Goal: Task Accomplishment & Management: Manage account settings

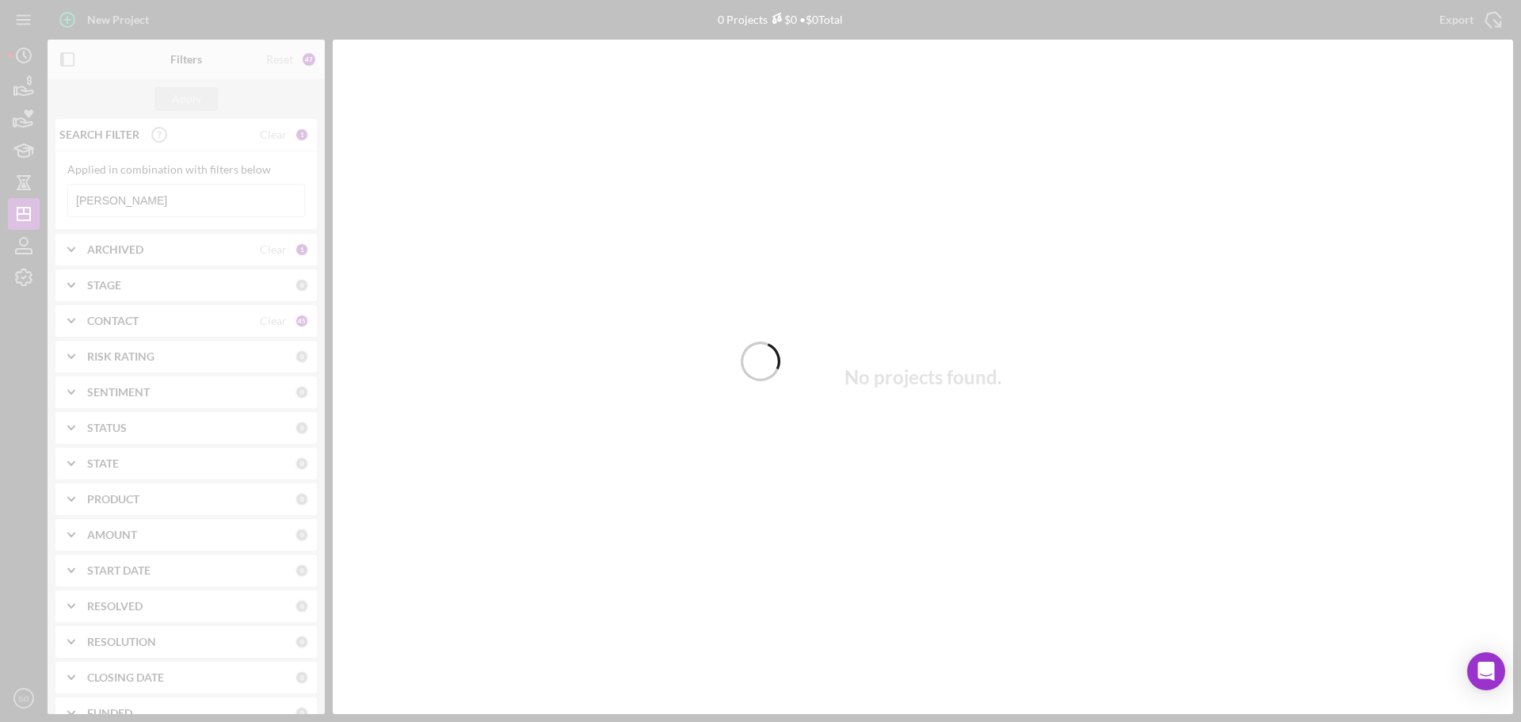
click at [21, 279] on div at bounding box center [760, 361] width 1521 height 722
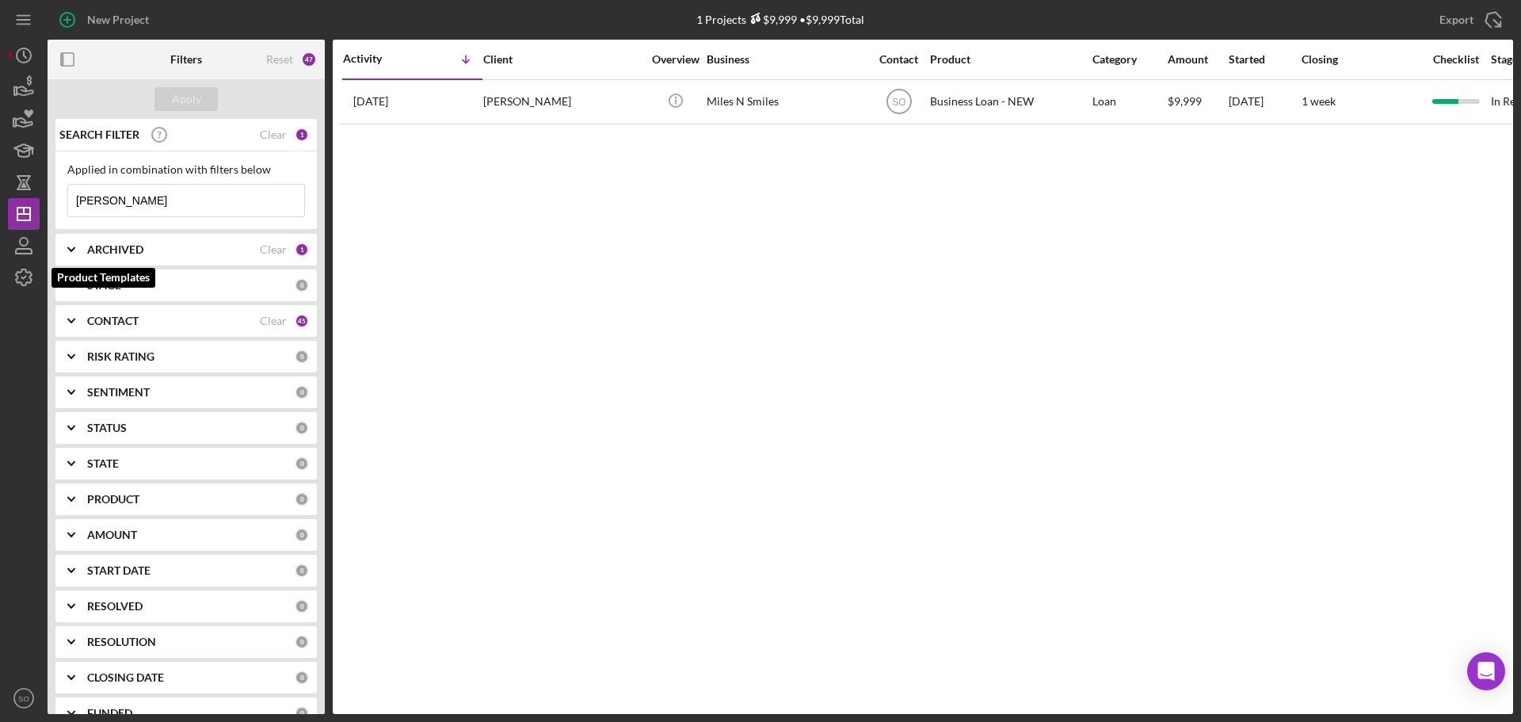
click at [21, 279] on icon "button" at bounding box center [24, 278] width 40 height 40
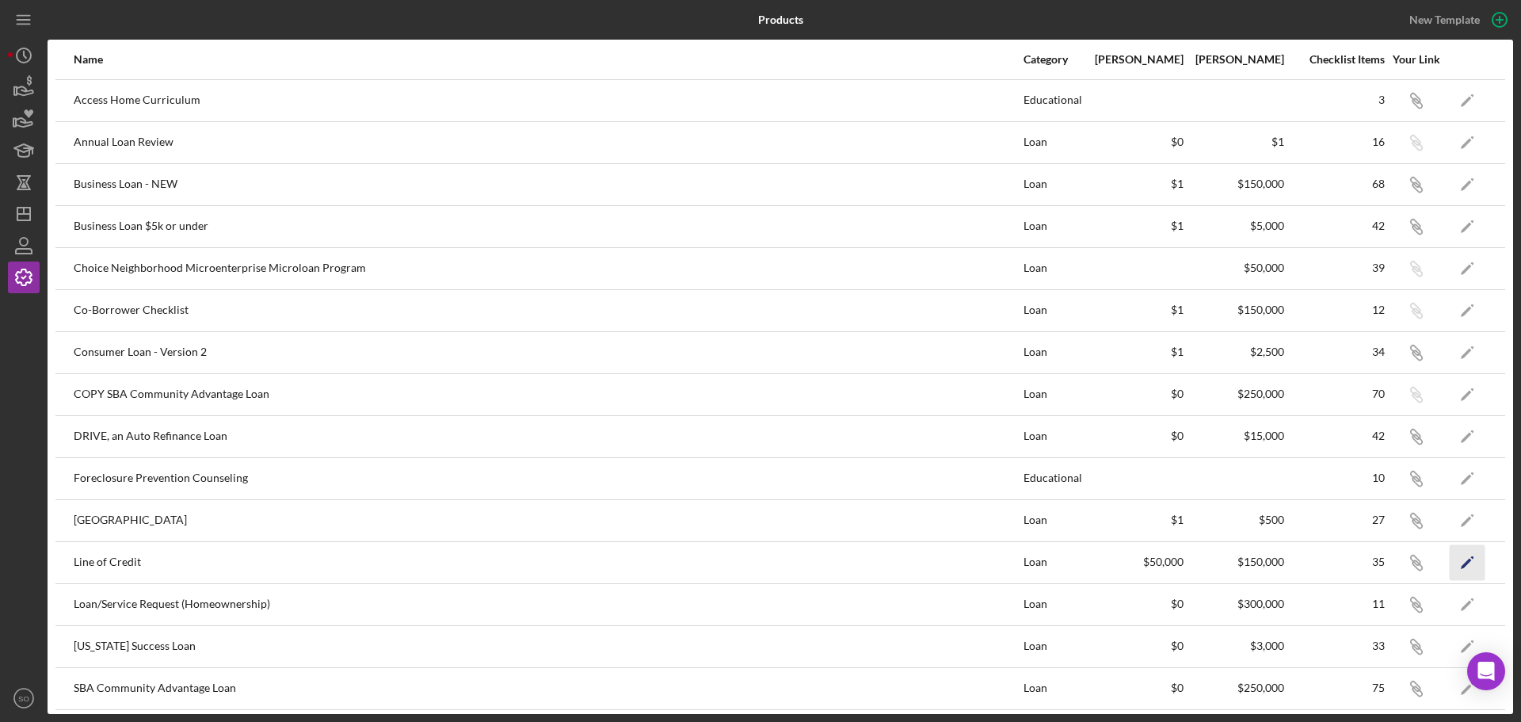
click at [1452, 562] on icon "Icon/Edit" at bounding box center [1468, 562] width 36 height 36
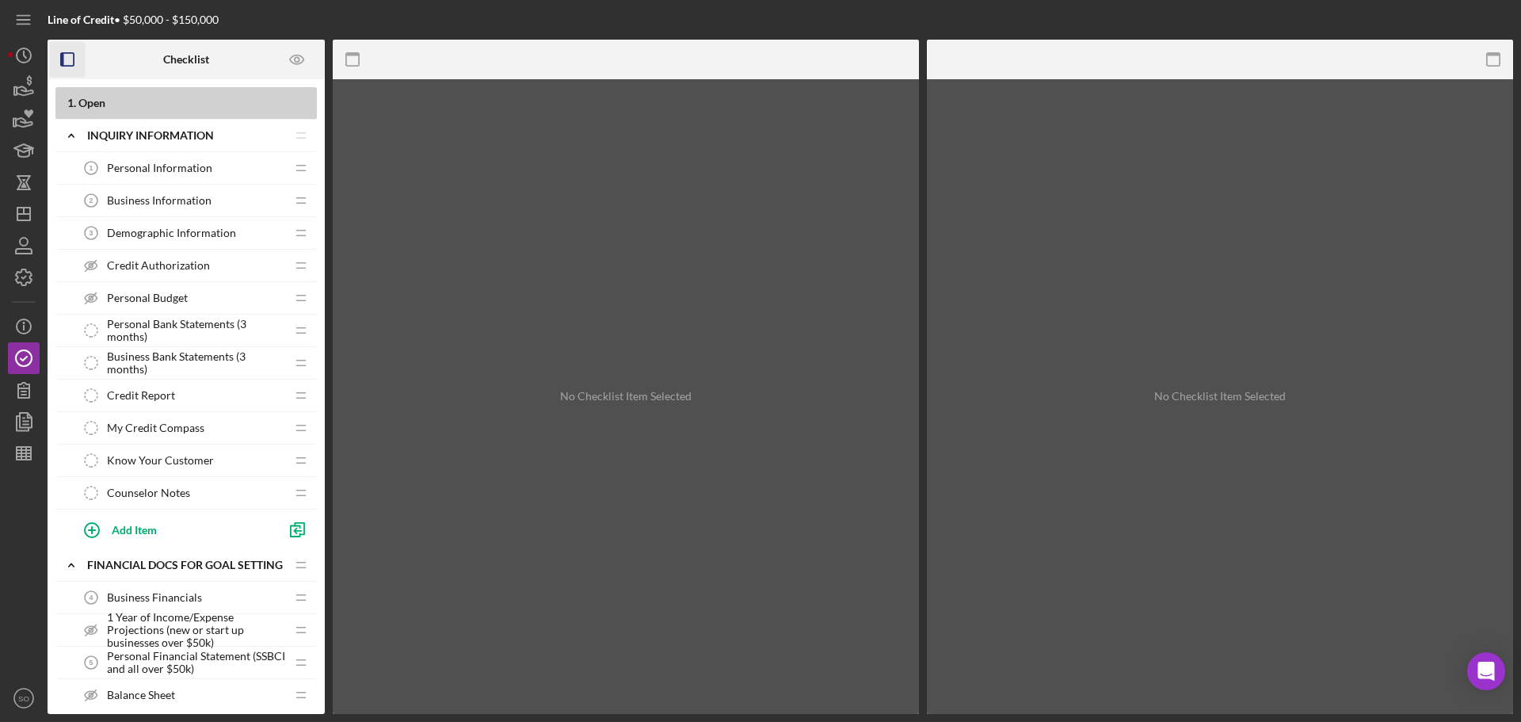
click at [62, 55] on rect "button" at bounding box center [62, 59] width 3 height 13
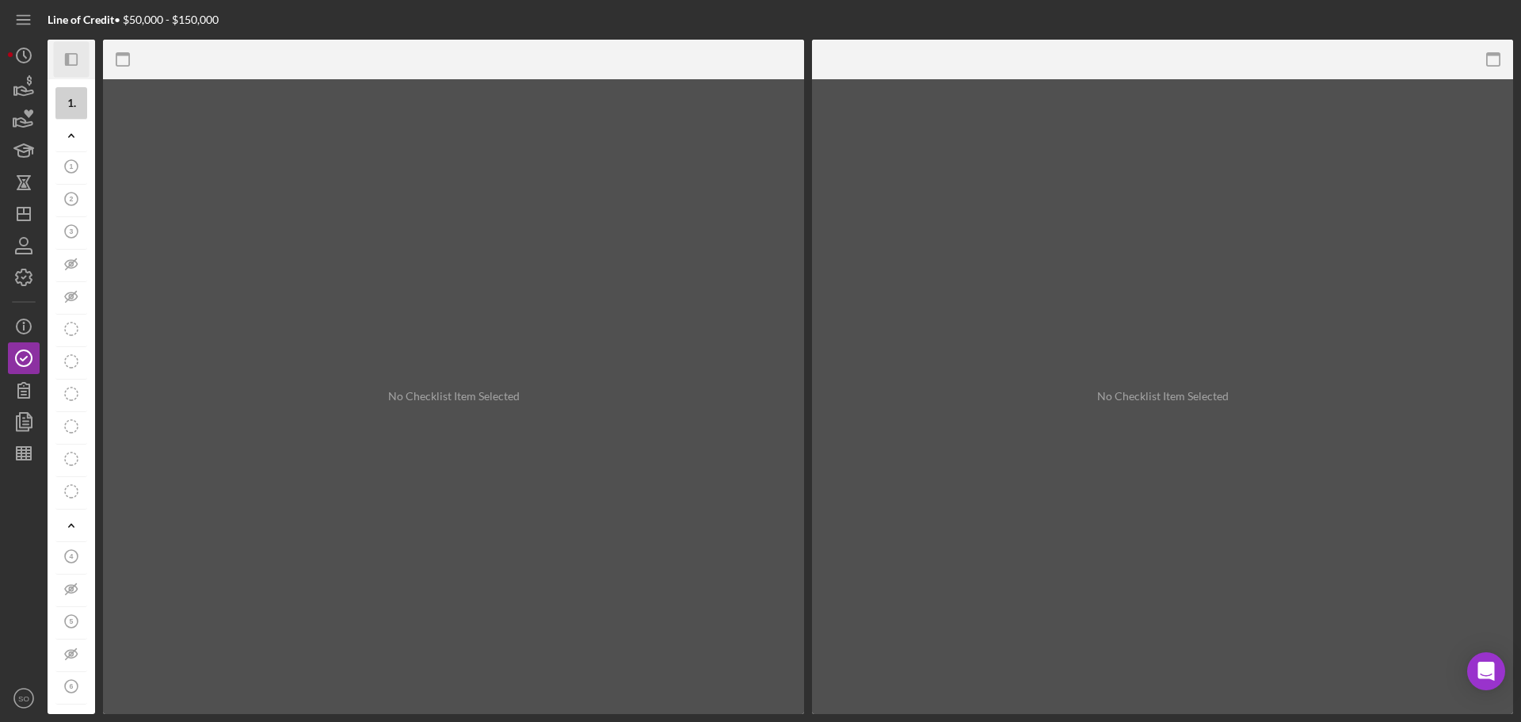
click at [62, 55] on icon "Icon/Panel Side Expand" at bounding box center [72, 60] width 36 height 36
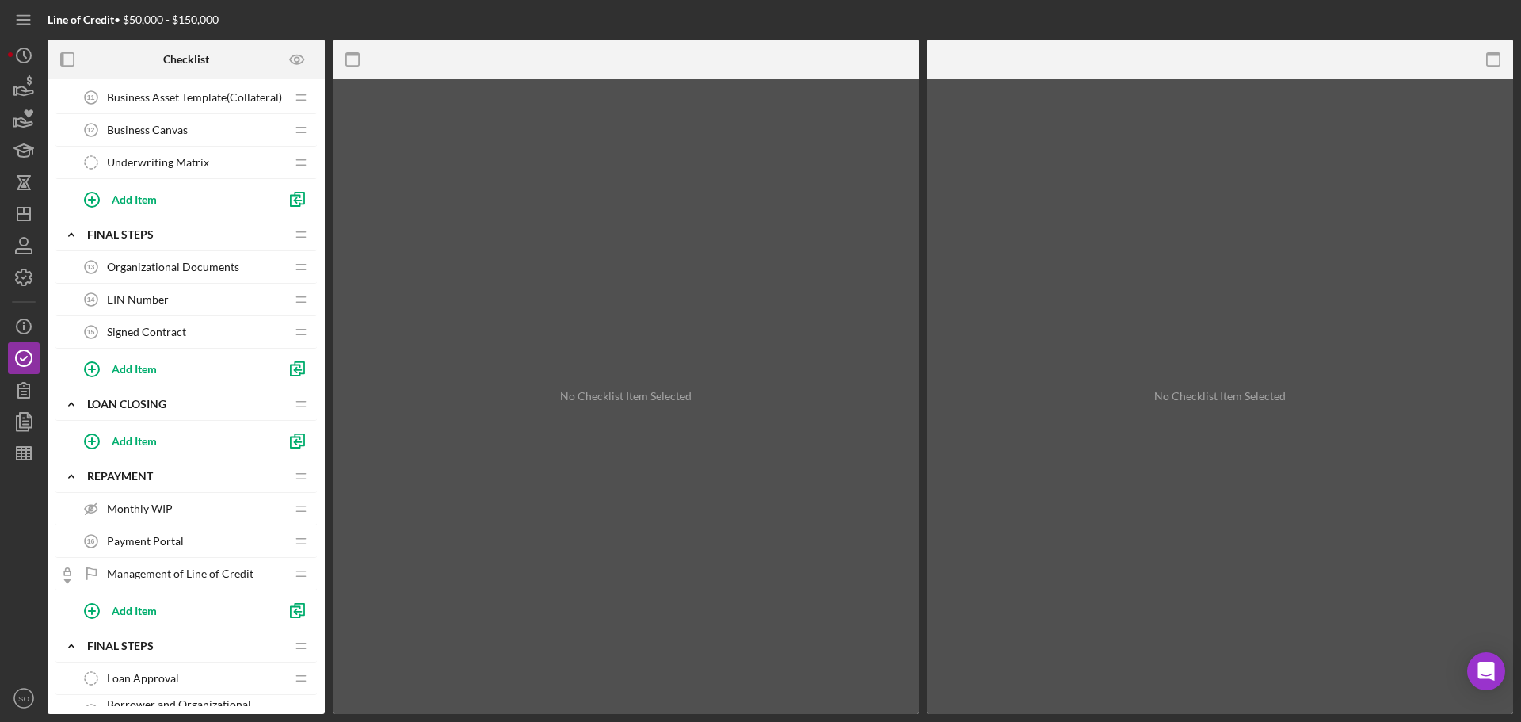
scroll to position [475, 0]
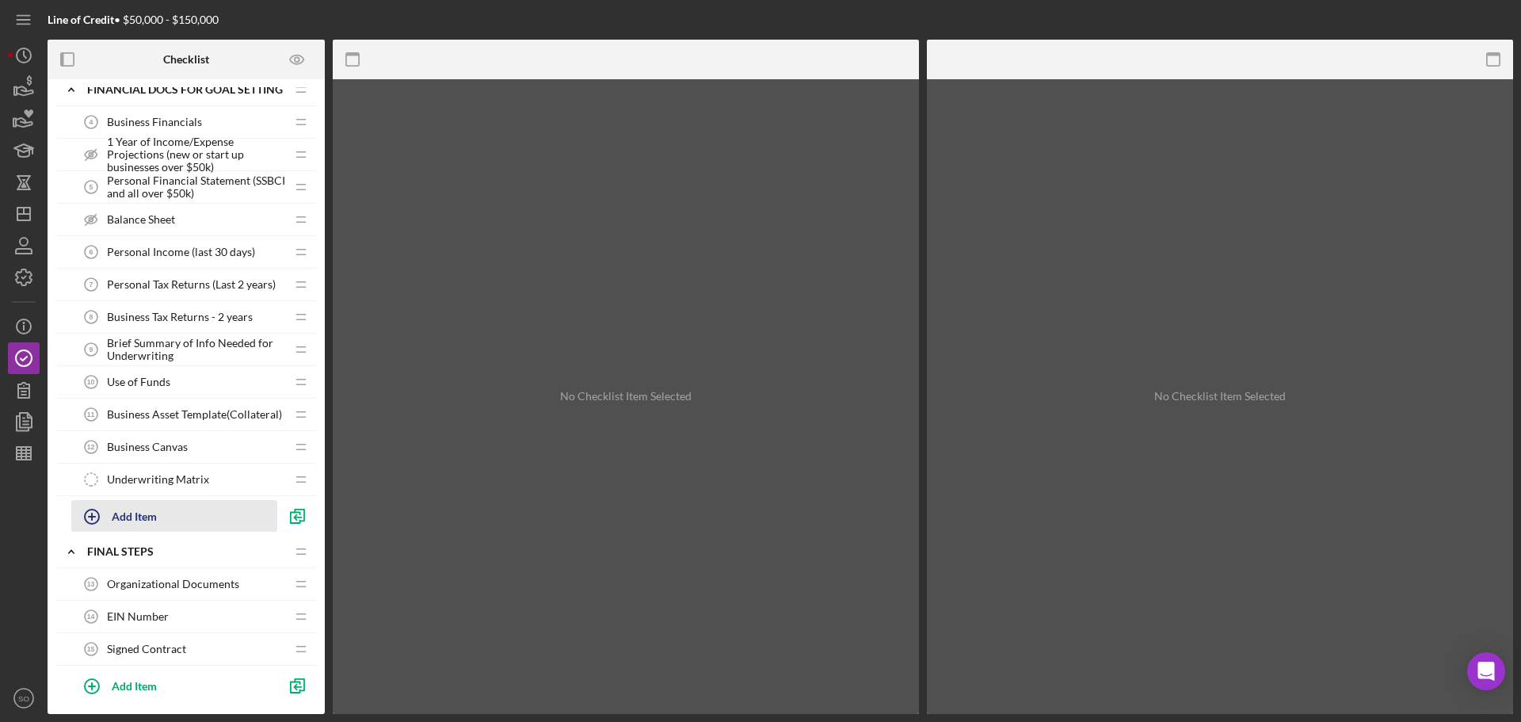
click at [154, 513] on div "Add Item" at bounding box center [134, 516] width 45 height 30
type input "Attestation"
click at [86, 558] on div "Add" at bounding box center [89, 556] width 21 height 24
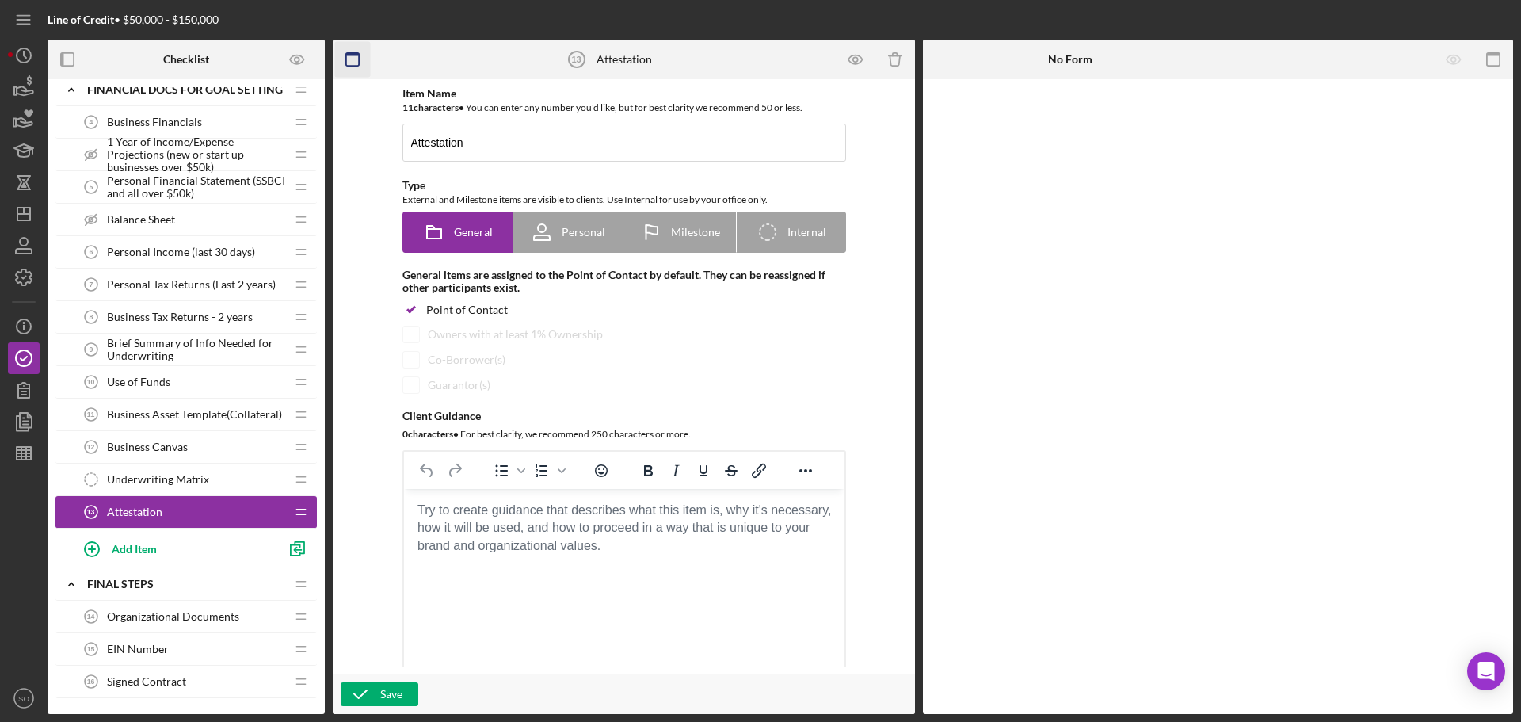
click at [346, 54] on rect "button" at bounding box center [352, 54] width 13 height 3
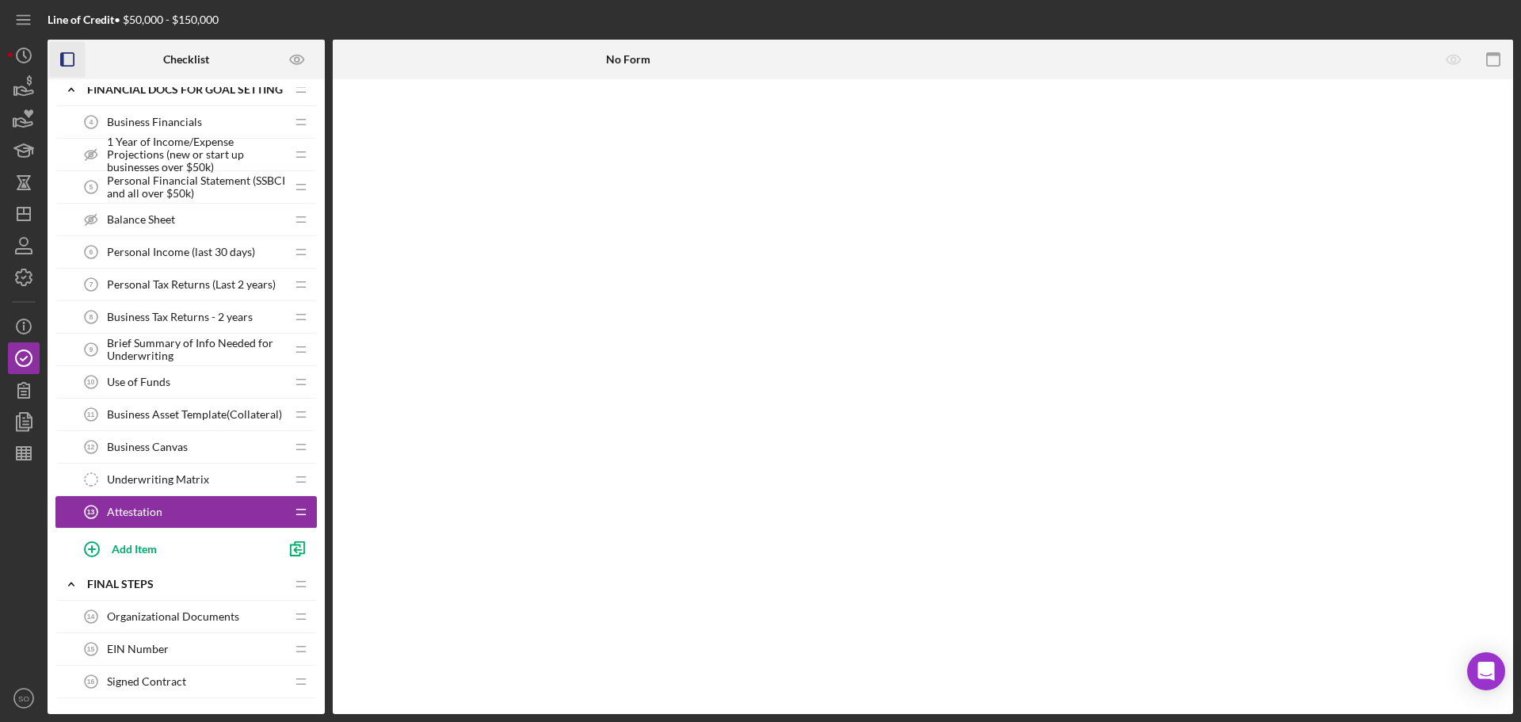
click at [65, 55] on icon "button" at bounding box center [68, 60] width 36 height 36
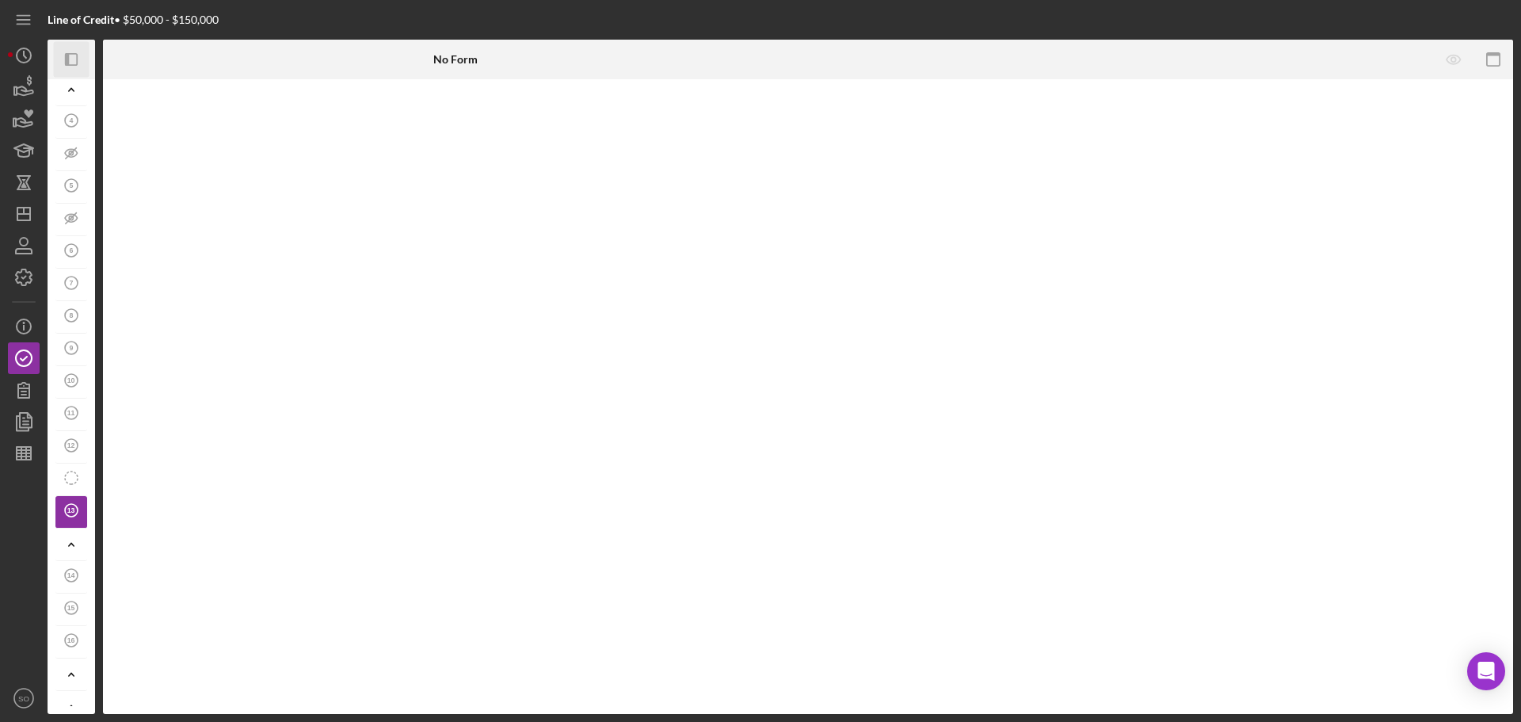
click at [66, 55] on icon "button" at bounding box center [67, 59] width 4 height 13
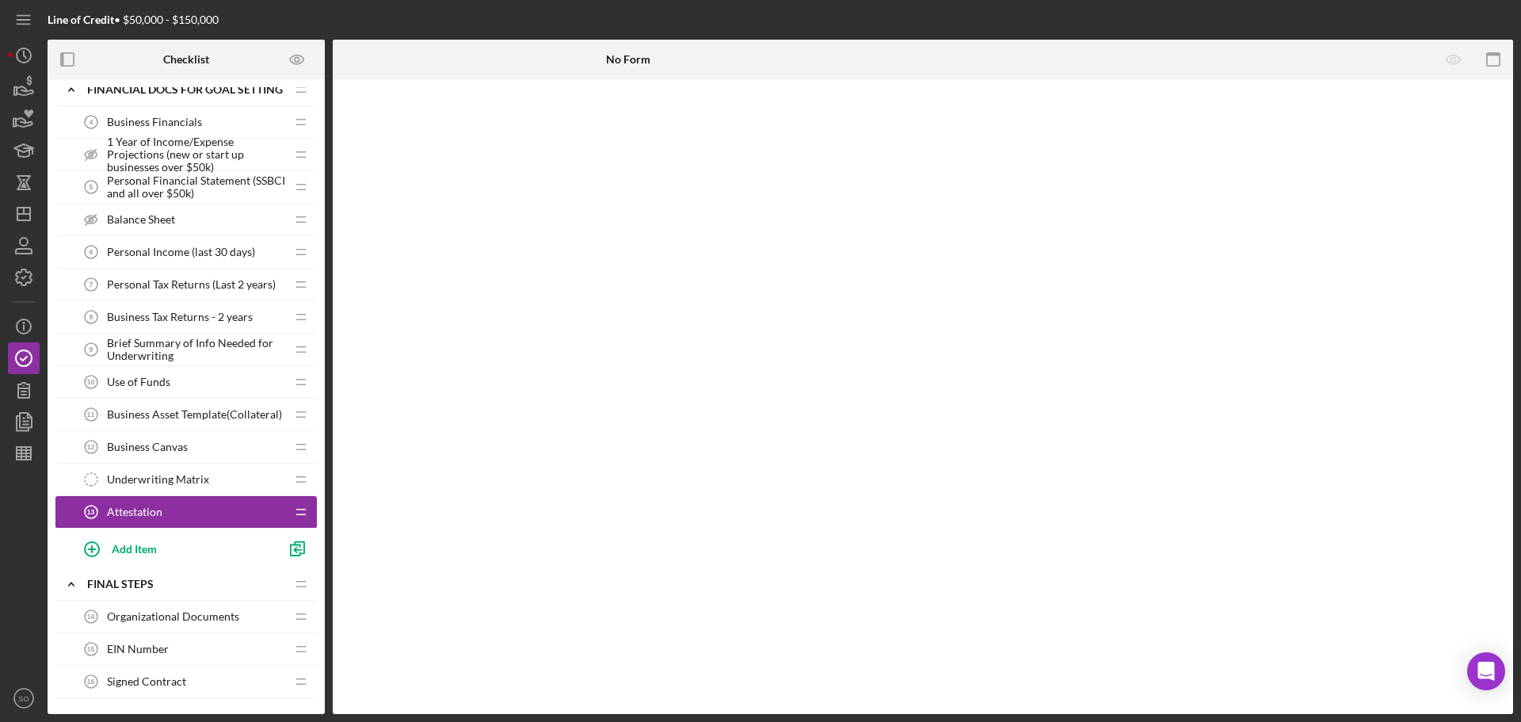
drag, startPoint x: 231, startPoint y: 513, endPoint x: 208, endPoint y: 509, distance: 23.3
click at [208, 509] on div "Attestation 13 Attestation" at bounding box center [180, 512] width 210 height 32
click at [20, 277] on icon "button" at bounding box center [24, 278] width 40 height 40
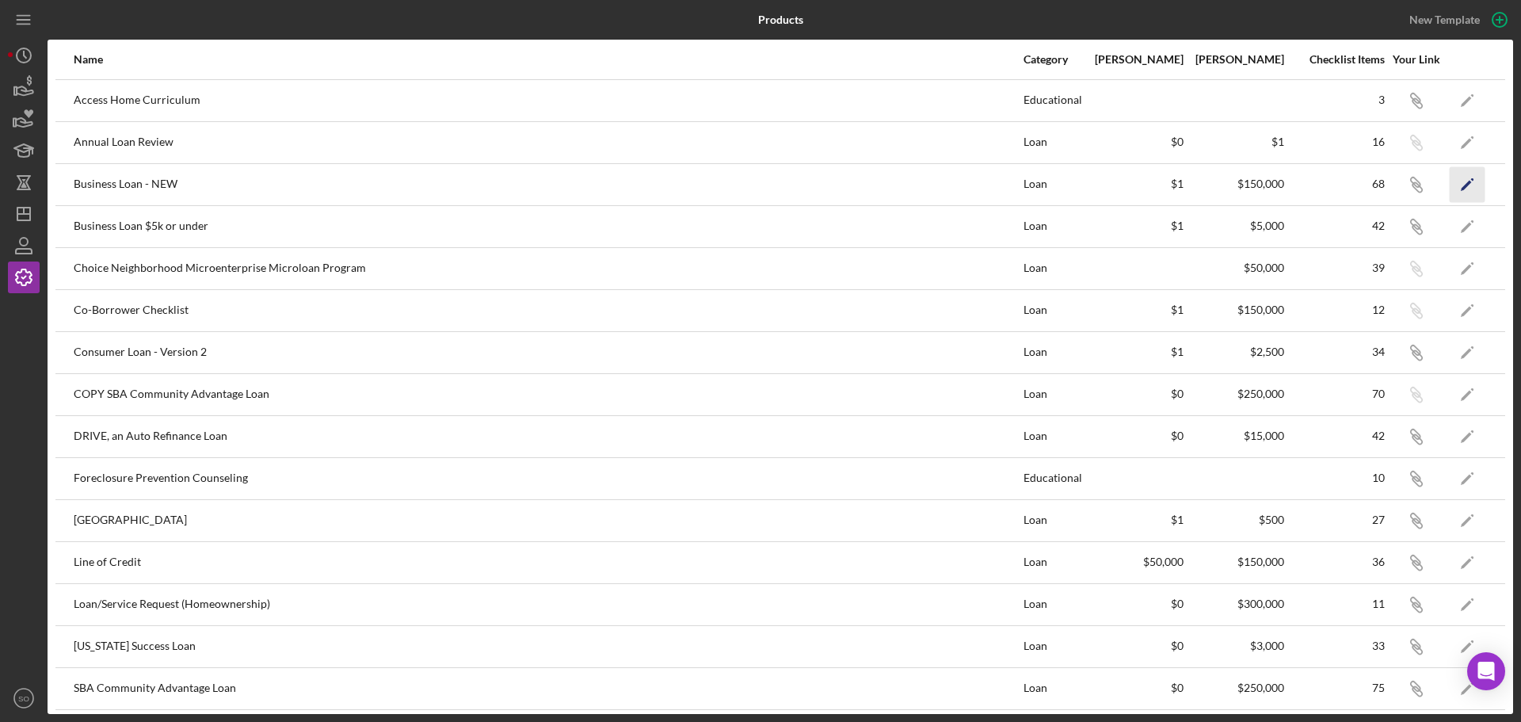
click at [1462, 177] on icon "Icon/Edit" at bounding box center [1468, 184] width 36 height 36
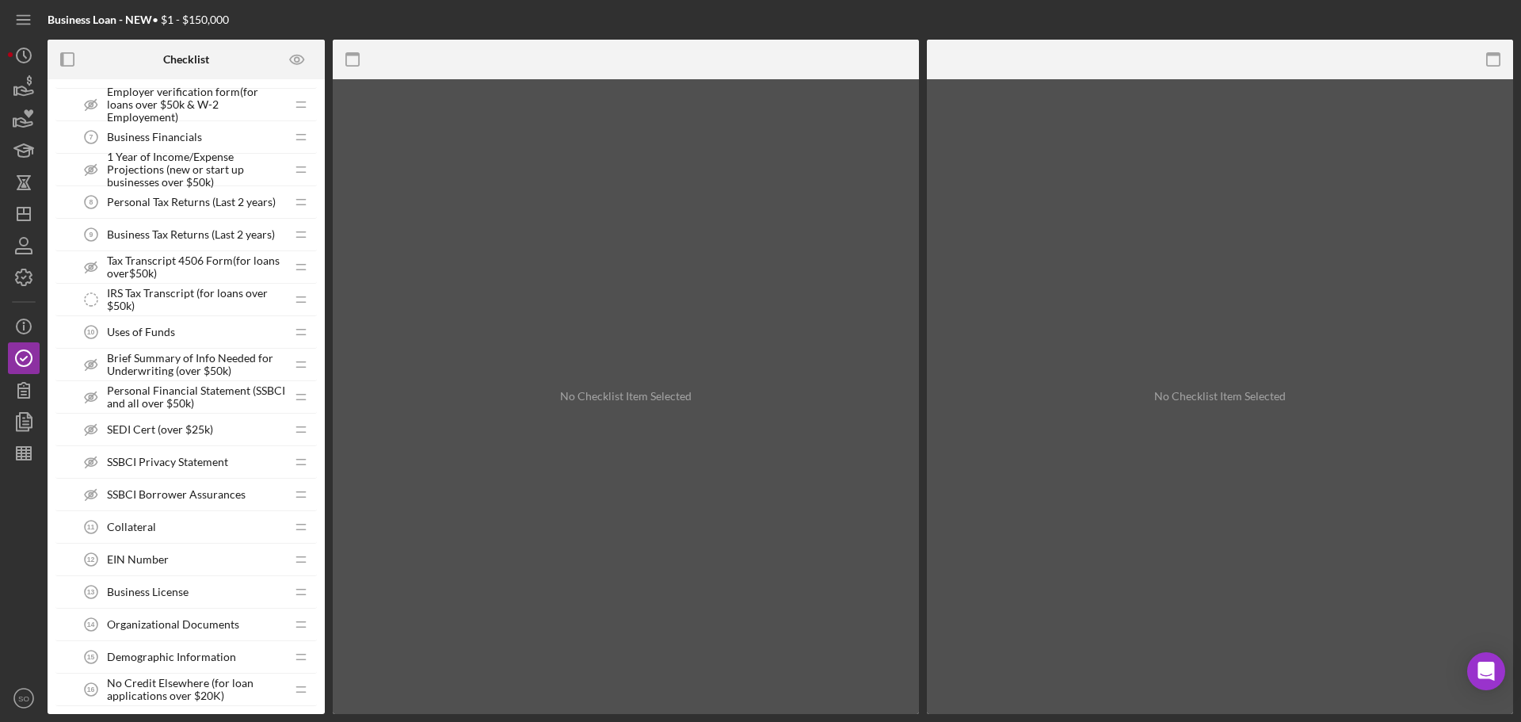
scroll to position [951, 0]
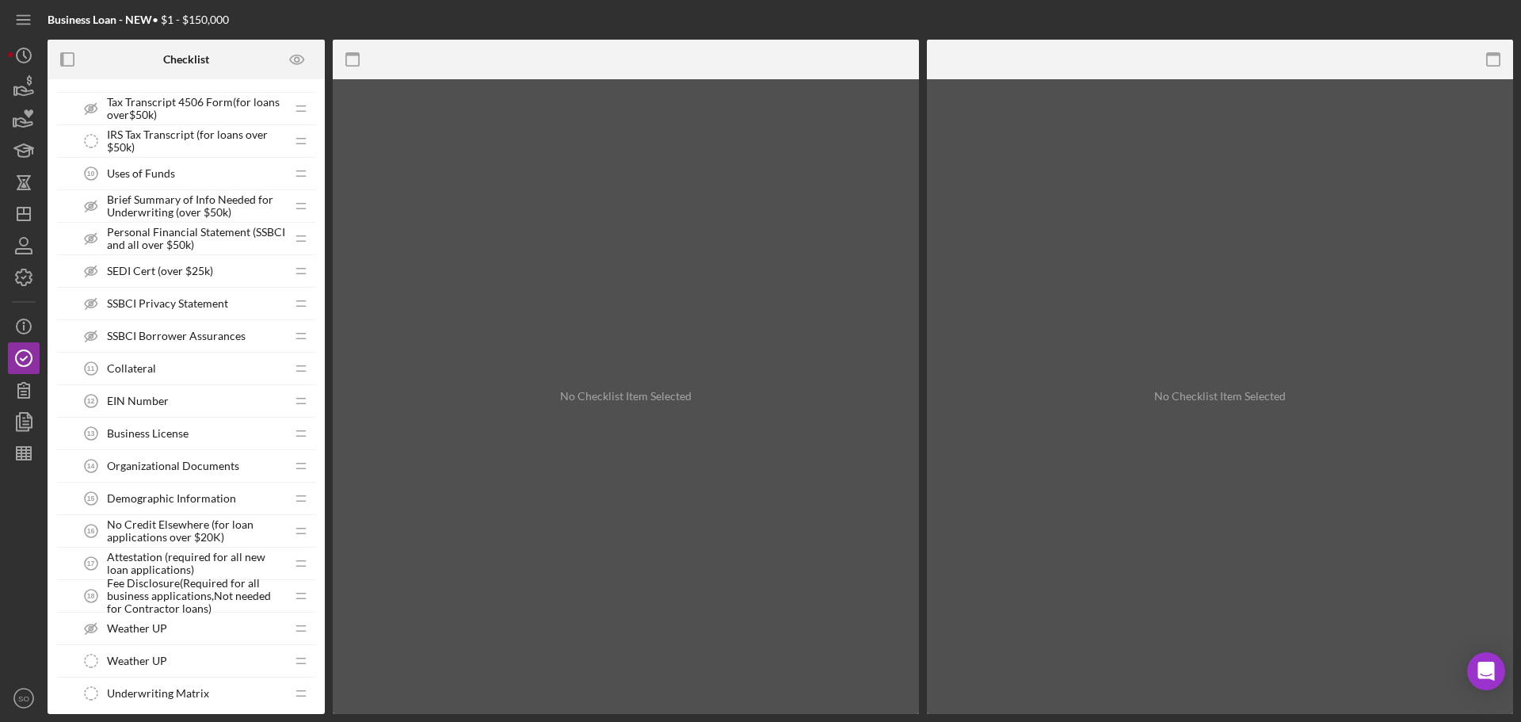
click at [139, 566] on span "Attestation (required for all new loan applications)" at bounding box center [196, 563] width 178 height 25
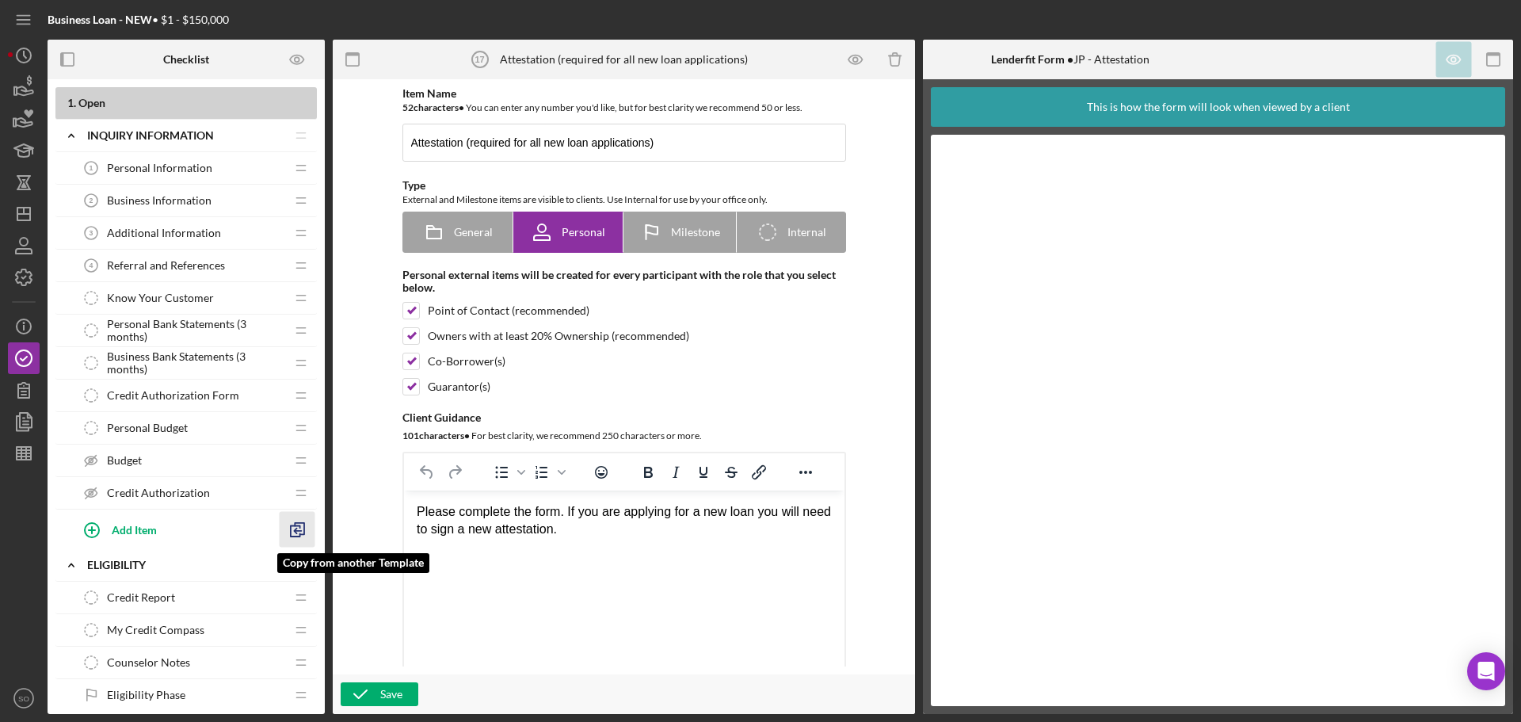
click at [300, 526] on polyline "button" at bounding box center [296, 531] width 10 height 11
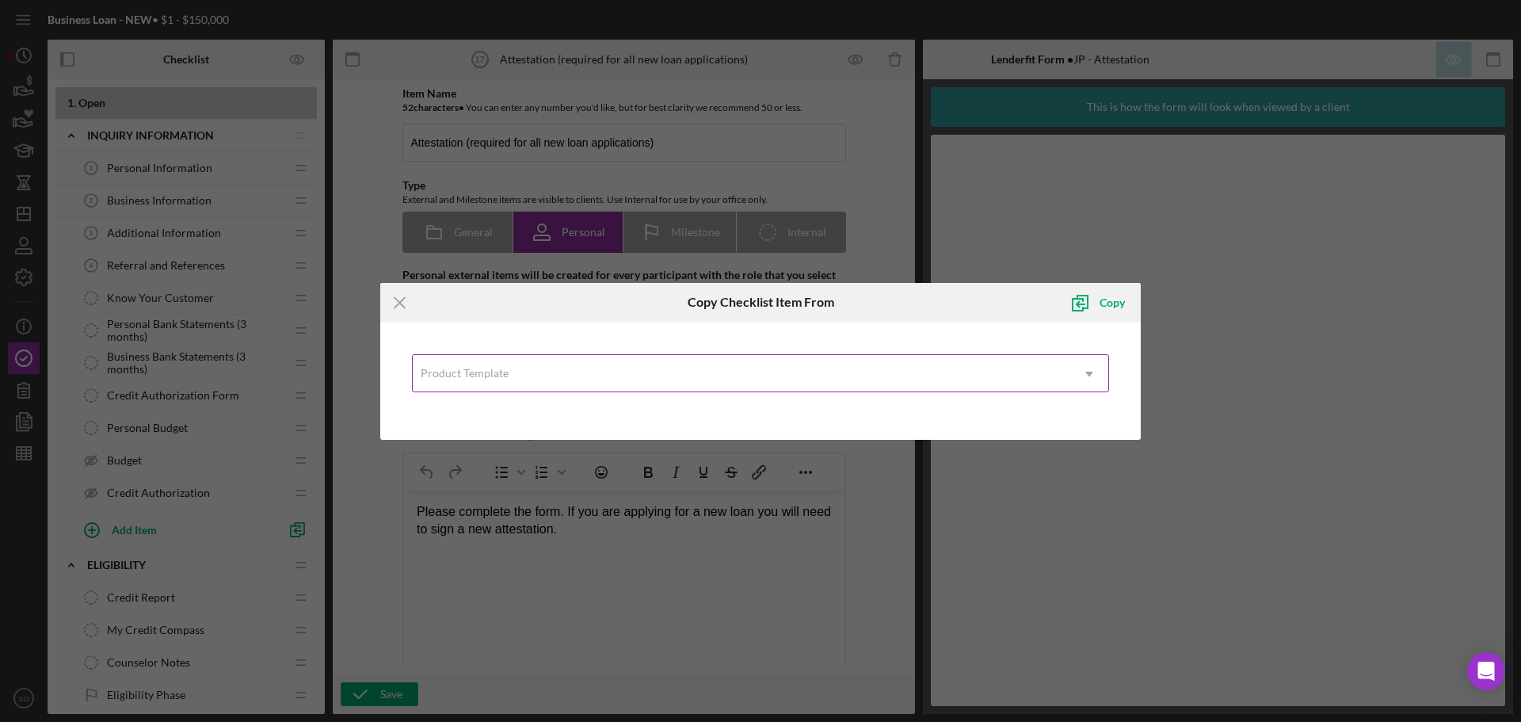
click at [494, 383] on div "Product Template" at bounding box center [742, 374] width 658 height 36
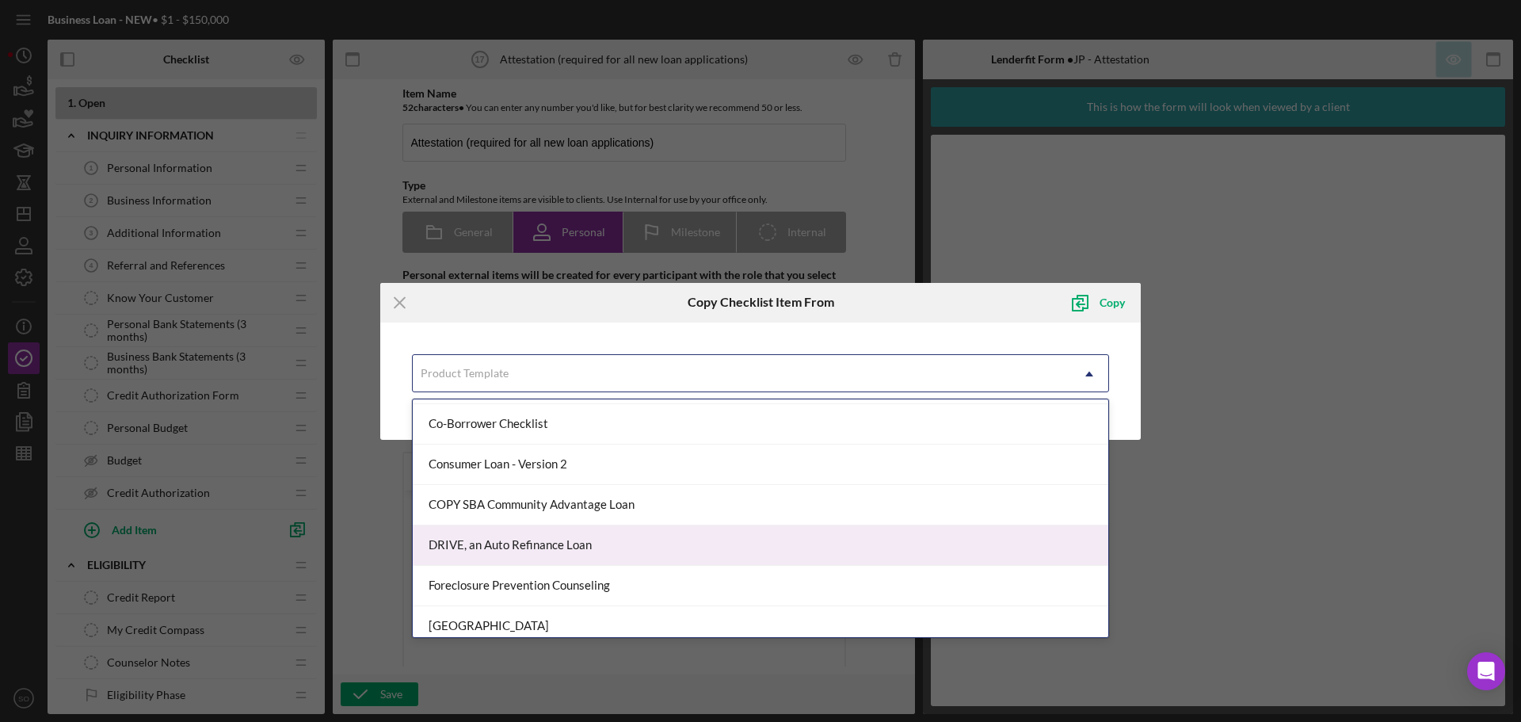
scroll to position [555, 0]
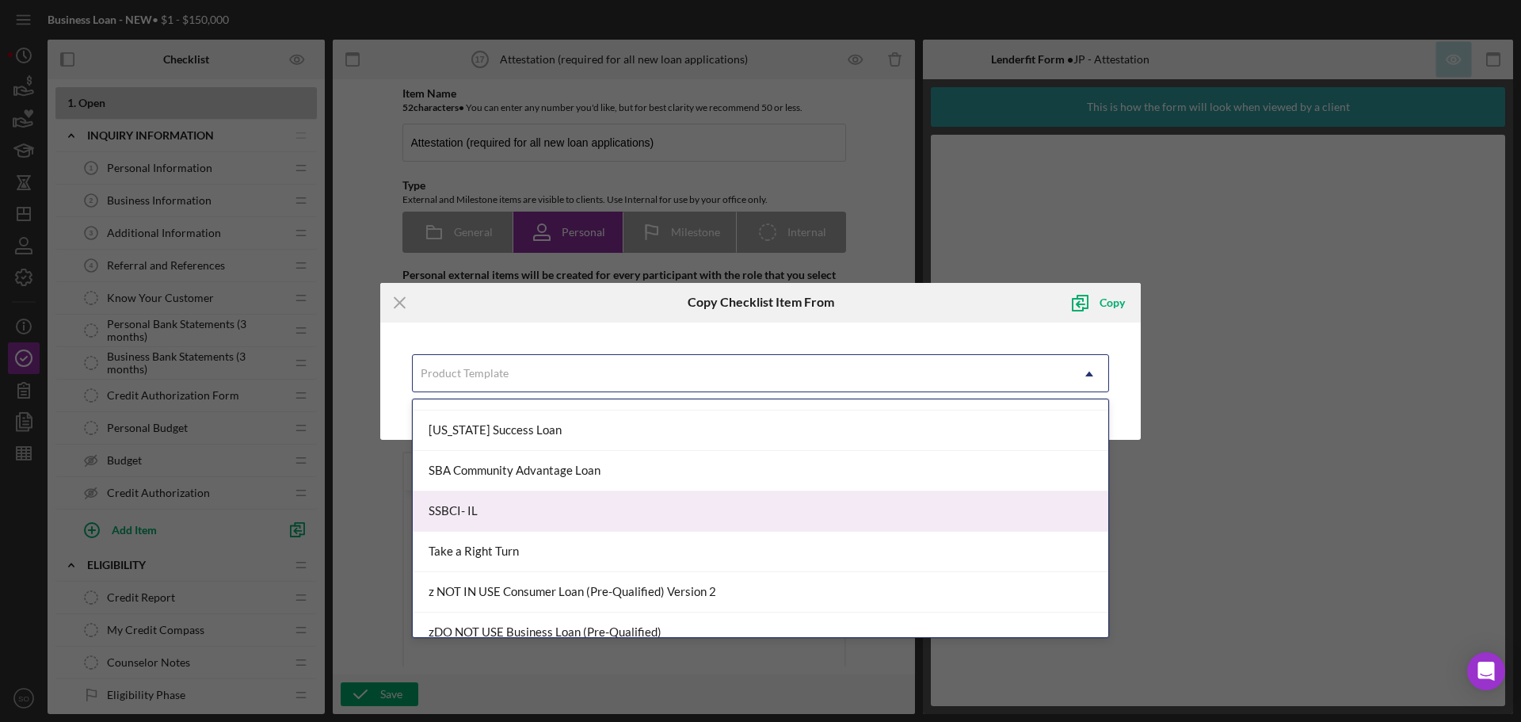
click at [24, 246] on div "Icon/Menu Close Copy Checklist Item From Copy 28 results available. Use Up and …" at bounding box center [760, 361] width 1521 height 722
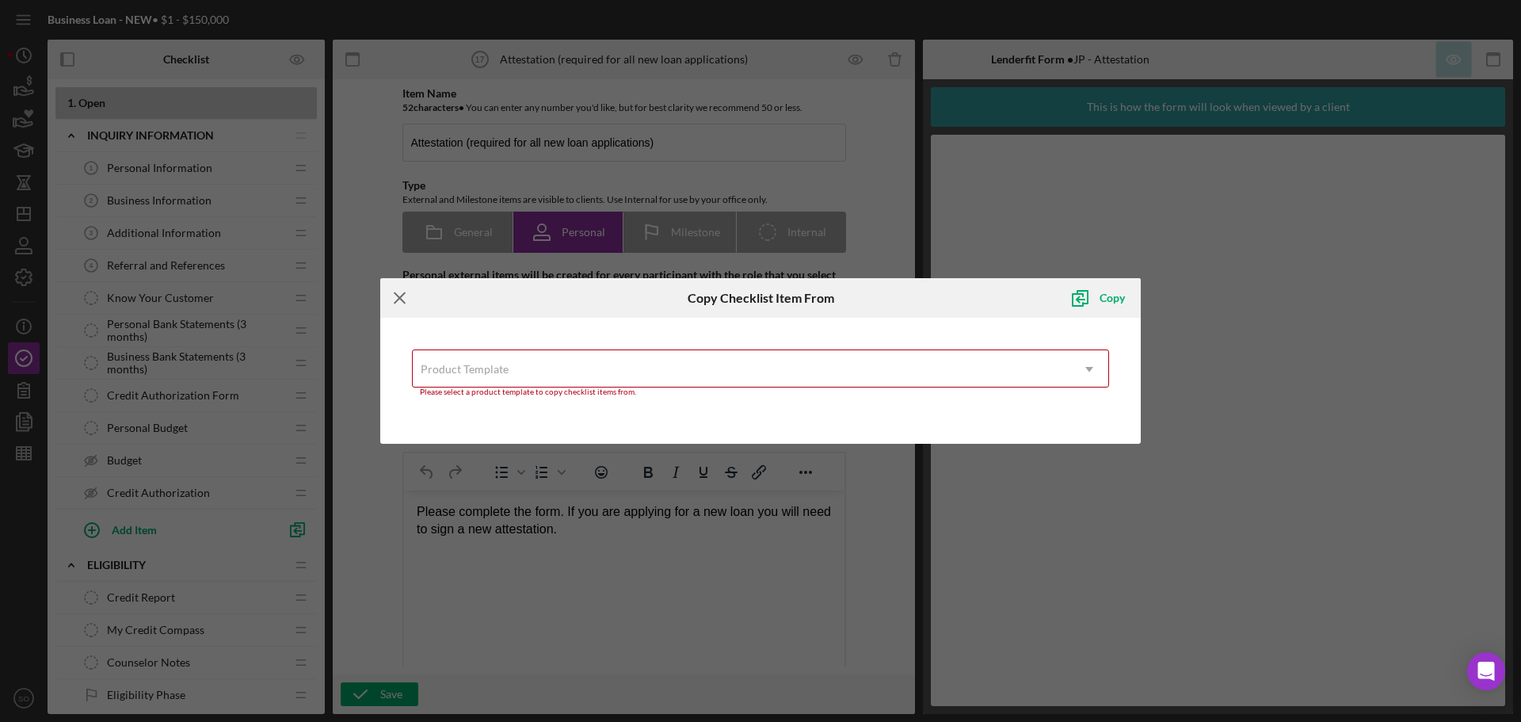
click at [402, 296] on line at bounding box center [400, 297] width 10 height 10
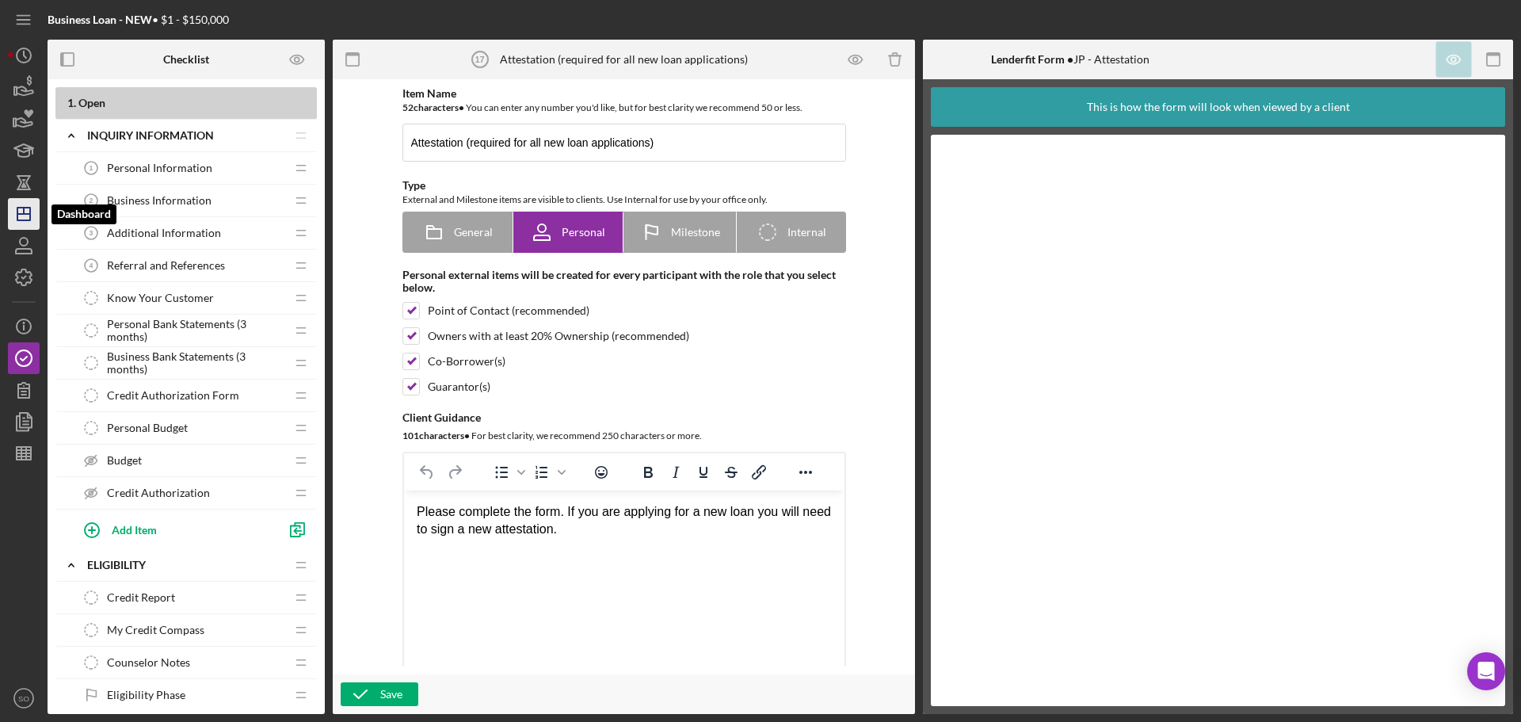
drag, startPoint x: 14, startPoint y: 216, endPoint x: 23, endPoint y: 220, distance: 9.6
click at [14, 216] on icon "Icon/Dashboard" at bounding box center [24, 214] width 40 height 40
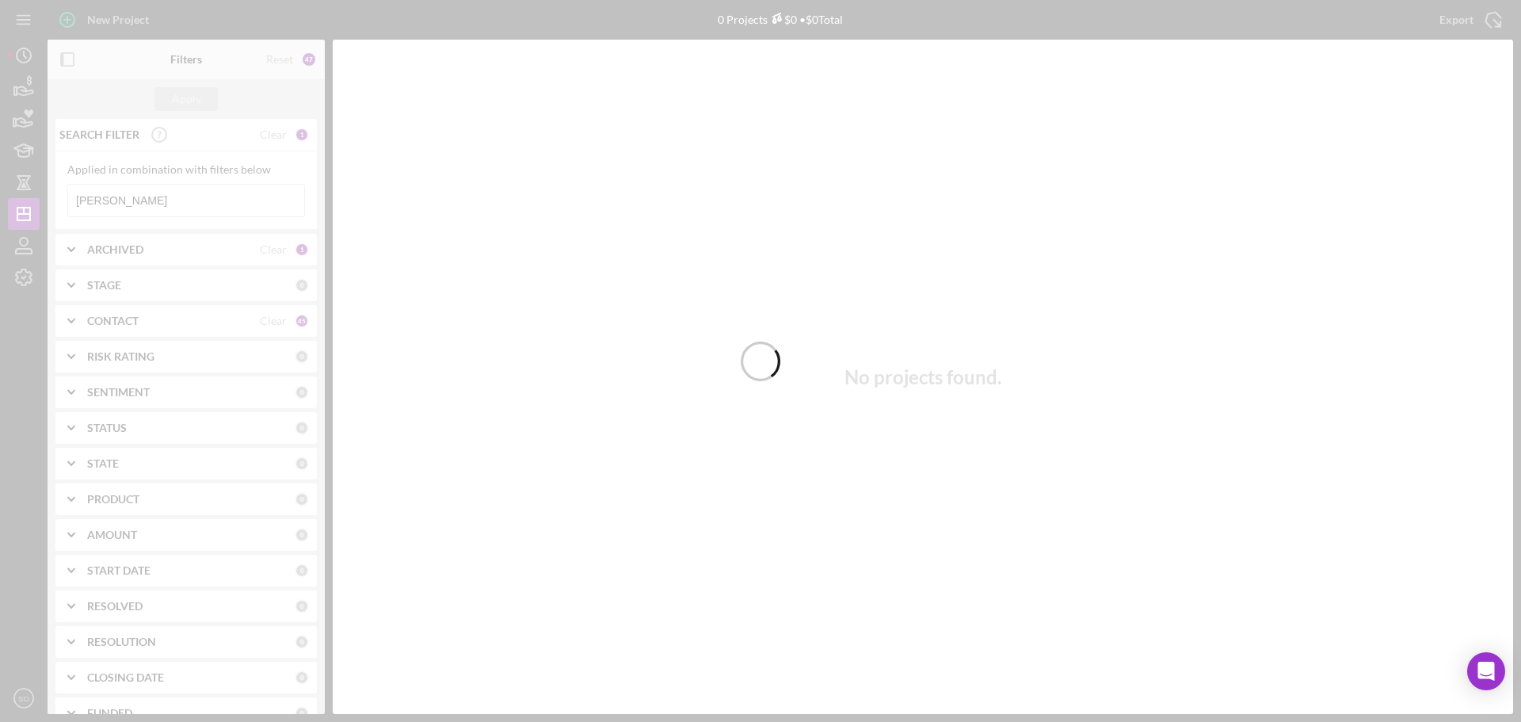
click at [26, 280] on div at bounding box center [760, 361] width 1521 height 722
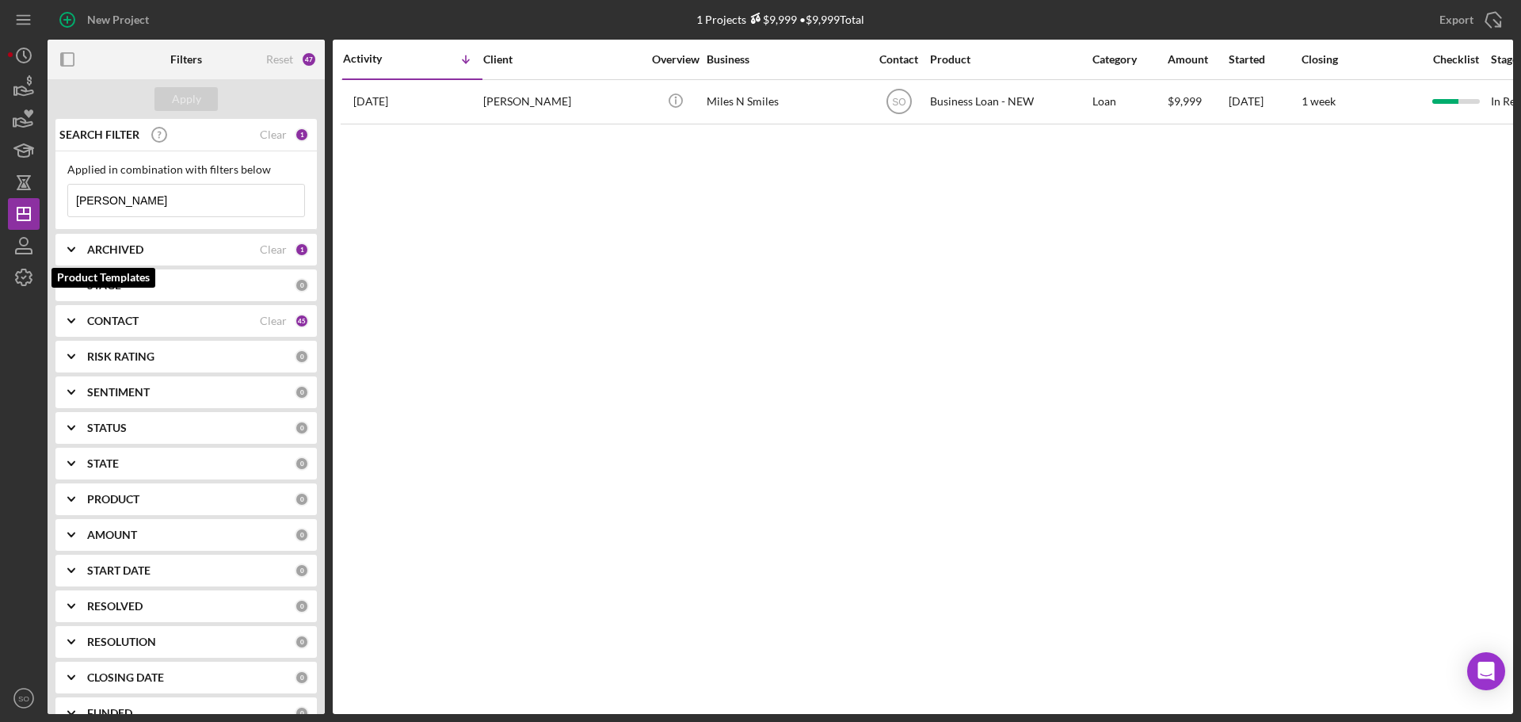
click at [22, 278] on polyline "button" at bounding box center [24, 278] width 4 height 2
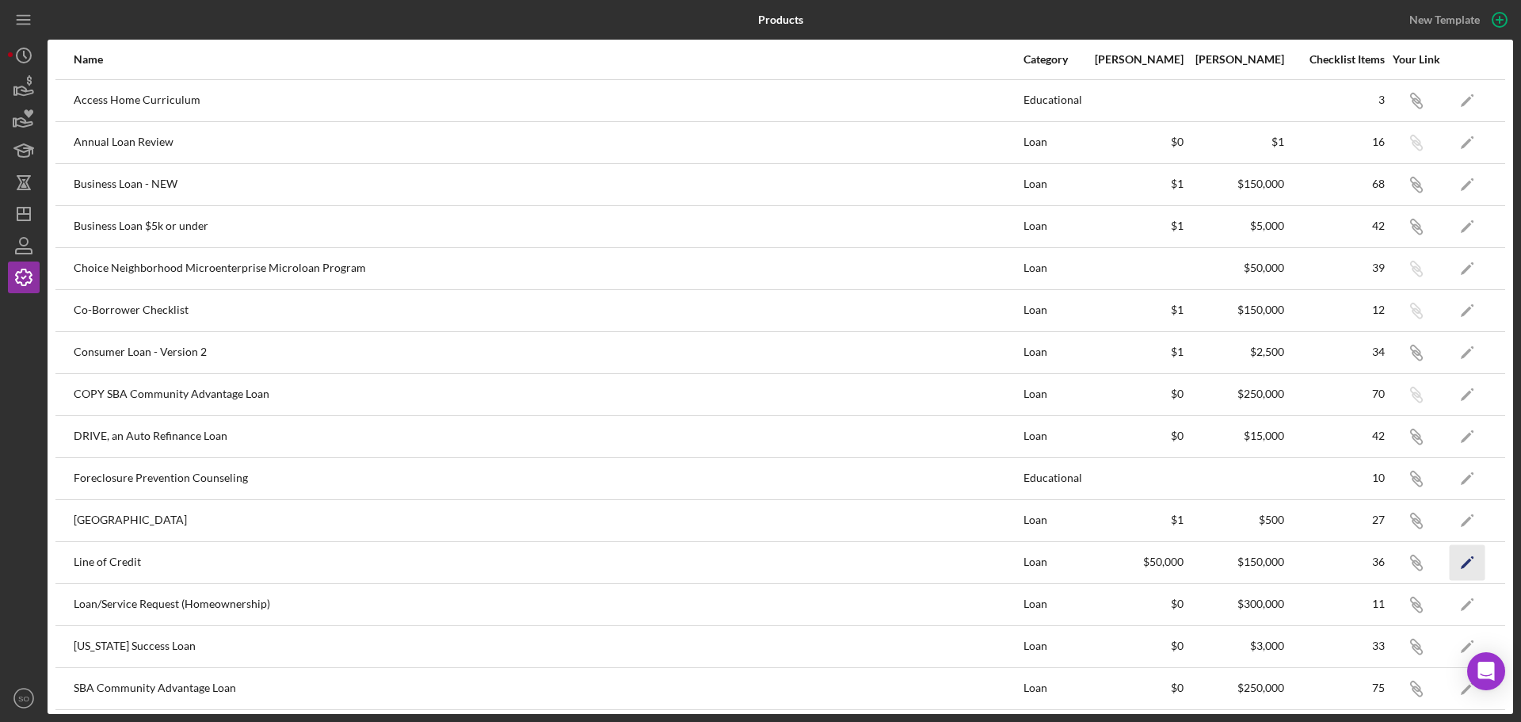
click at [1459, 563] on icon "Icon/Edit" at bounding box center [1468, 562] width 36 height 36
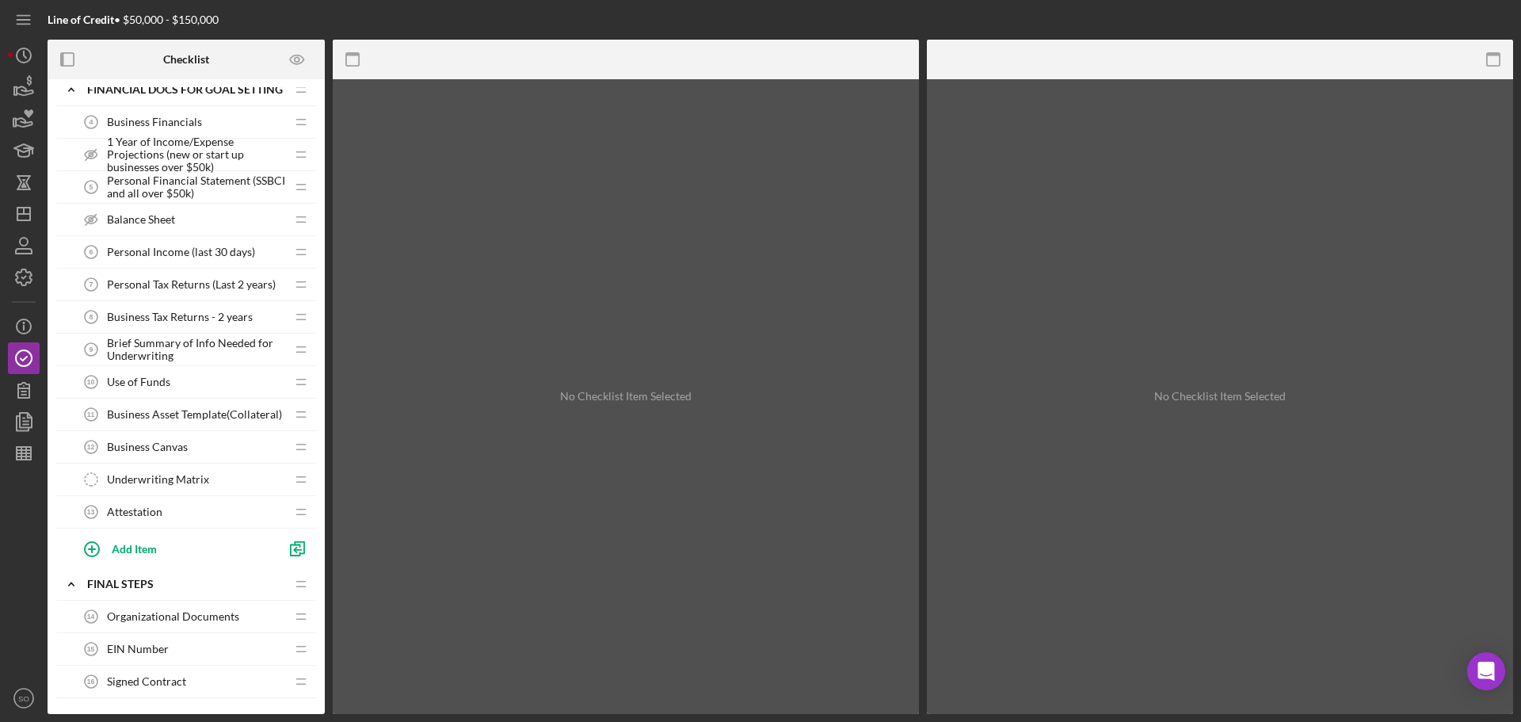
scroll to position [634, 0]
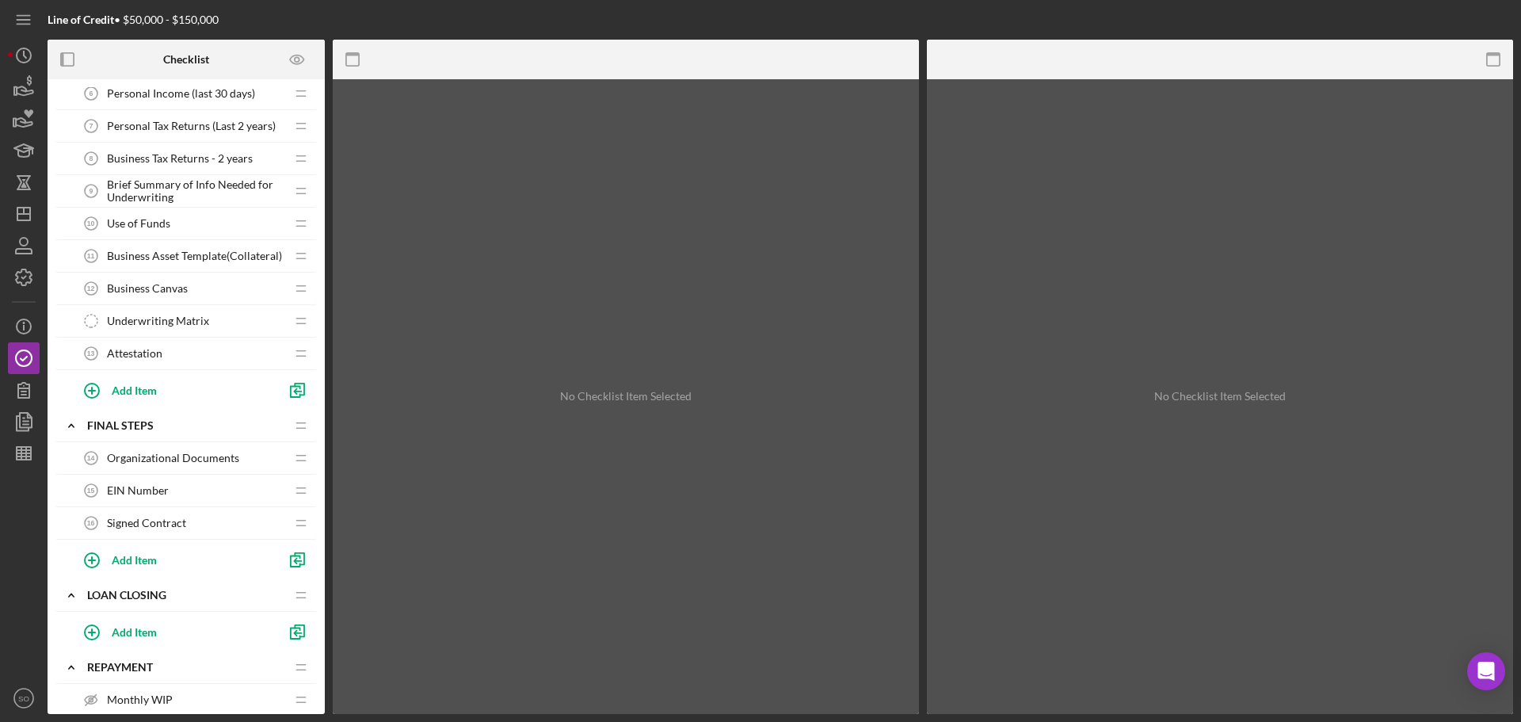
click at [211, 353] on div "Attestation 13 Attestation" at bounding box center [180, 354] width 210 height 32
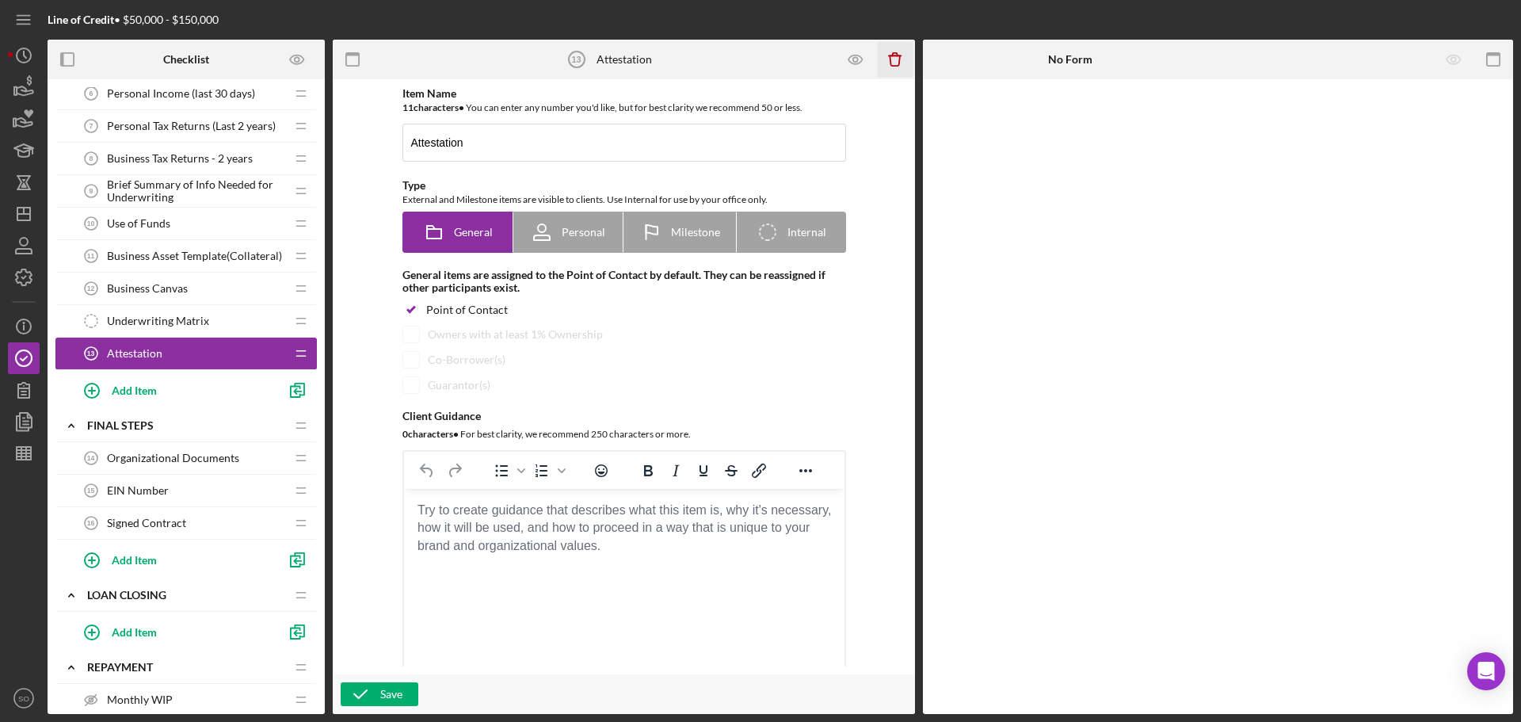
click at [900, 59] on icon "button" at bounding box center [895, 60] width 10 height 10
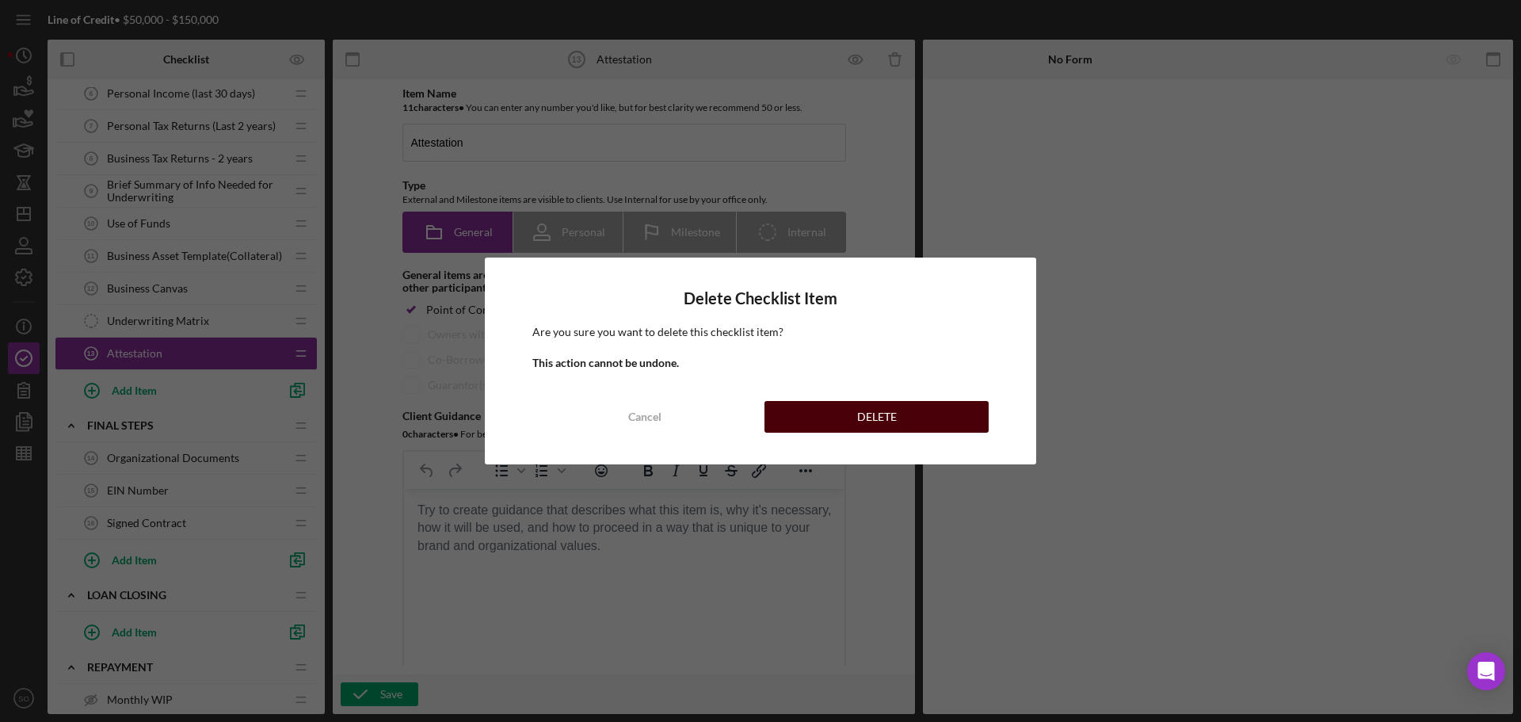
click at [944, 420] on button "DELETE" at bounding box center [877, 417] width 224 height 32
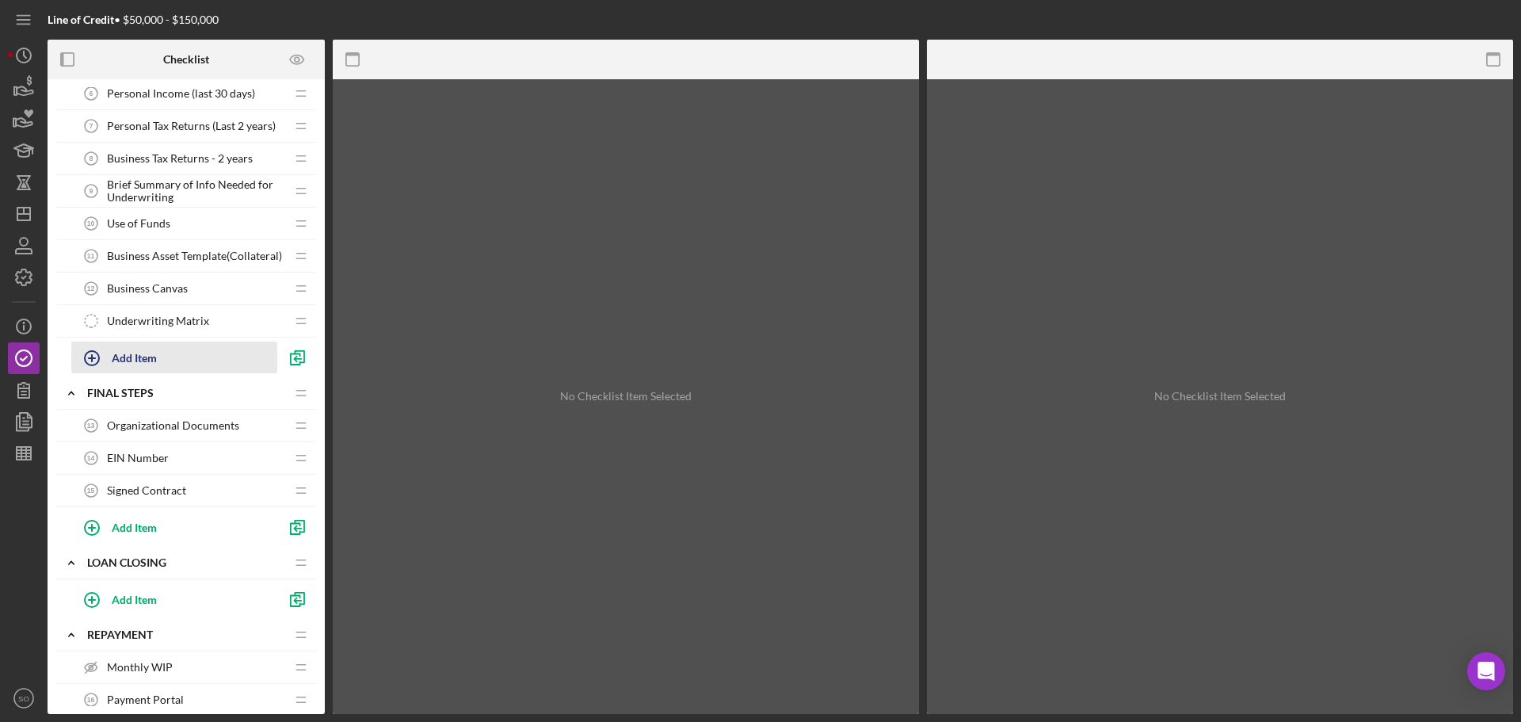
click at [155, 351] on div "Add Item" at bounding box center [134, 357] width 45 height 30
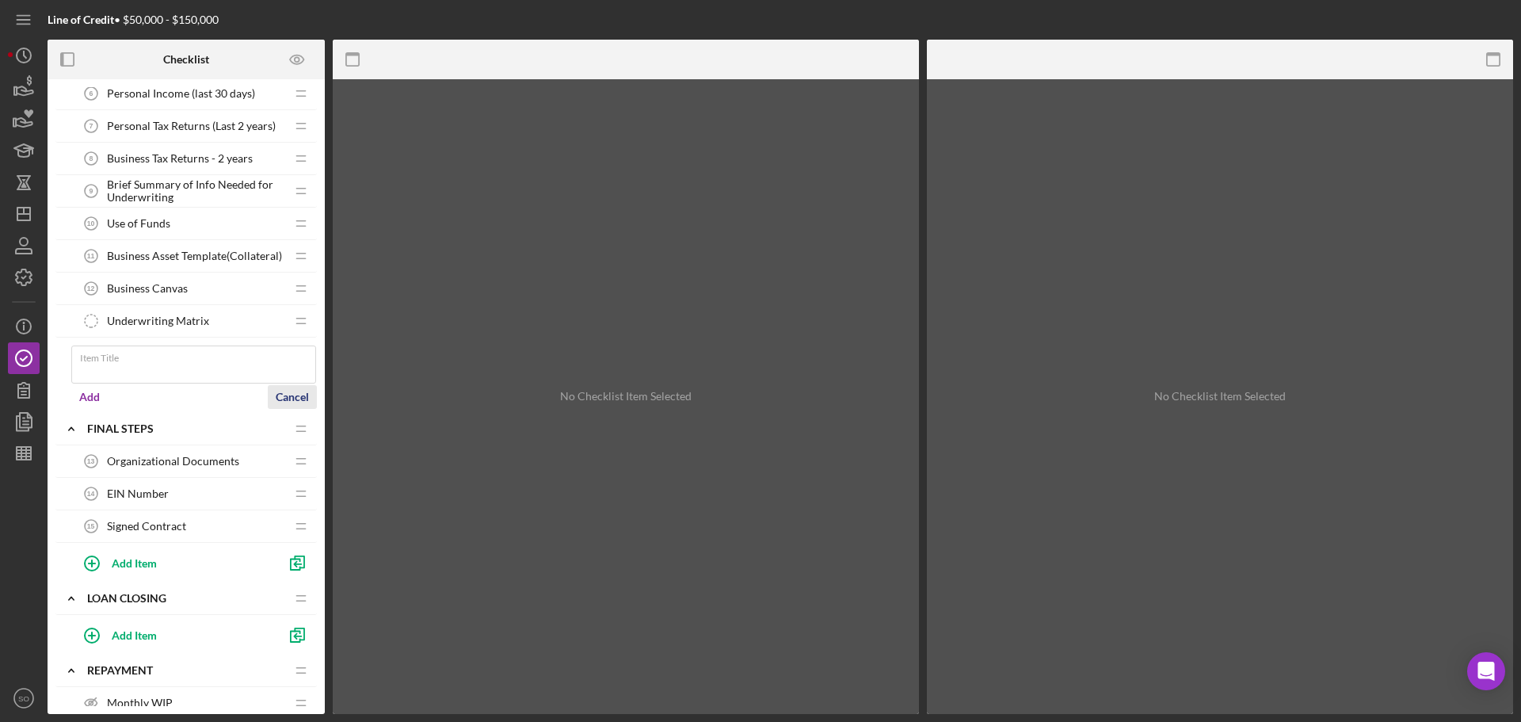
click at [276, 392] on form "Item Title Add Cancel" at bounding box center [194, 375] width 246 height 75
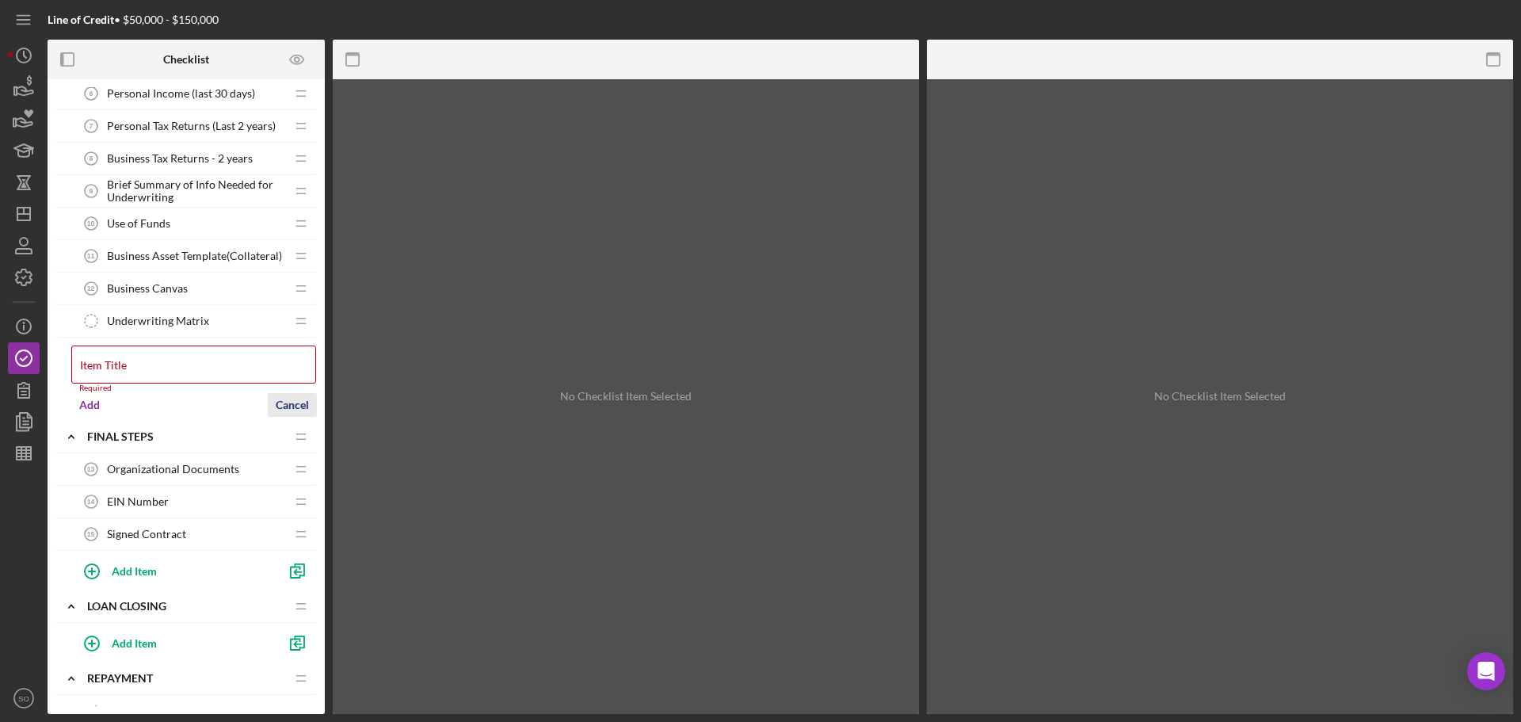
click at [300, 406] on div "Cancel" at bounding box center [292, 405] width 33 height 24
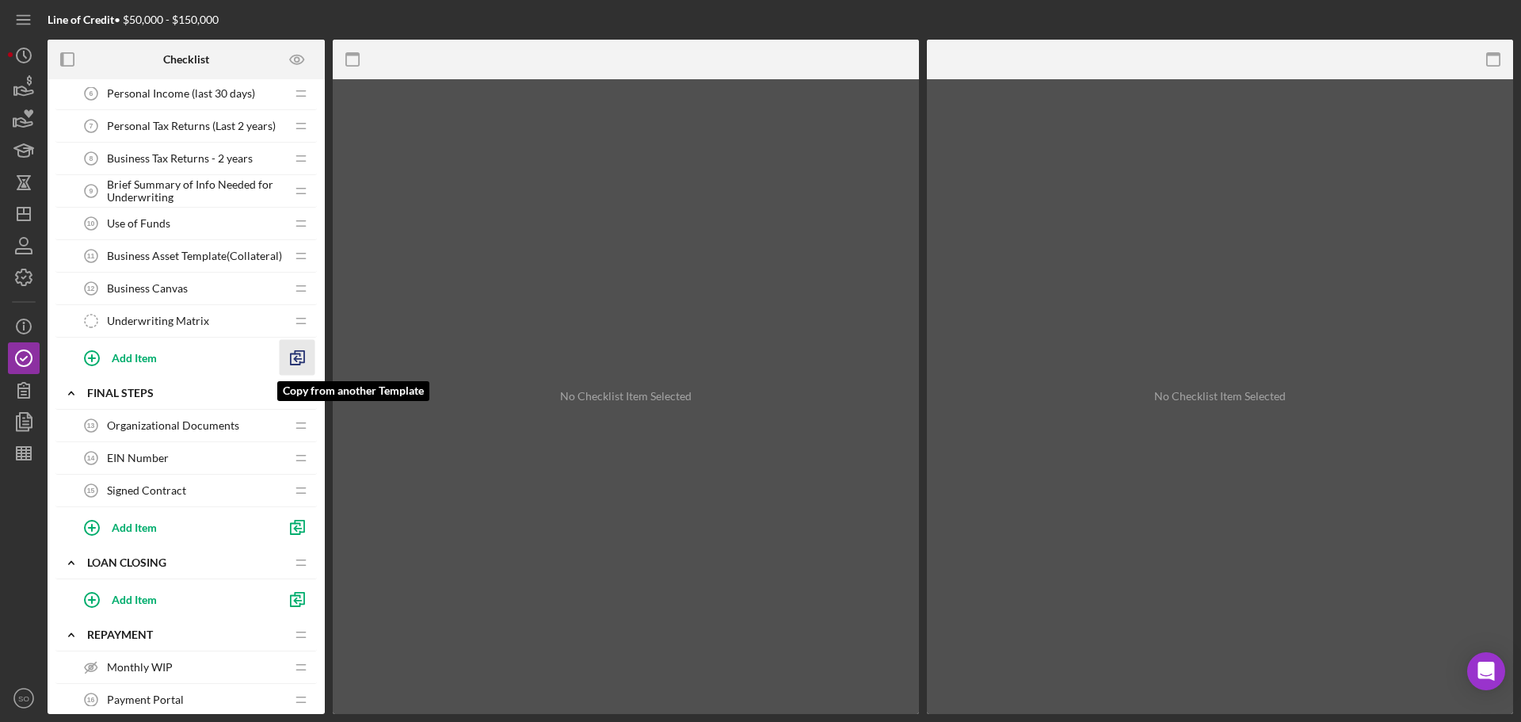
click at [296, 361] on polyline "button" at bounding box center [296, 359] width 5 height 5
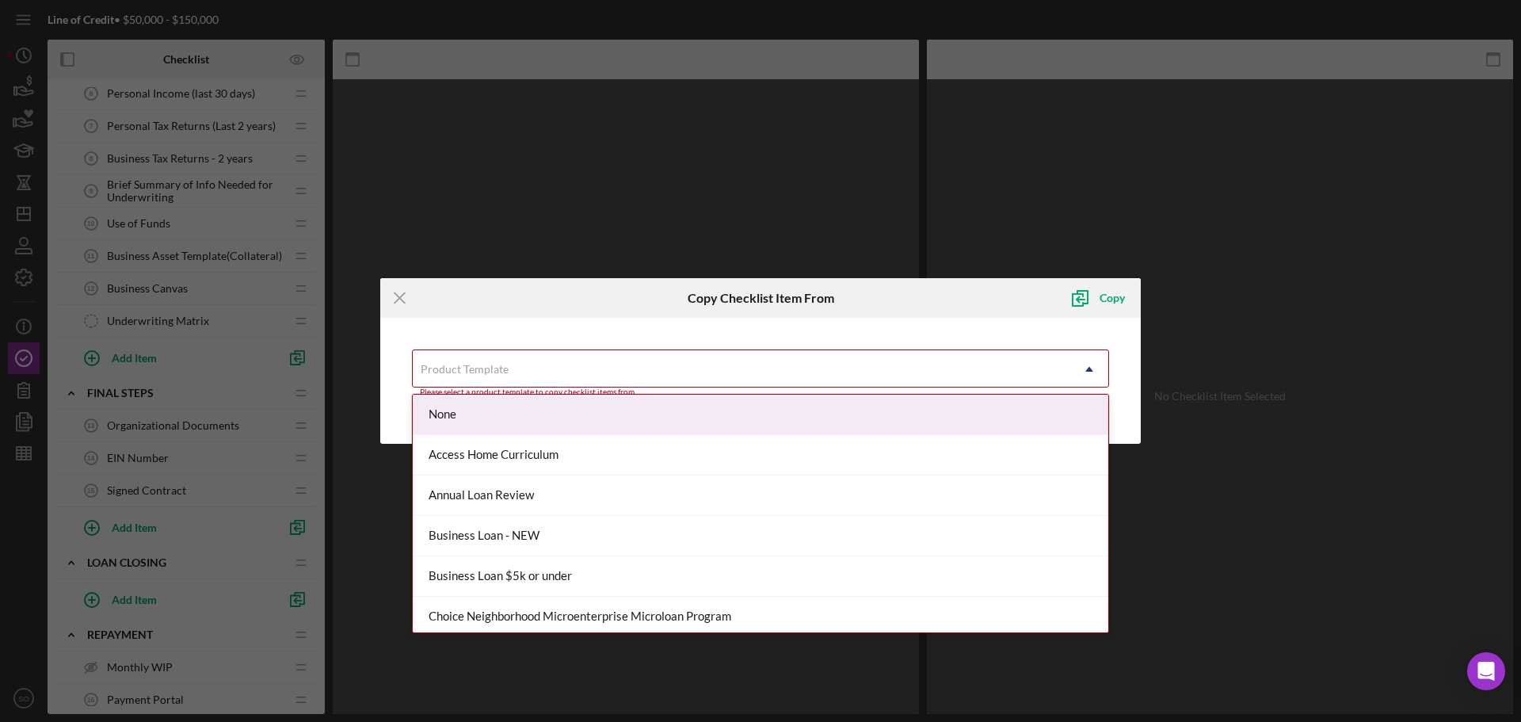
click at [477, 363] on div "Product Template" at bounding box center [465, 369] width 88 height 13
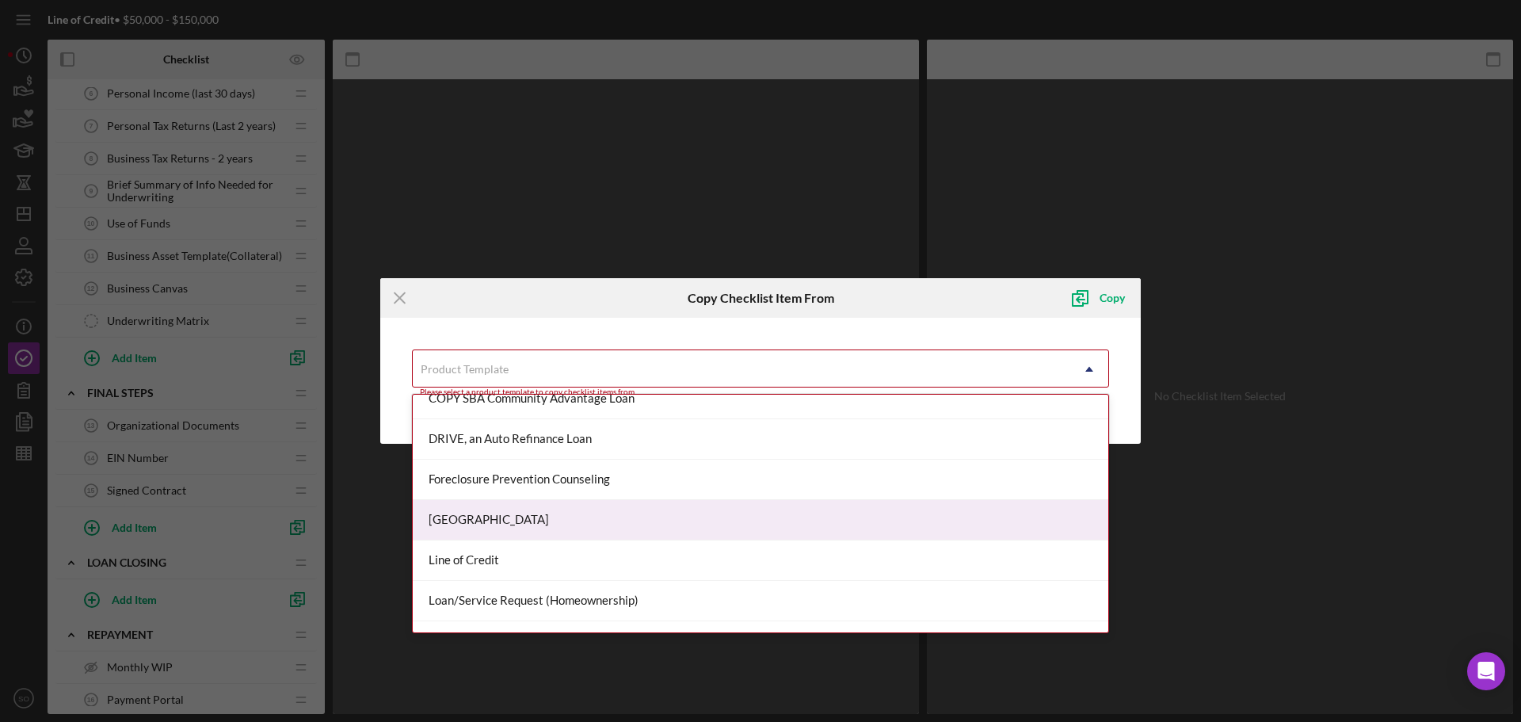
scroll to position [101, 0]
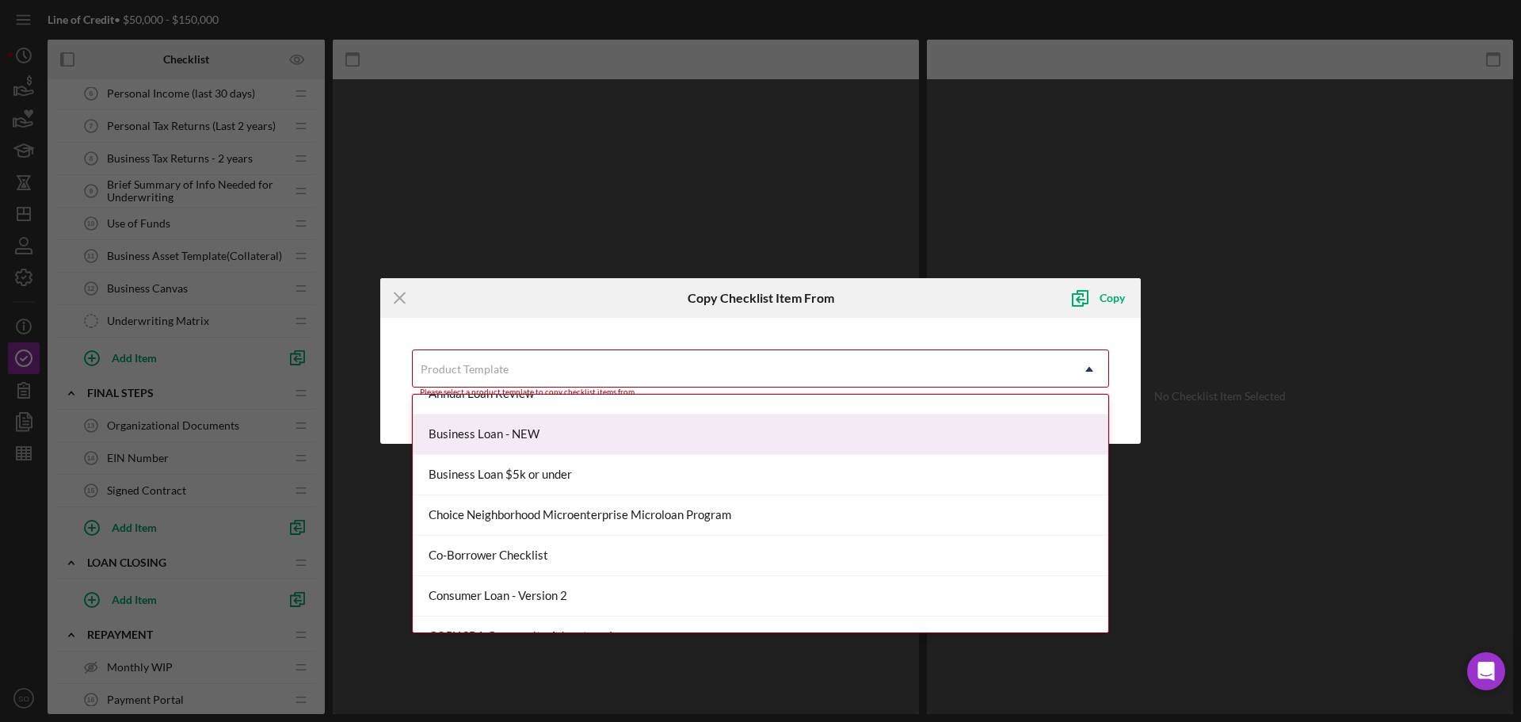
click at [531, 437] on div "Business Loan - NEW" at bounding box center [761, 434] width 696 height 40
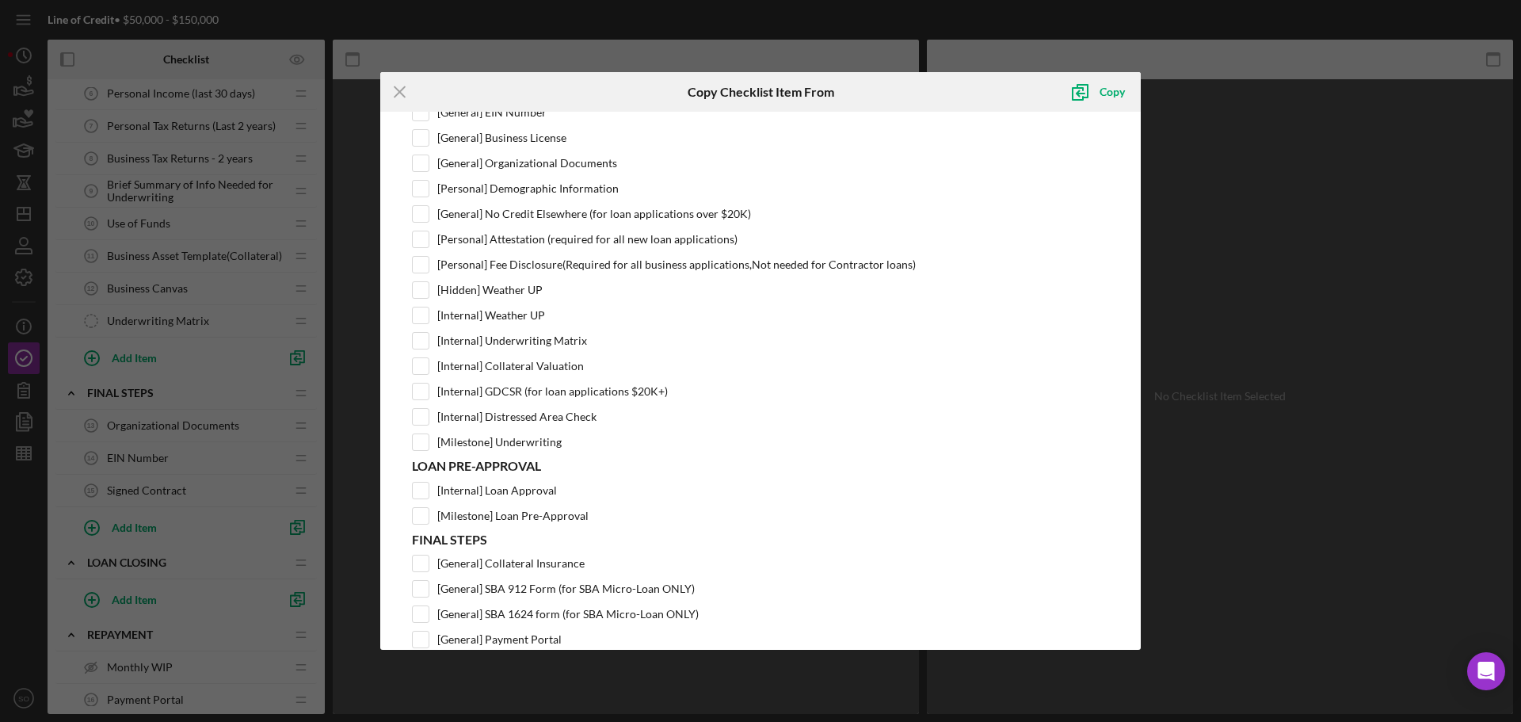
scroll to position [893, 0]
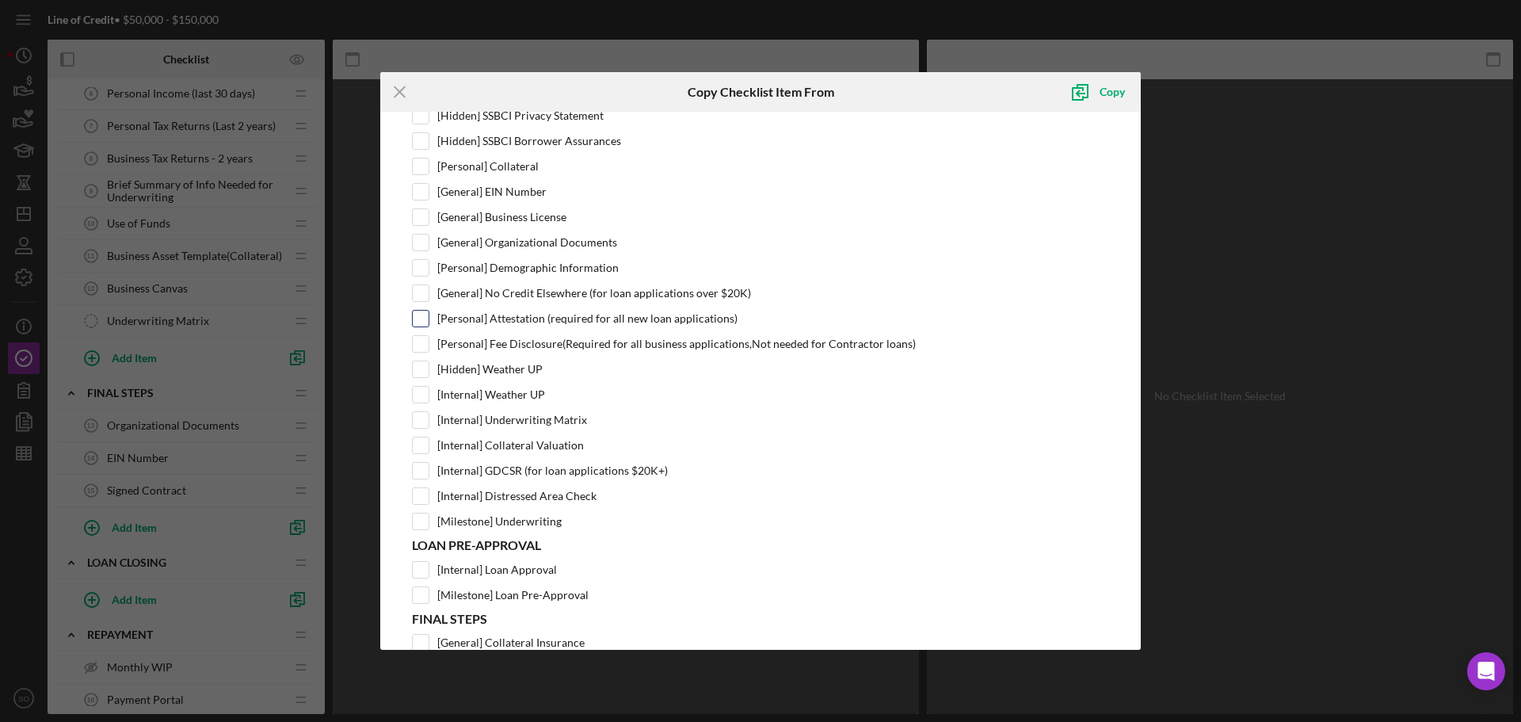
click at [418, 315] on input "[Personal] Attestation (required for all new loan applications)" at bounding box center [421, 319] width 16 height 16
checkbox input "true"
click at [423, 294] on input "[General] No Credit Elsewhere (for loan applications over $20K)" at bounding box center [421, 293] width 16 height 16
checkbox input "true"
click at [1093, 88] on icon "submit" at bounding box center [1080, 92] width 40 height 40
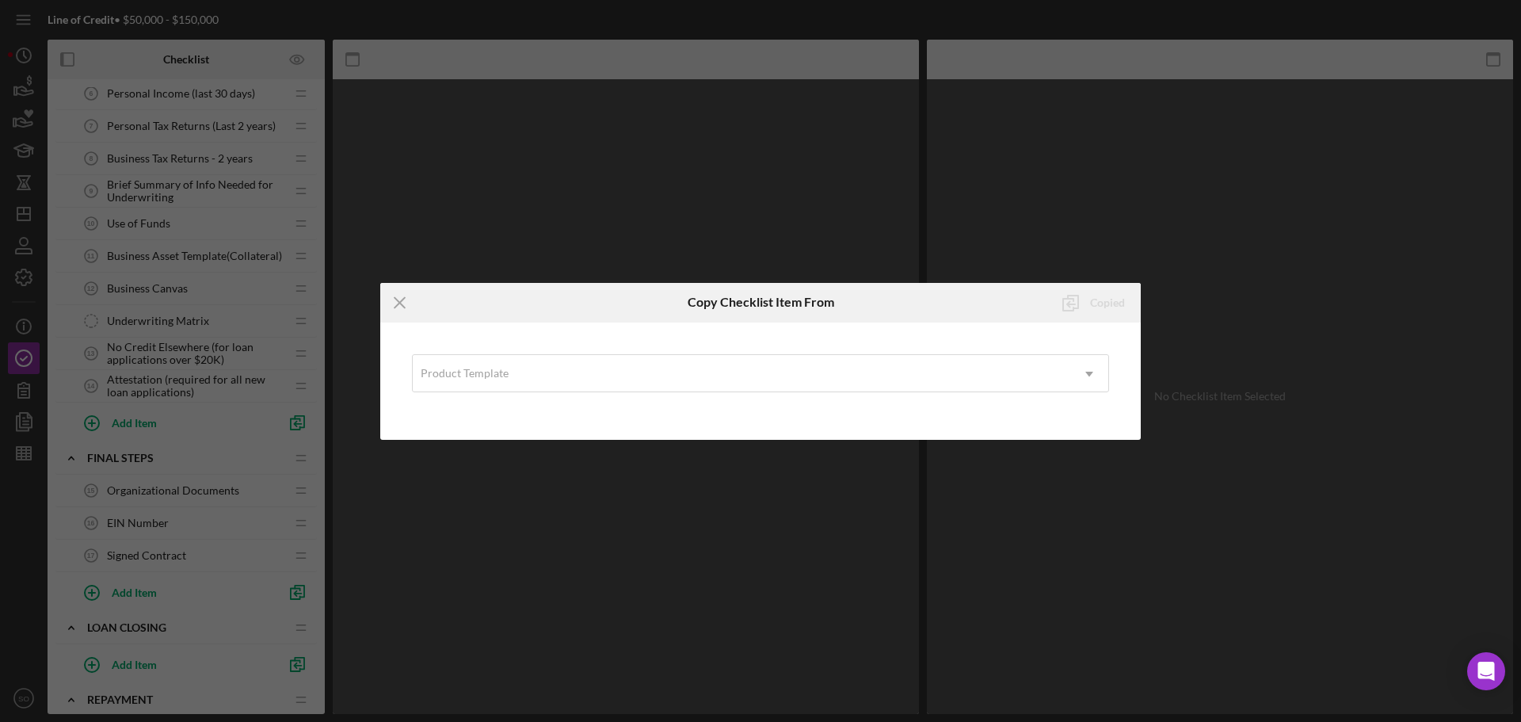
scroll to position [0, 0]
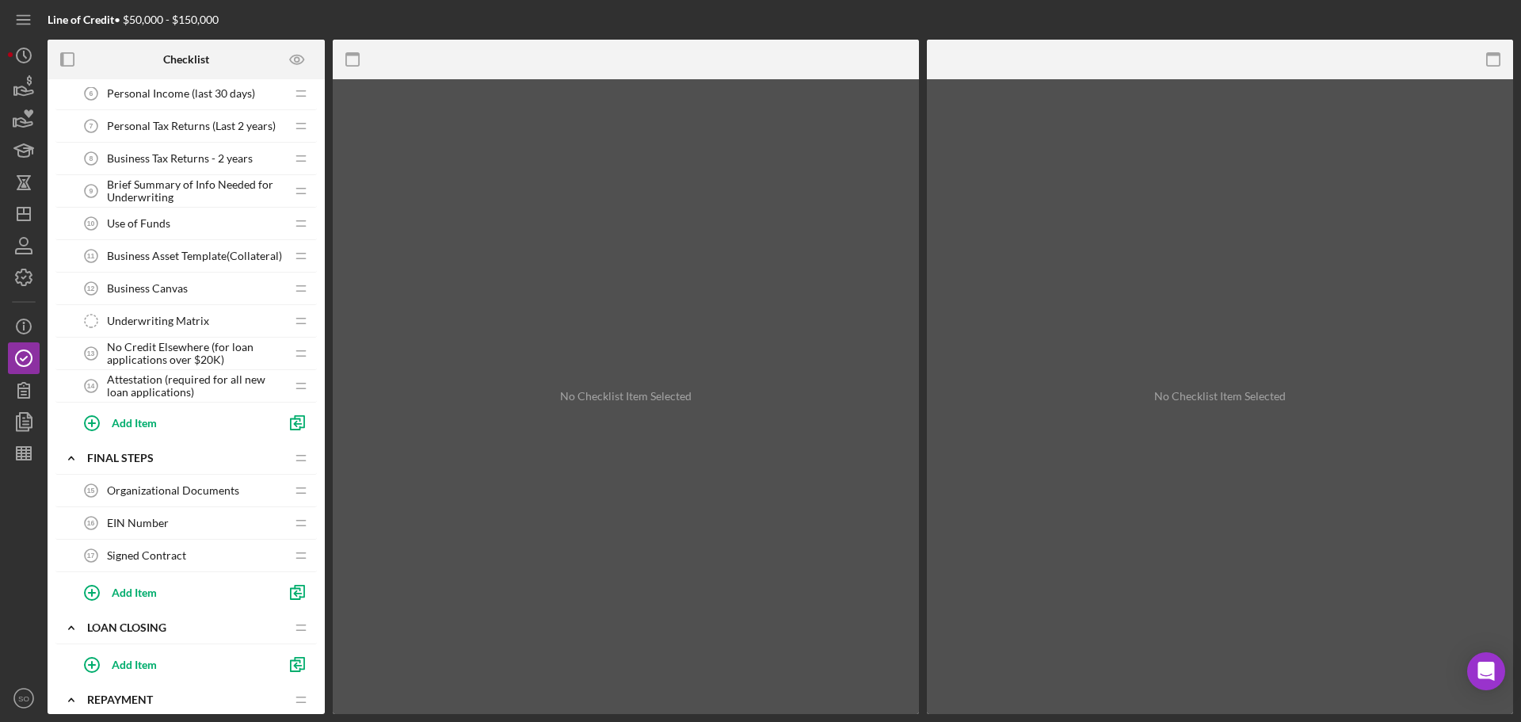
drag, startPoint x: 177, startPoint y: 354, endPoint x: 184, endPoint y: 303, distance: 51.2
click at [184, 303] on div "1 . Open Icon/Expander INQUIRY INFORMATION Icon/Edit Icon/Drag Personal Informa…" at bounding box center [185, 351] width 261 height 1797
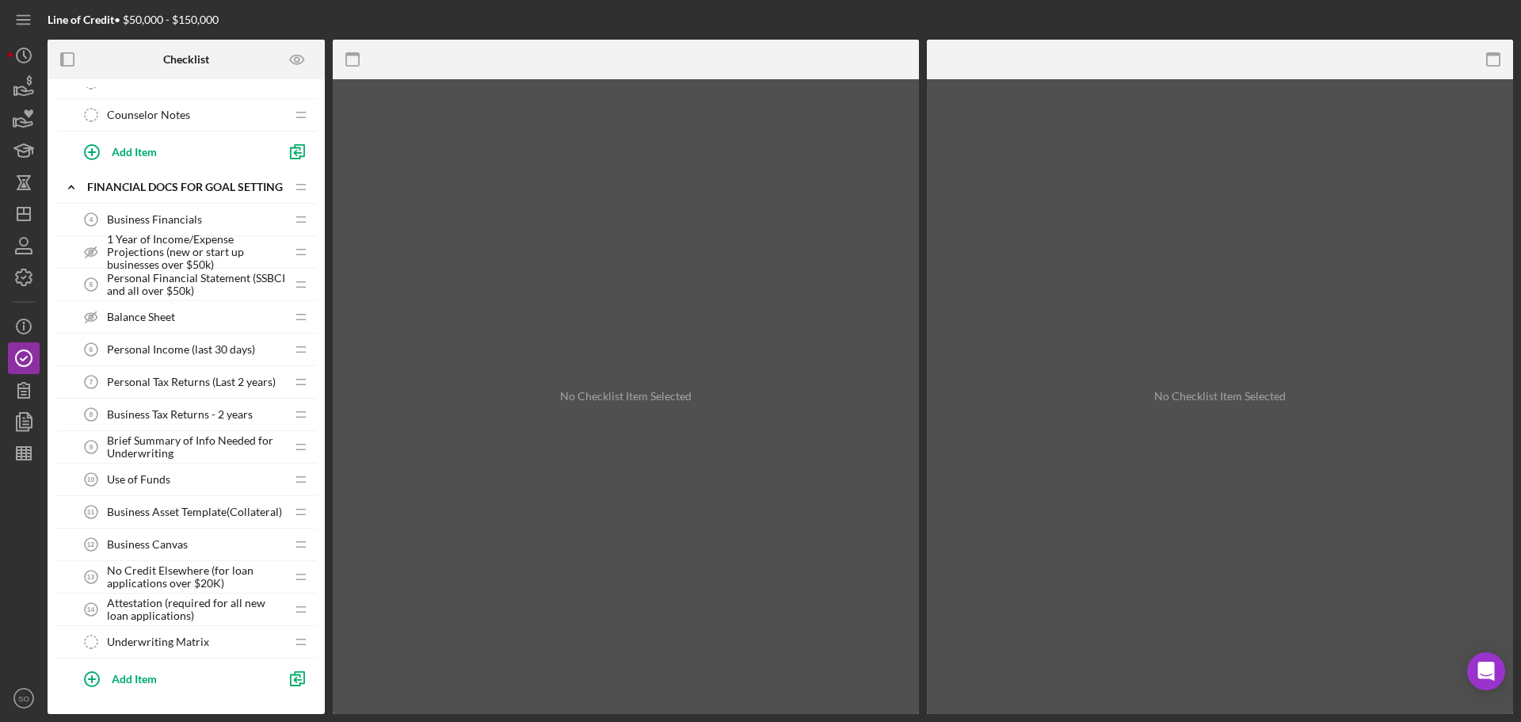
scroll to position [536, 0]
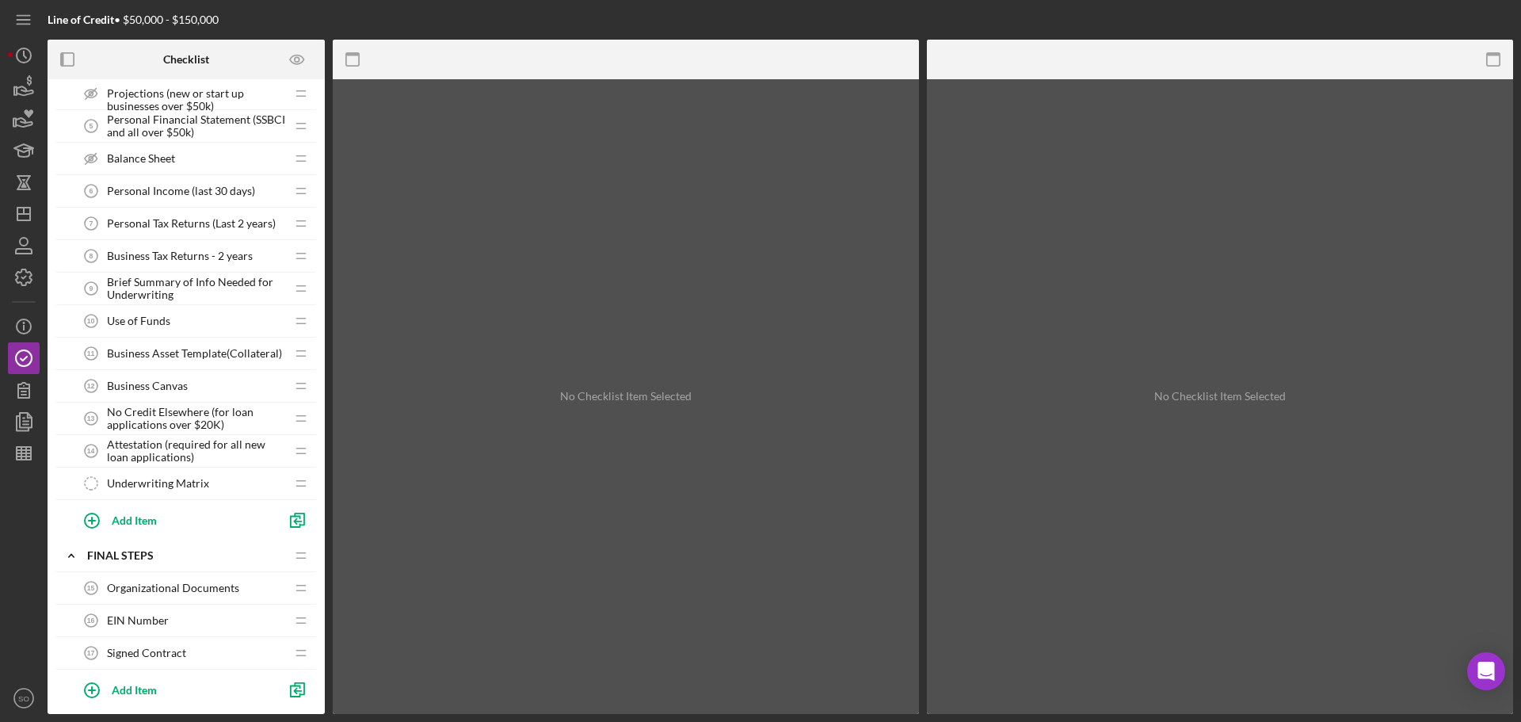
click at [166, 413] on span "No Credit Elsewhere (for loan applications over $20K)" at bounding box center [196, 418] width 178 height 25
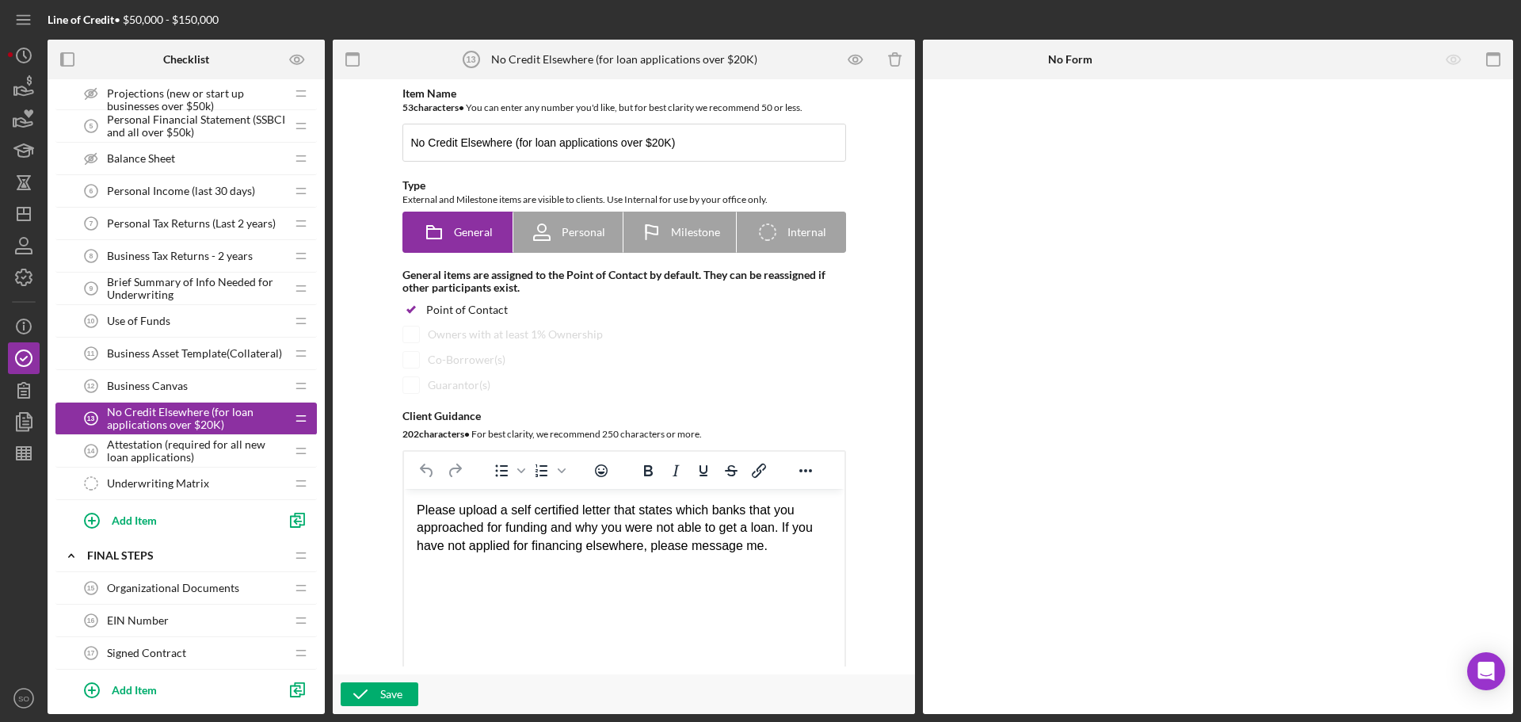
click at [167, 447] on span "Attestation (required for all new loan applications)" at bounding box center [196, 450] width 178 height 25
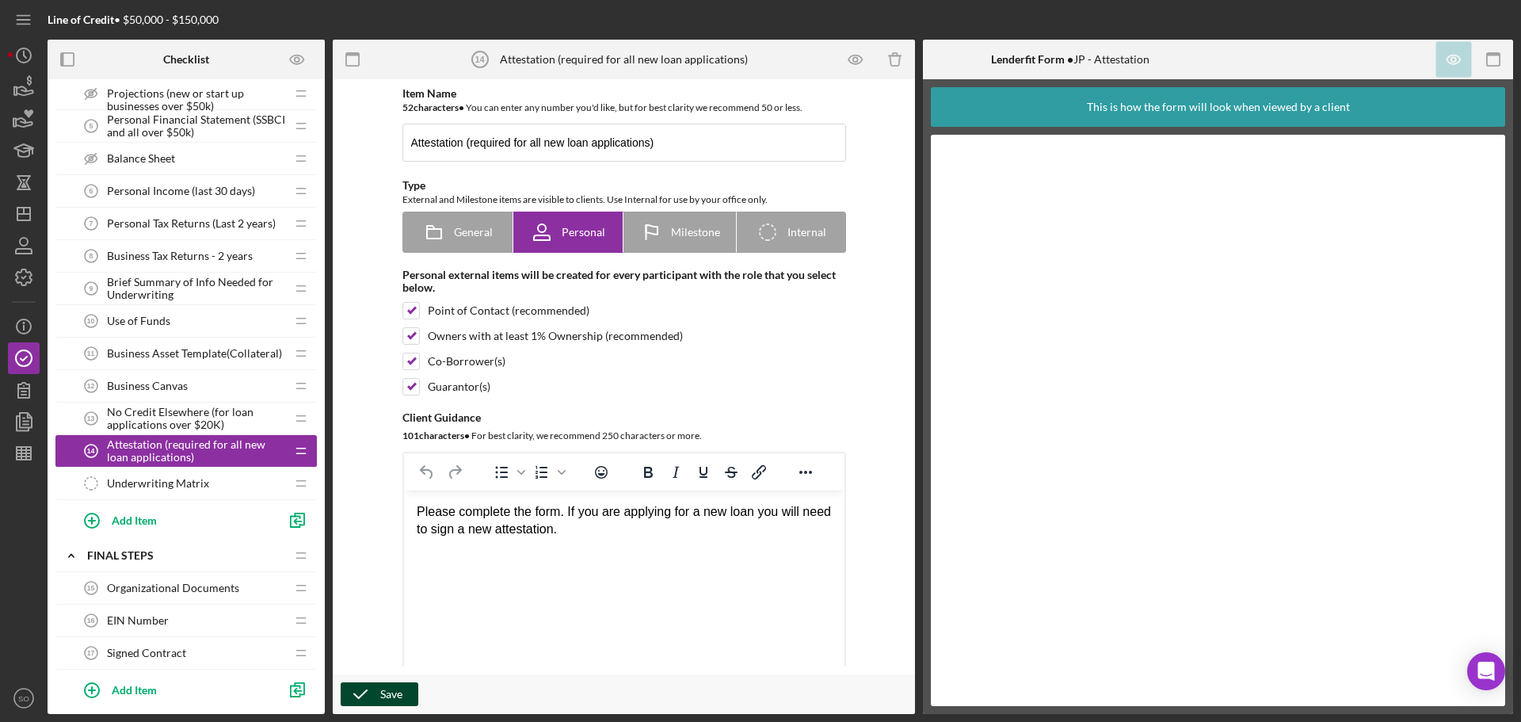
click at [382, 688] on div "Save" at bounding box center [391, 694] width 22 height 24
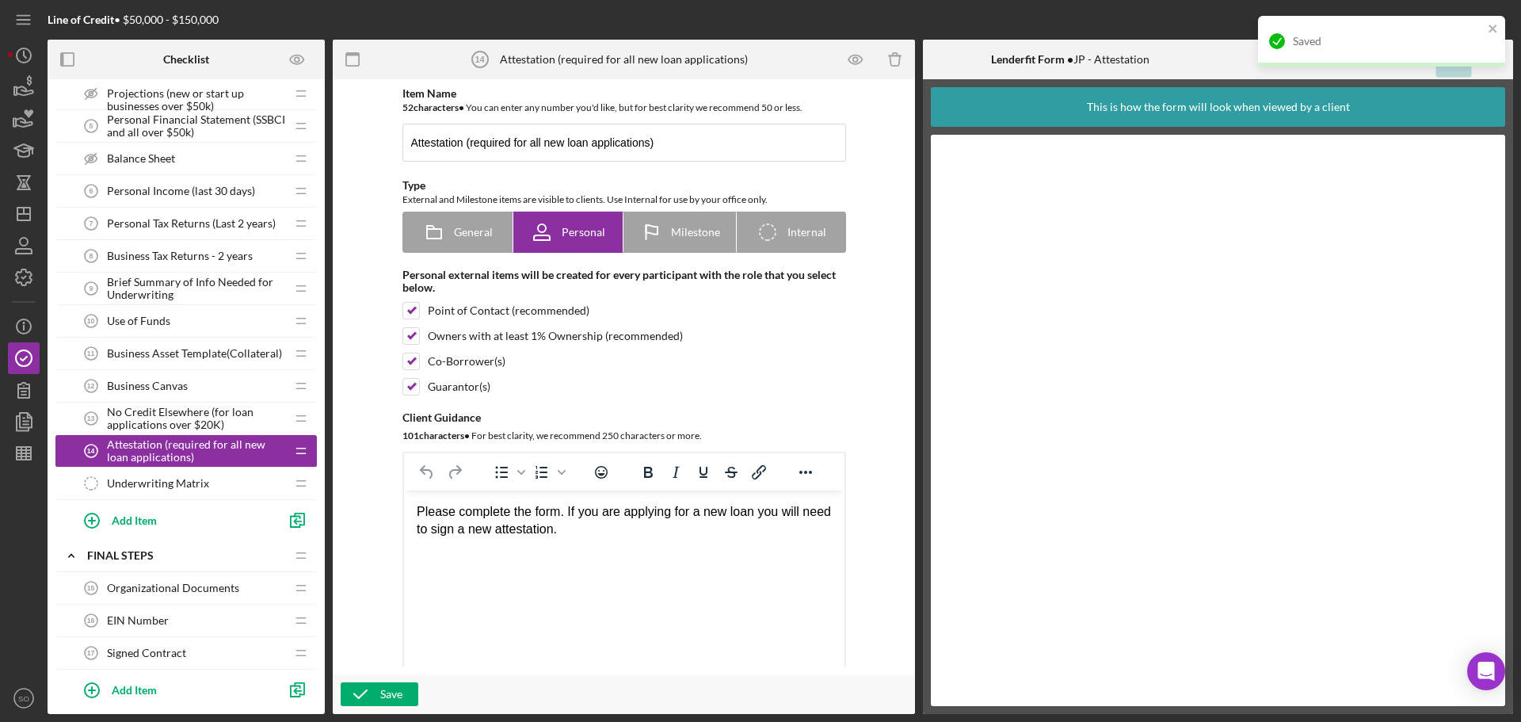
click at [195, 419] on span "No Credit Elsewhere (for loan applications over $20K)" at bounding box center [196, 418] width 178 height 25
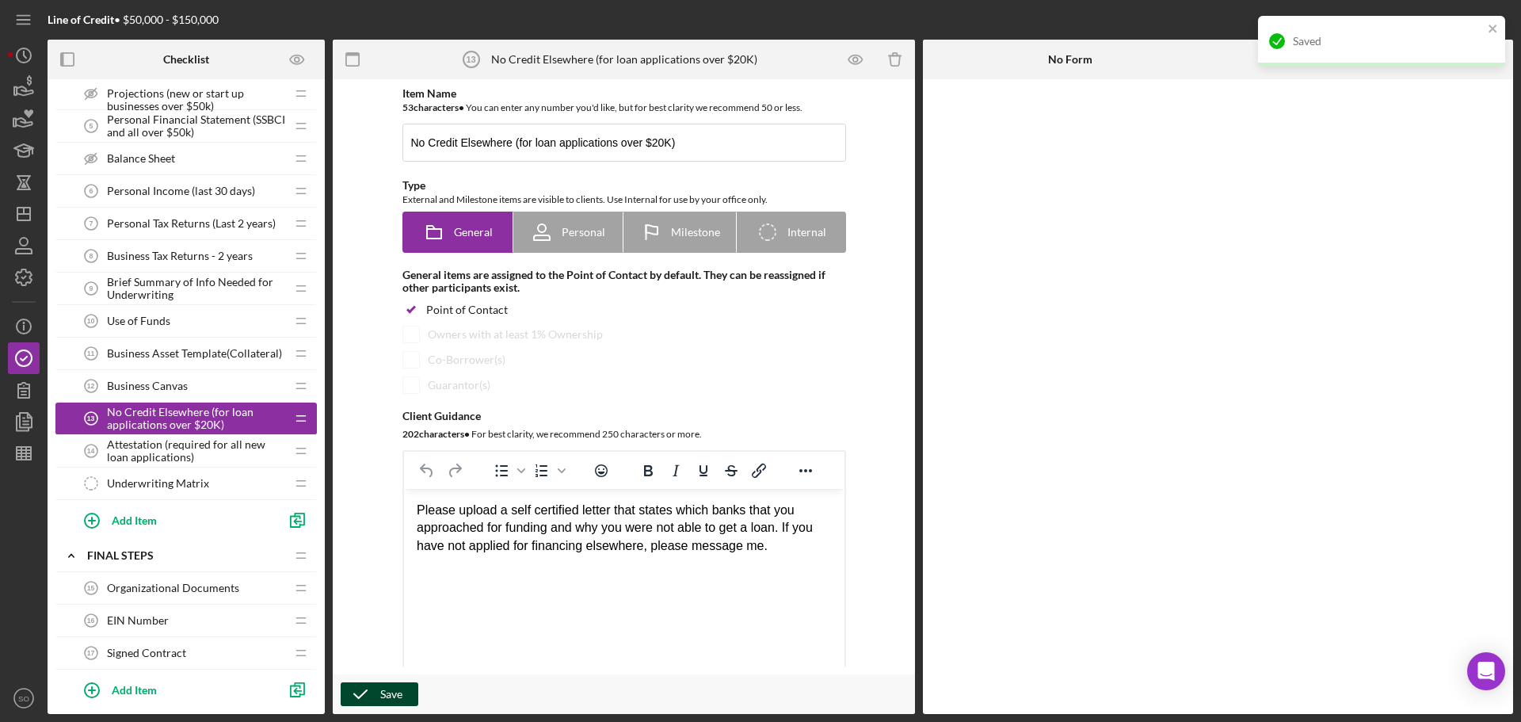
click at [362, 696] on polyline "button" at bounding box center [360, 694] width 13 height 8
click at [1483, 667] on icon "Open Intercom Messenger" at bounding box center [1486, 671] width 18 height 21
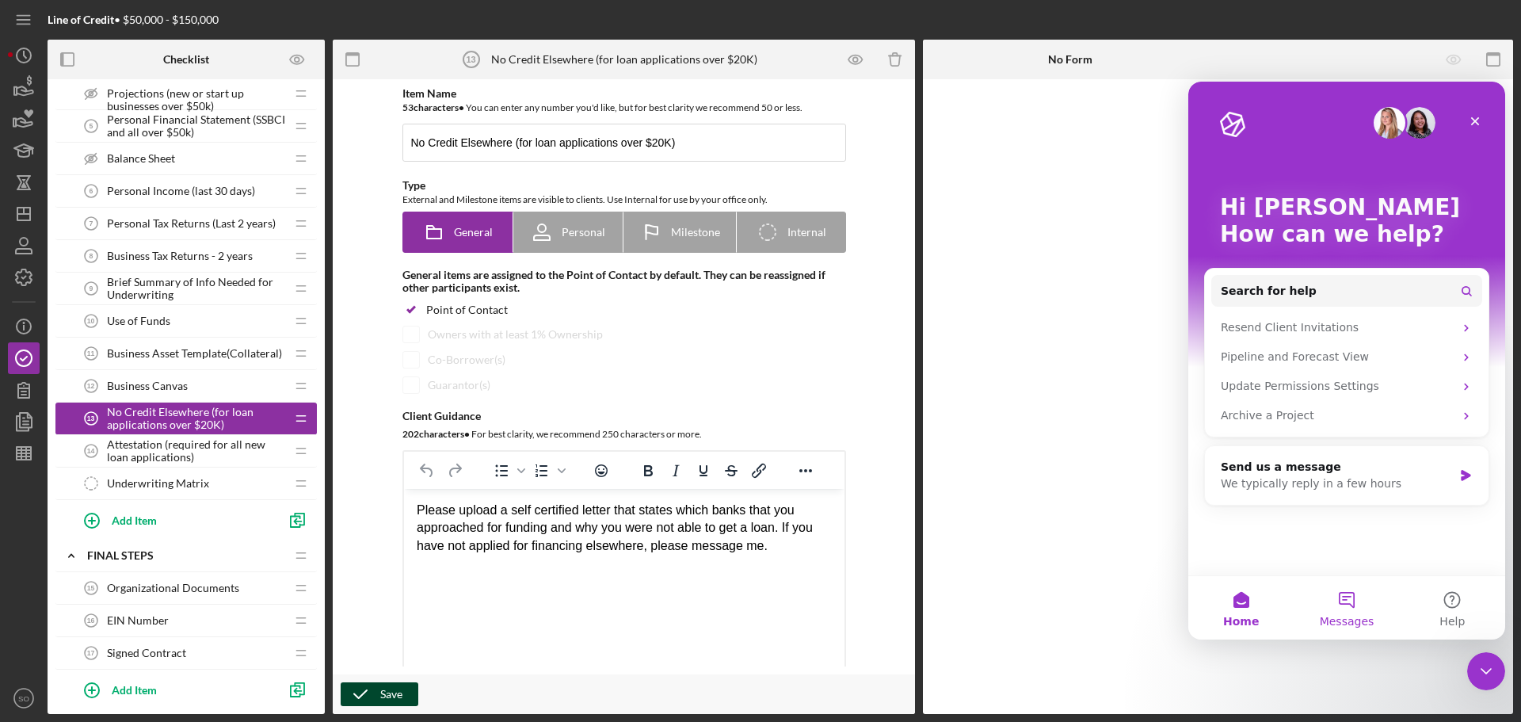
click at [1343, 602] on button "Messages" at bounding box center [1346, 607] width 105 height 63
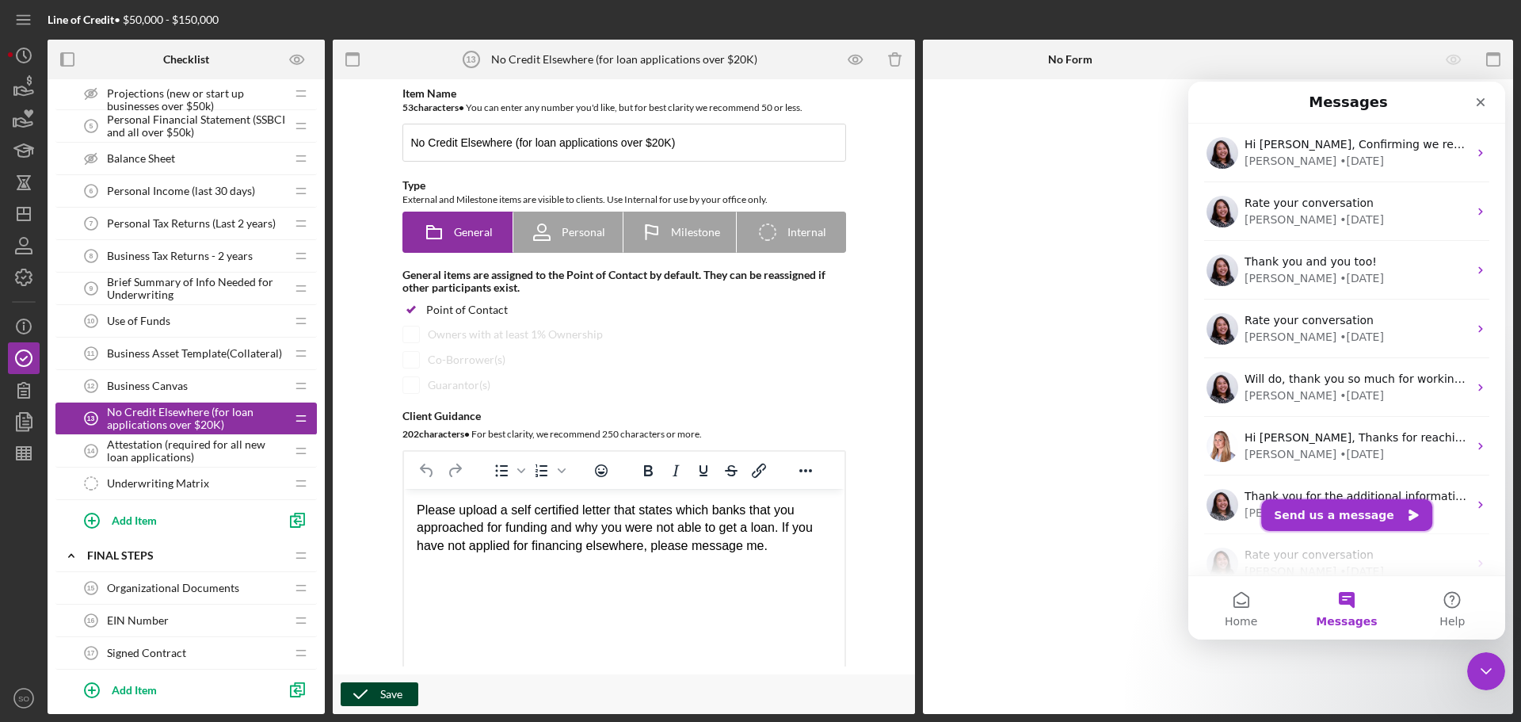
click at [1318, 519] on button "Send us a message" at bounding box center [1346, 515] width 171 height 32
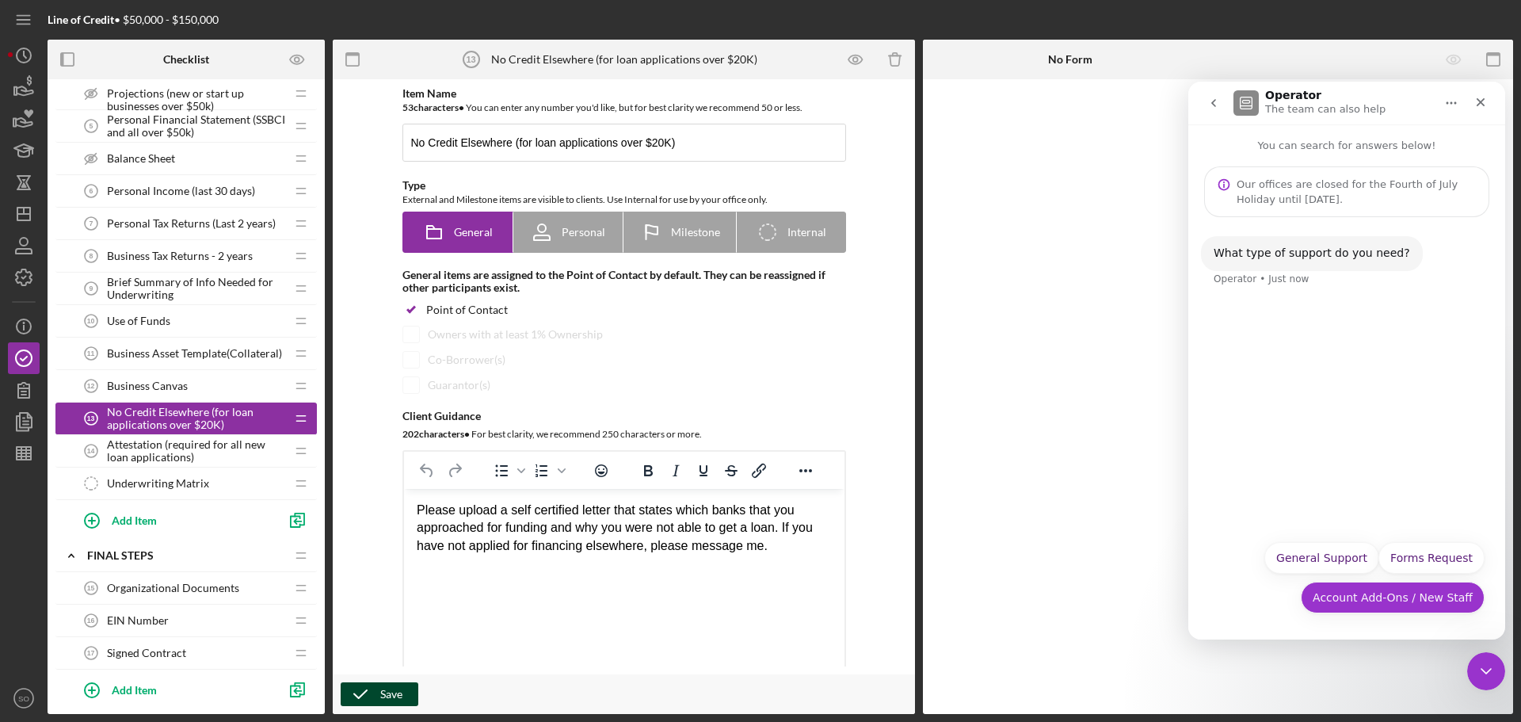
click at [1374, 605] on button "Account Add-Ons / New Staff" at bounding box center [1393, 598] width 184 height 32
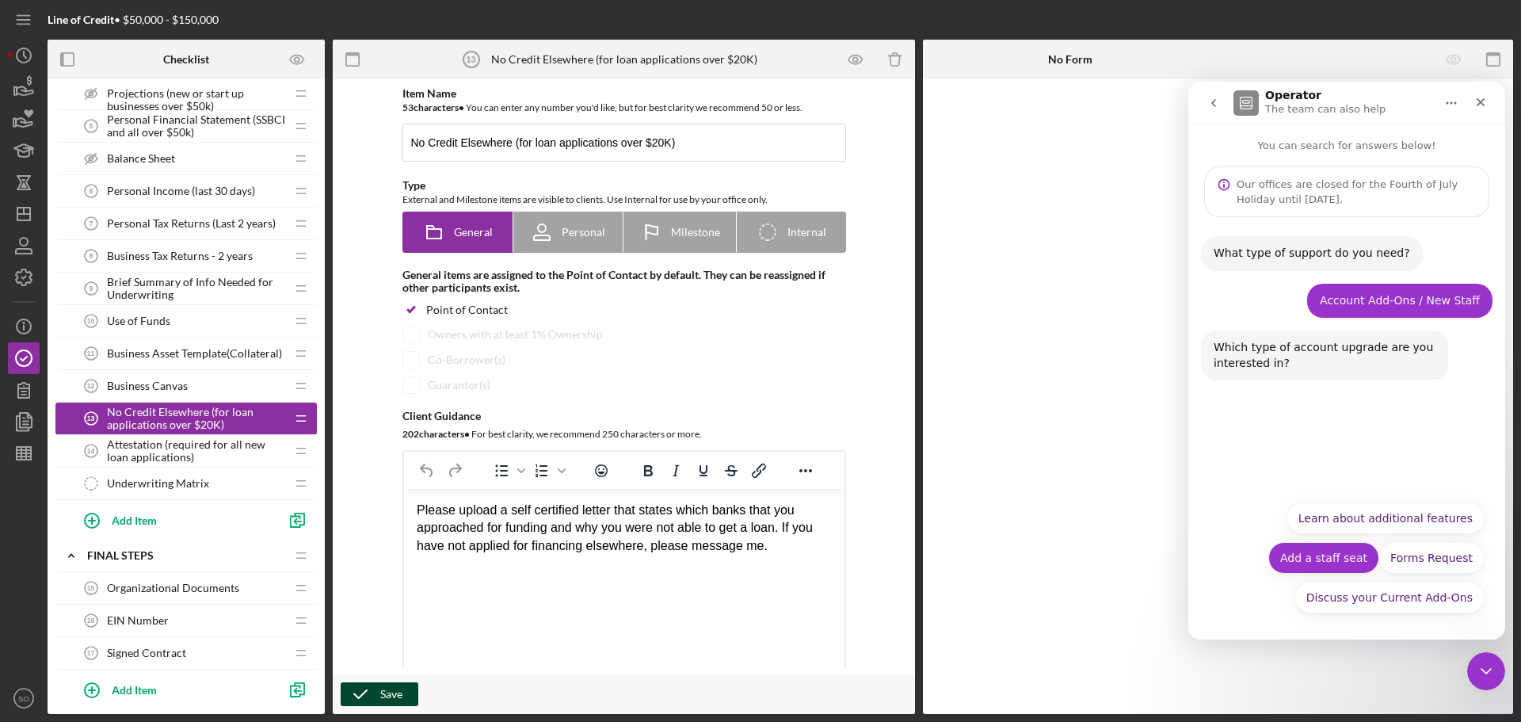
click at [1324, 566] on button "Add a staff seat" at bounding box center [1324, 558] width 111 height 32
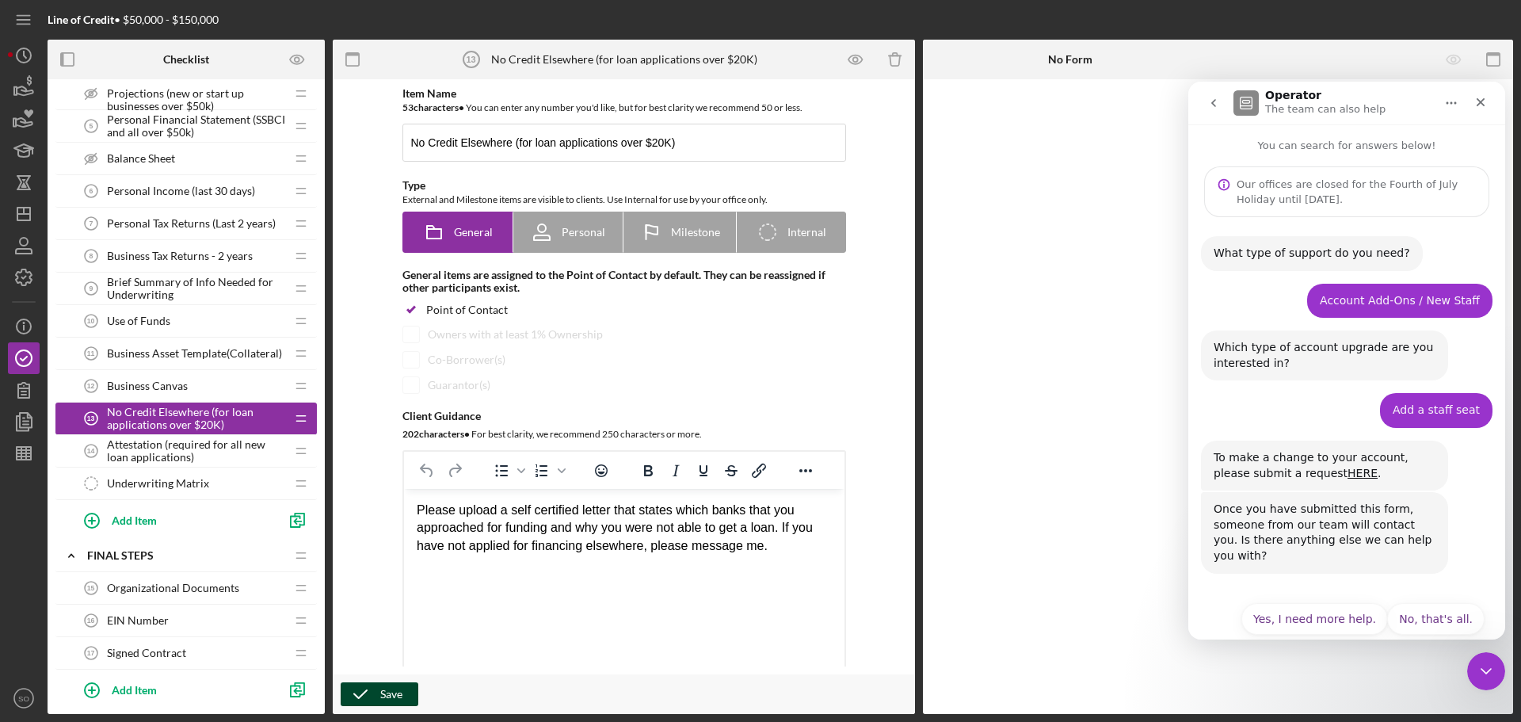
scroll to position [7, 0]
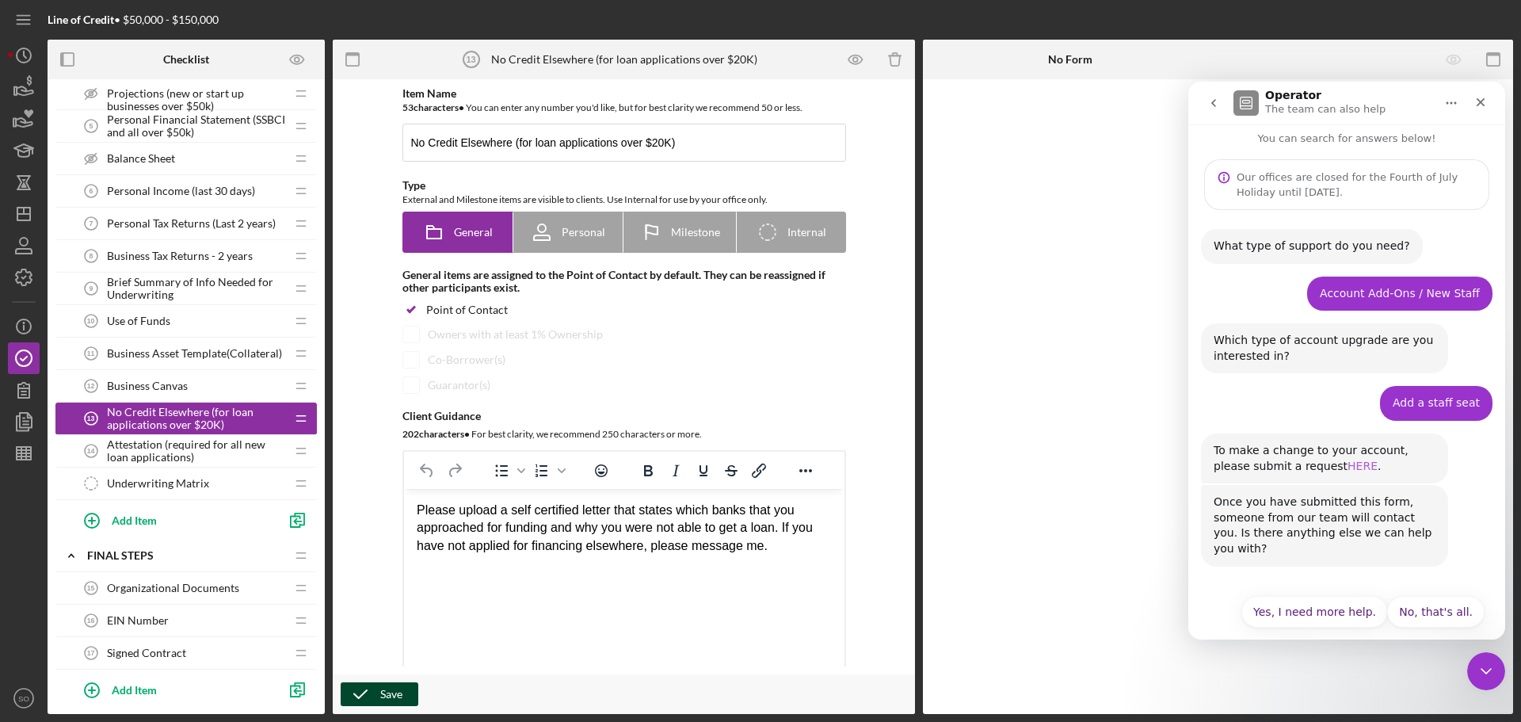
click at [1348, 467] on link "HERE" at bounding box center [1363, 466] width 30 height 13
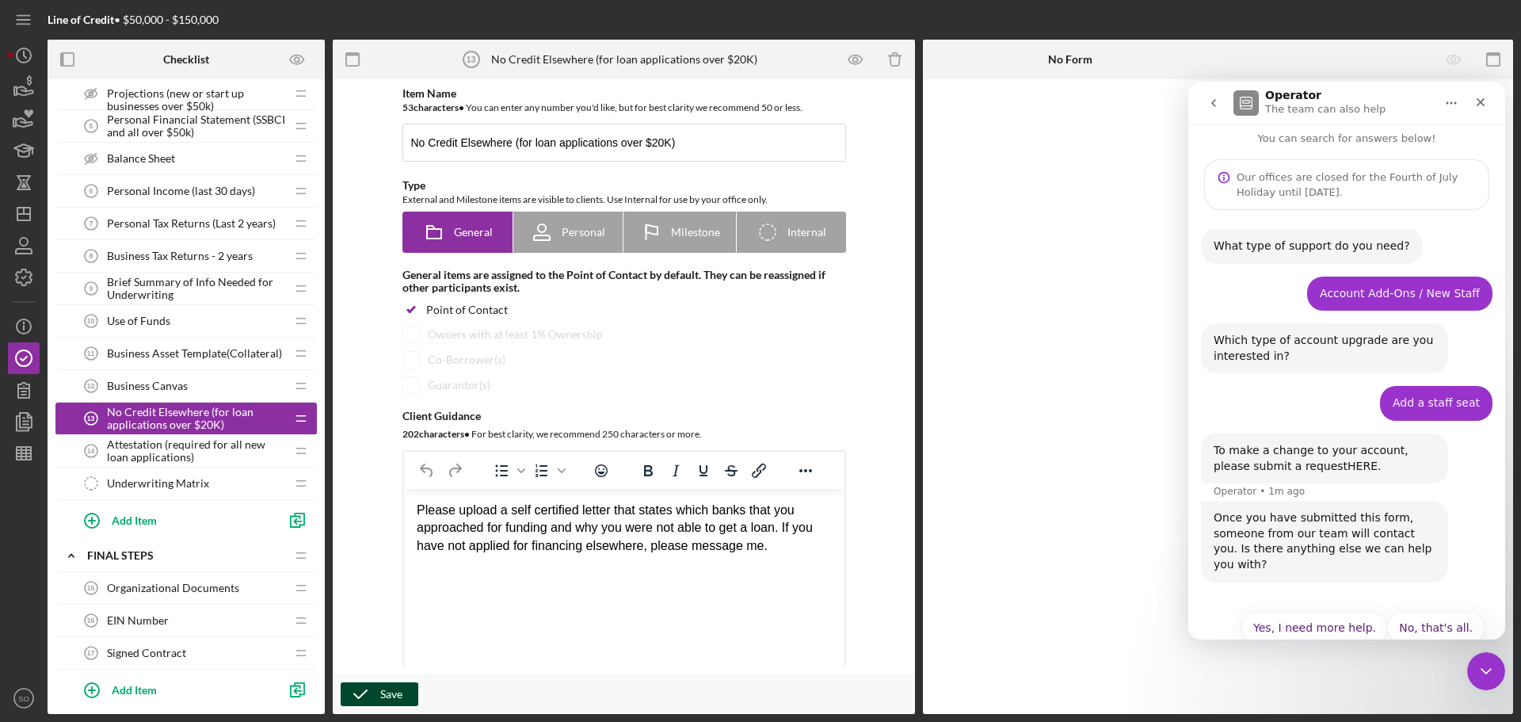
scroll to position [23, 0]
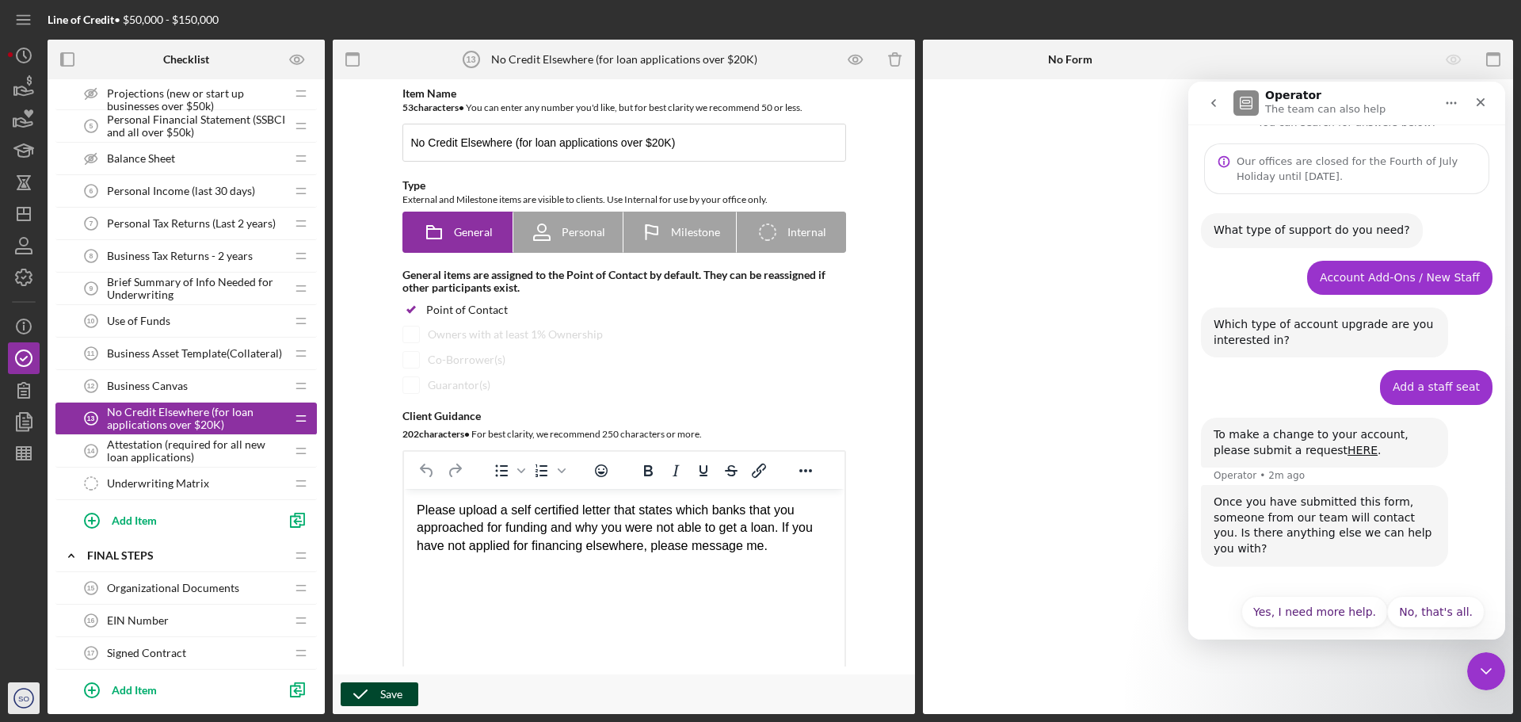
click at [20, 691] on icon "SO" at bounding box center [24, 698] width 32 height 40
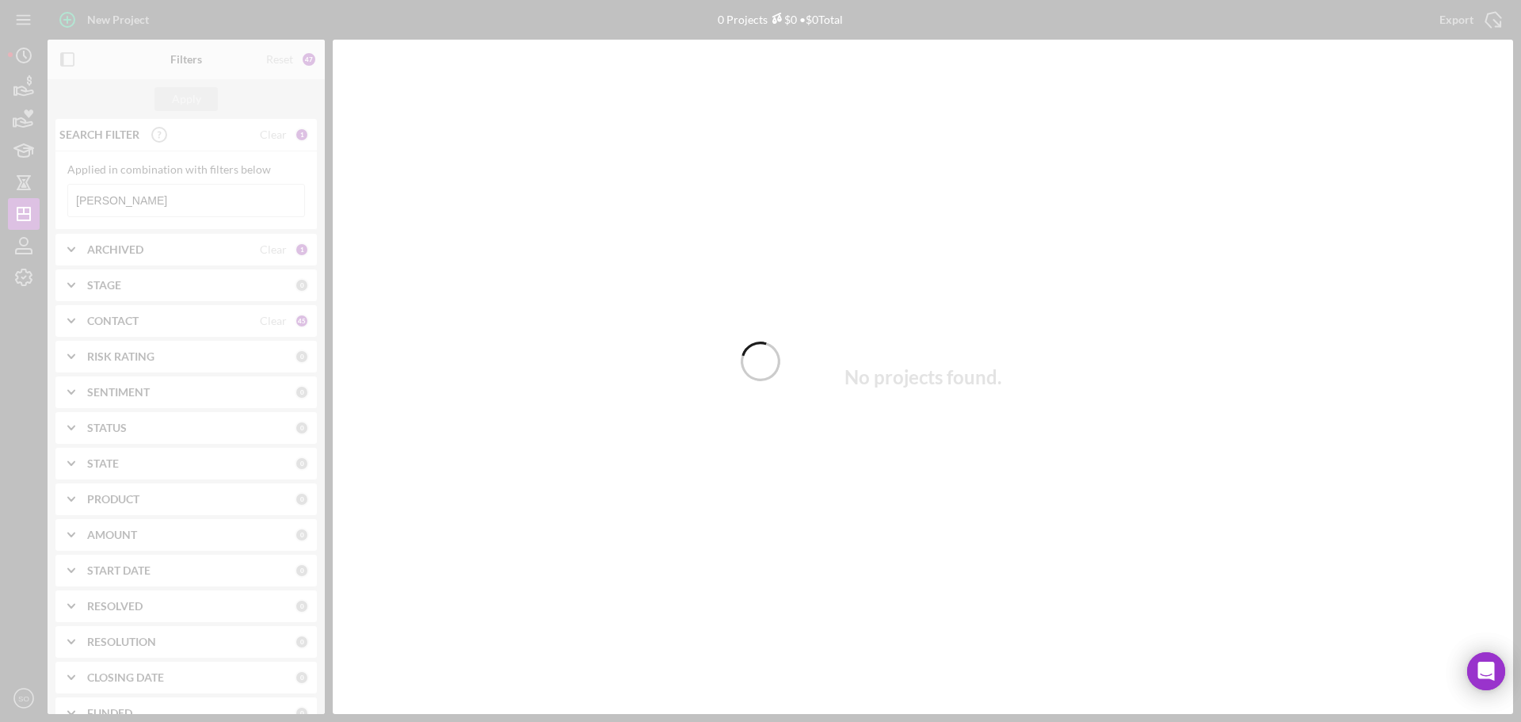
click at [18, 278] on div at bounding box center [760, 361] width 1521 height 722
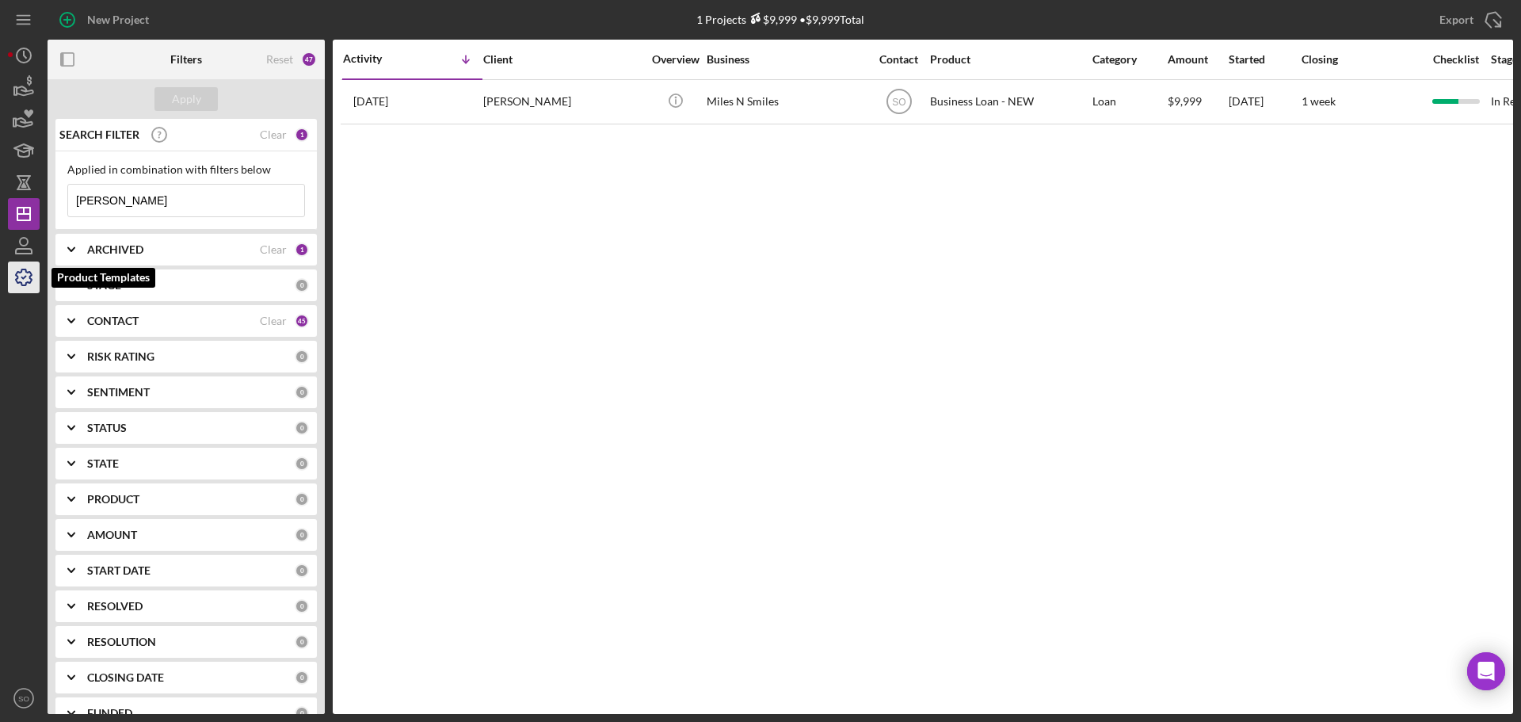
click at [31, 284] on icon "button" at bounding box center [24, 278] width 40 height 40
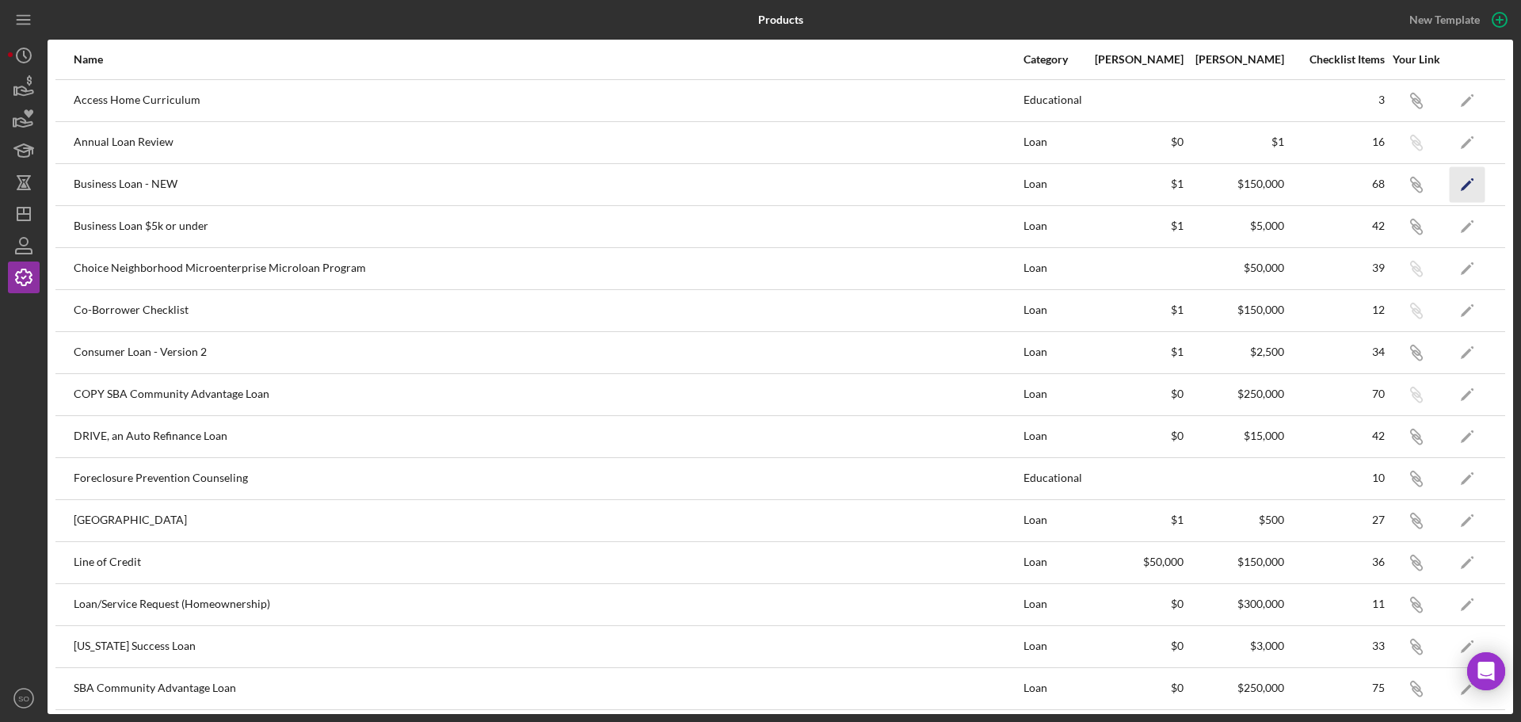
click at [1455, 191] on icon "Icon/Edit" at bounding box center [1468, 184] width 36 height 36
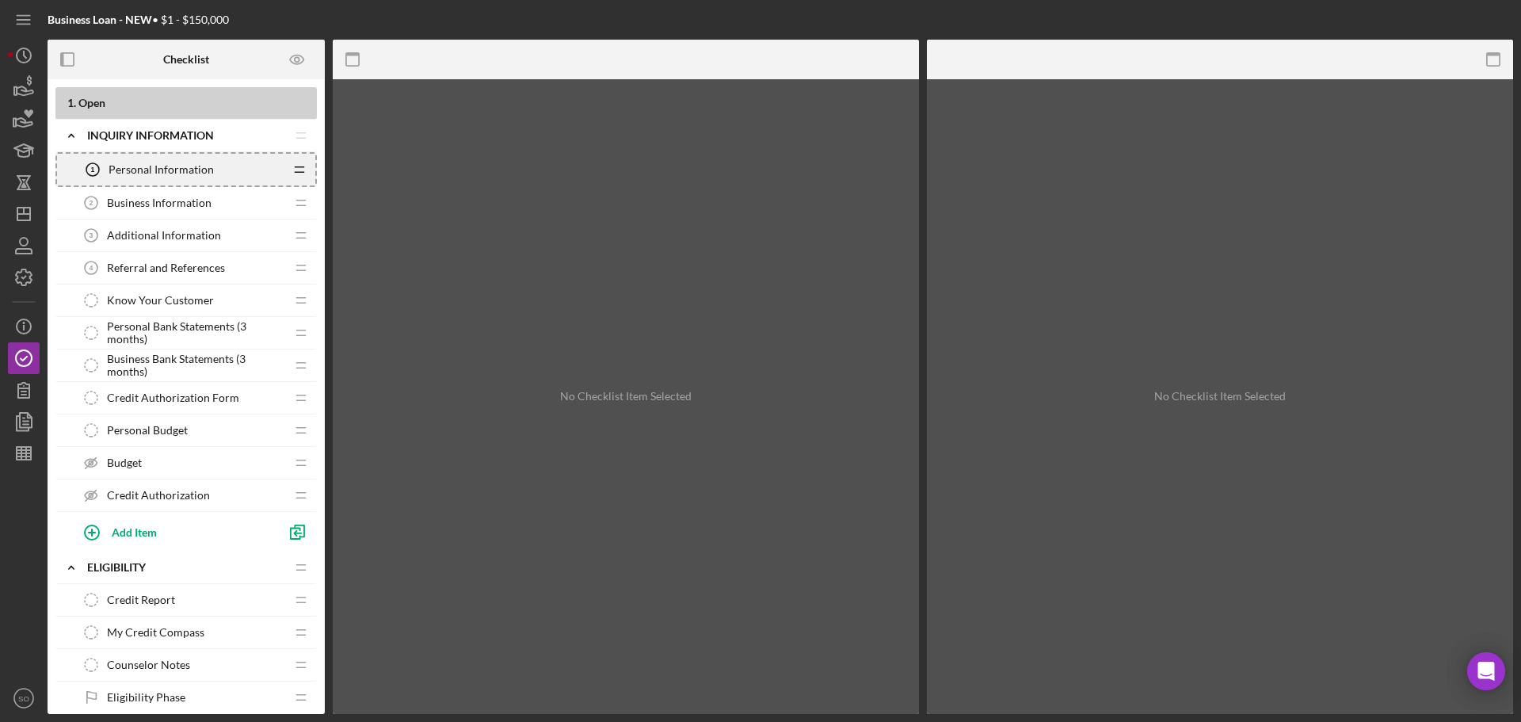
click at [301, 167] on icon "Icon/Drag" at bounding box center [300, 170] width 32 height 32
click at [239, 170] on div "Personal Information 1 Personal Information" at bounding box center [180, 170] width 207 height 32
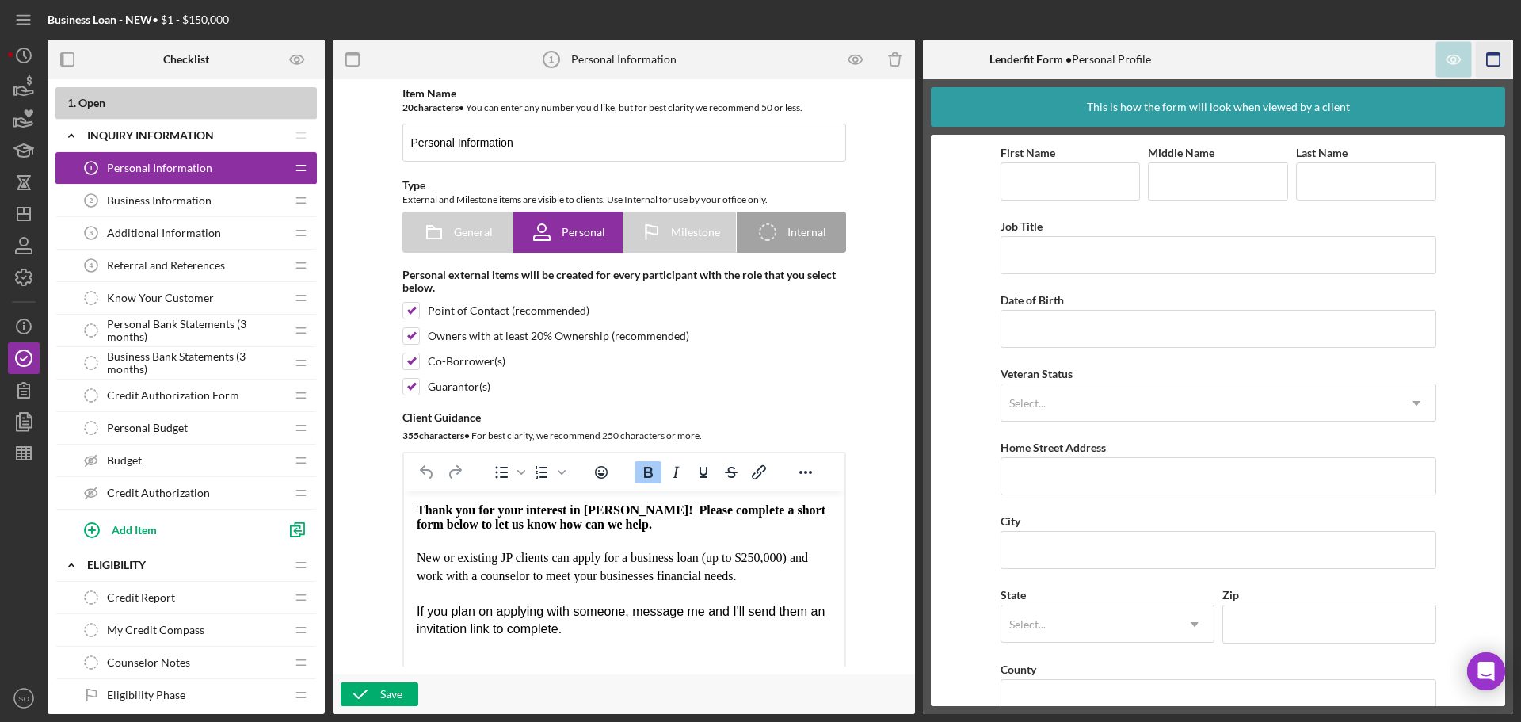
click at [1501, 51] on icon "button" at bounding box center [1494, 60] width 36 height 36
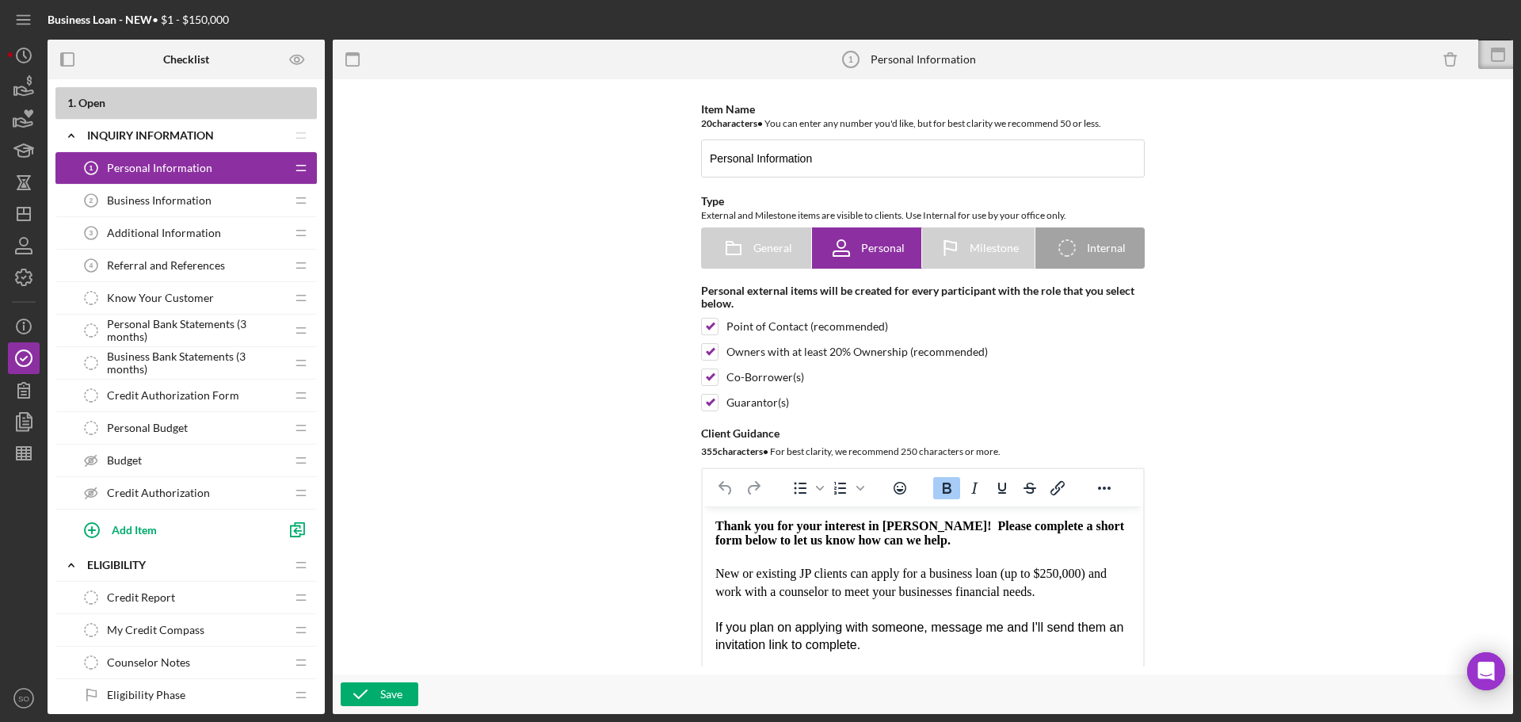
click at [1501, 51] on icon at bounding box center [1498, 50] width 14 height 5
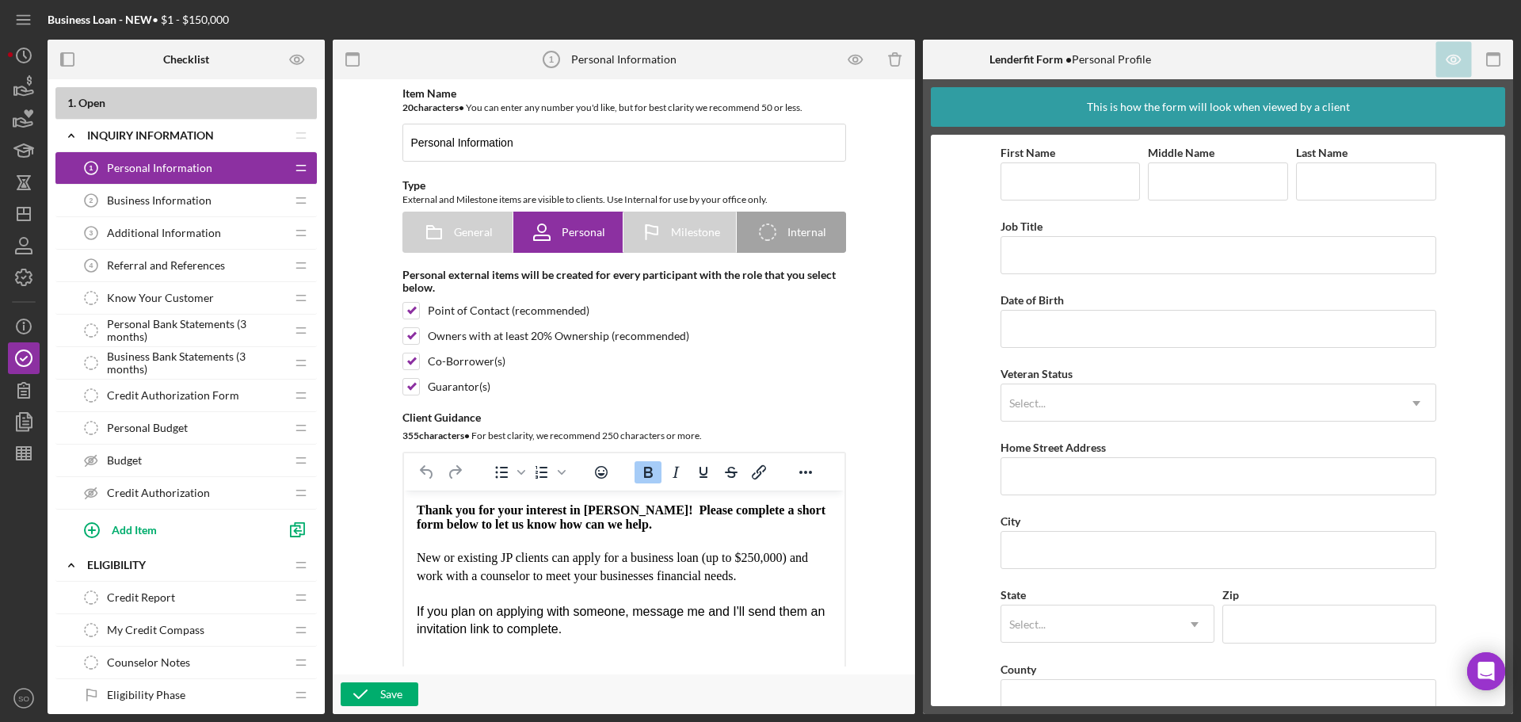
click at [557, 60] on icon "Personal Information 1" at bounding box center [552, 60] width 40 height 40
click at [554, 59] on tspan "1" at bounding box center [551, 60] width 5 height 10
drag, startPoint x: 220, startPoint y: 102, endPoint x: 129, endPoint y: 94, distance: 91.5
click at [129, 94] on div "1 . Open" at bounding box center [185, 103] width 261 height 32
click at [204, 138] on div "INQUIRY INFORMATION" at bounding box center [175, 135] width 177 height 13
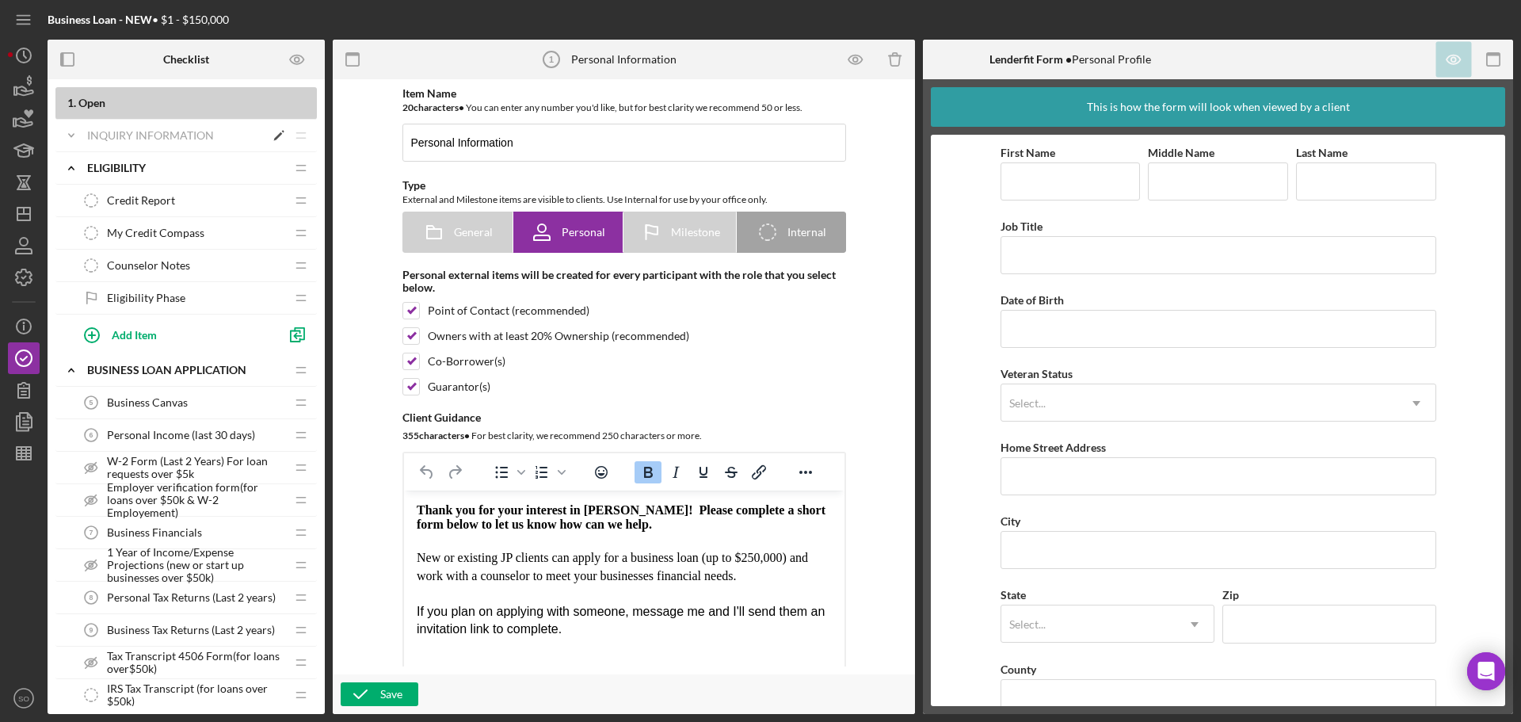
click at [204, 138] on div "INQUIRY INFORMATION" at bounding box center [175, 135] width 177 height 13
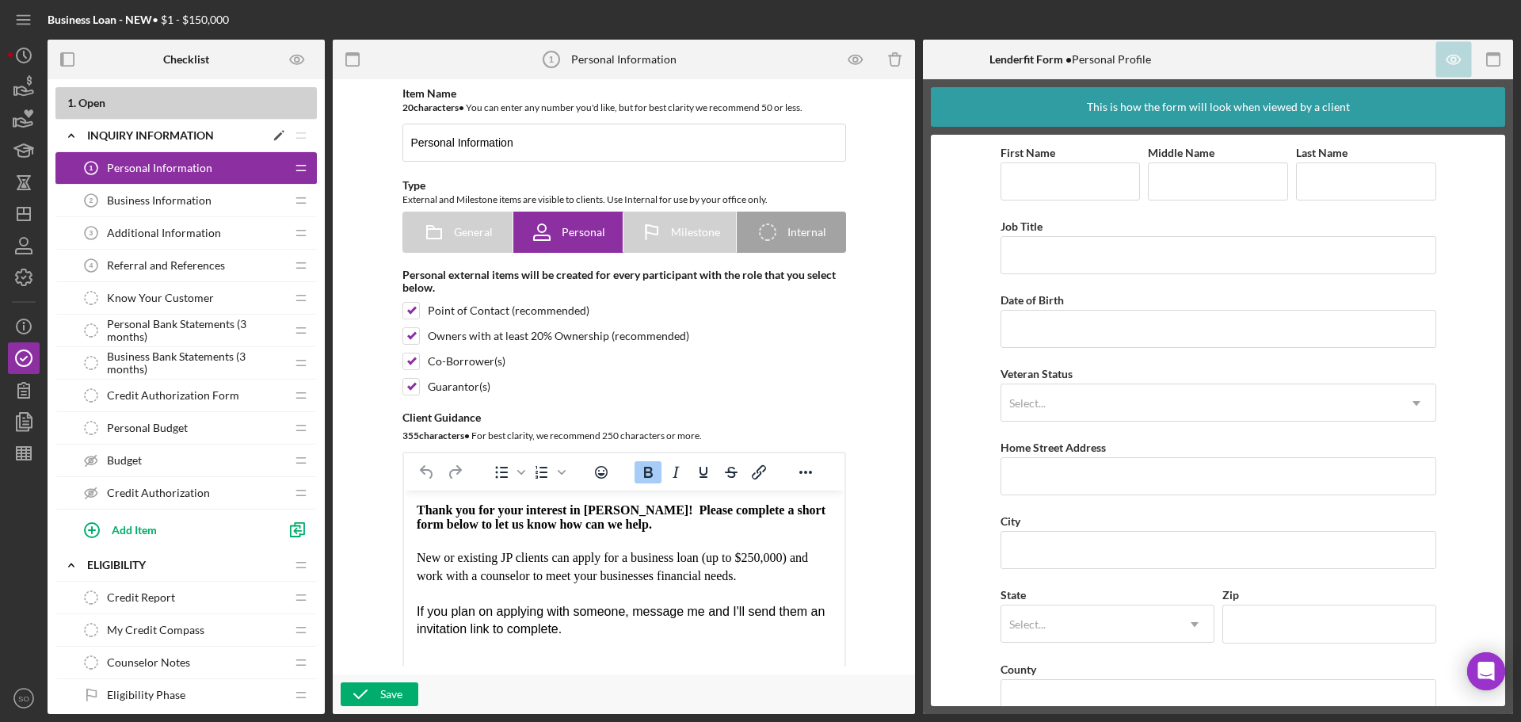
click at [276, 136] on icon "Icon/Edit" at bounding box center [279, 135] width 29 height 29
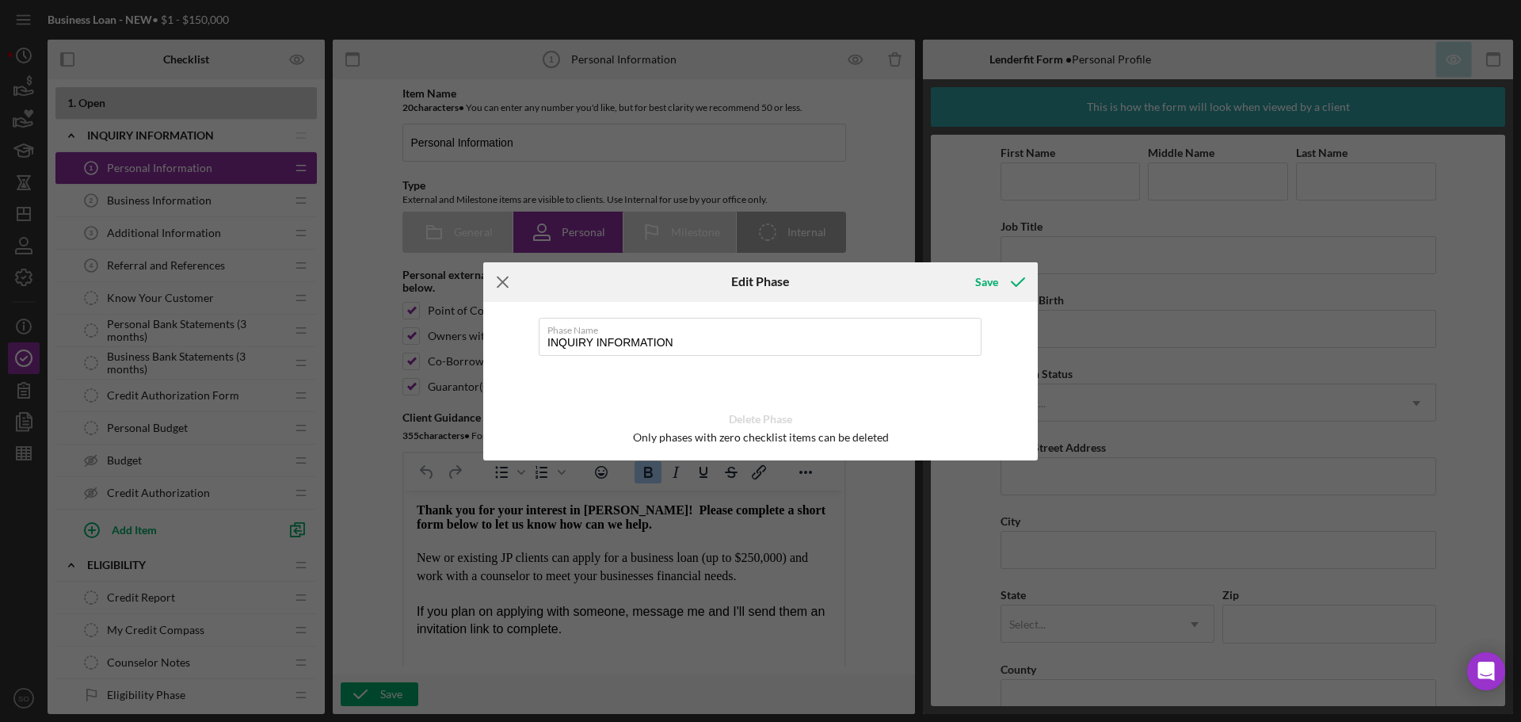
click at [502, 280] on line at bounding box center [503, 282] width 10 height 10
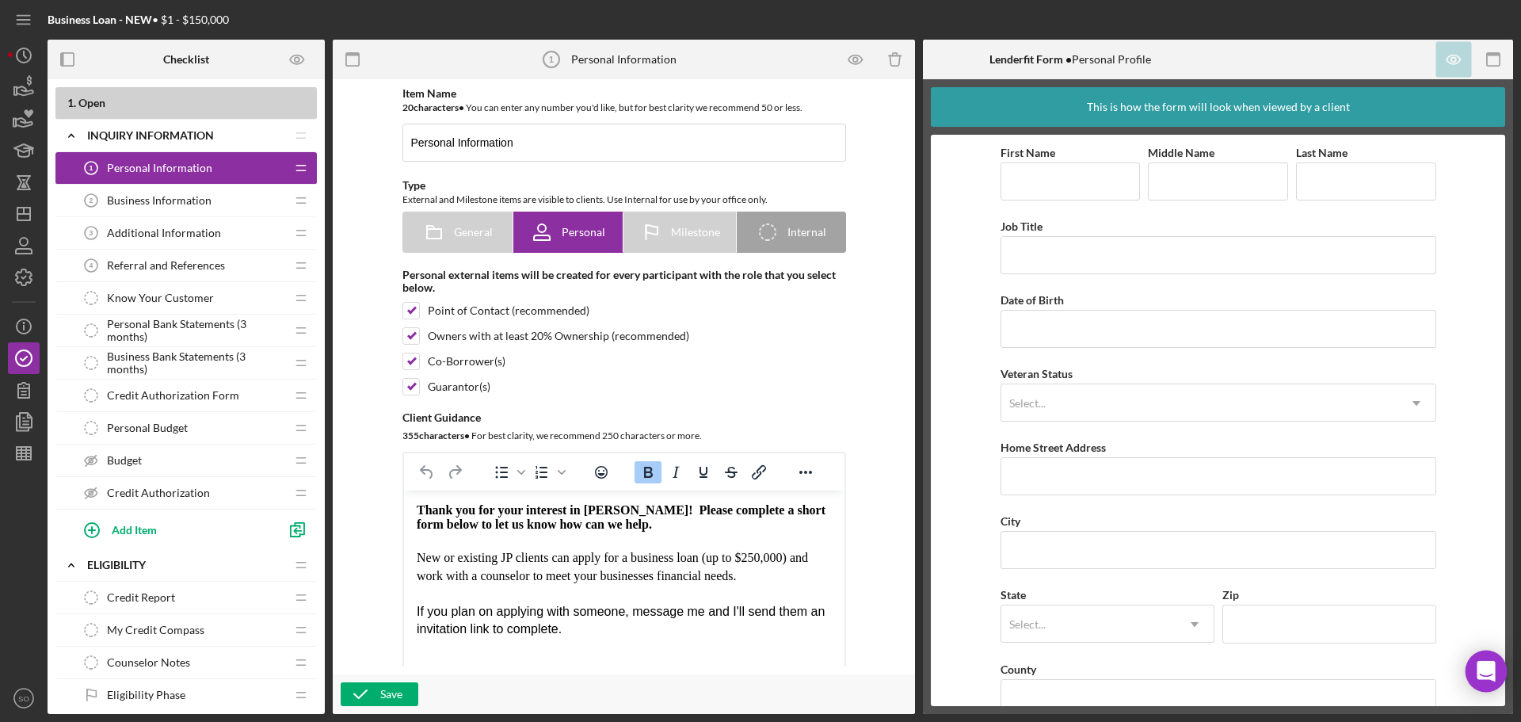
click at [1474, 667] on div "Open Intercom Messenger" at bounding box center [1487, 672] width 42 height 42
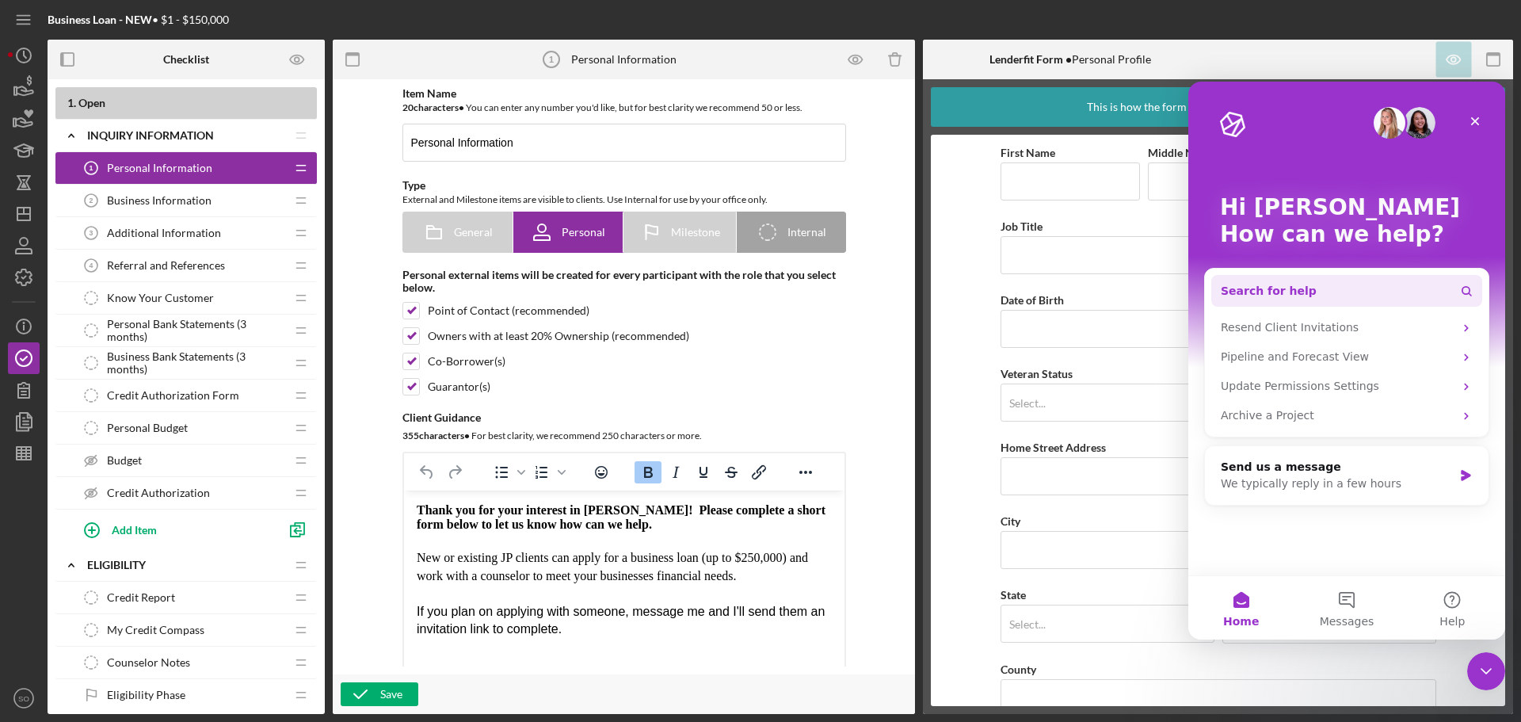
click at [1310, 291] on button "Search for help" at bounding box center [1347, 291] width 271 height 32
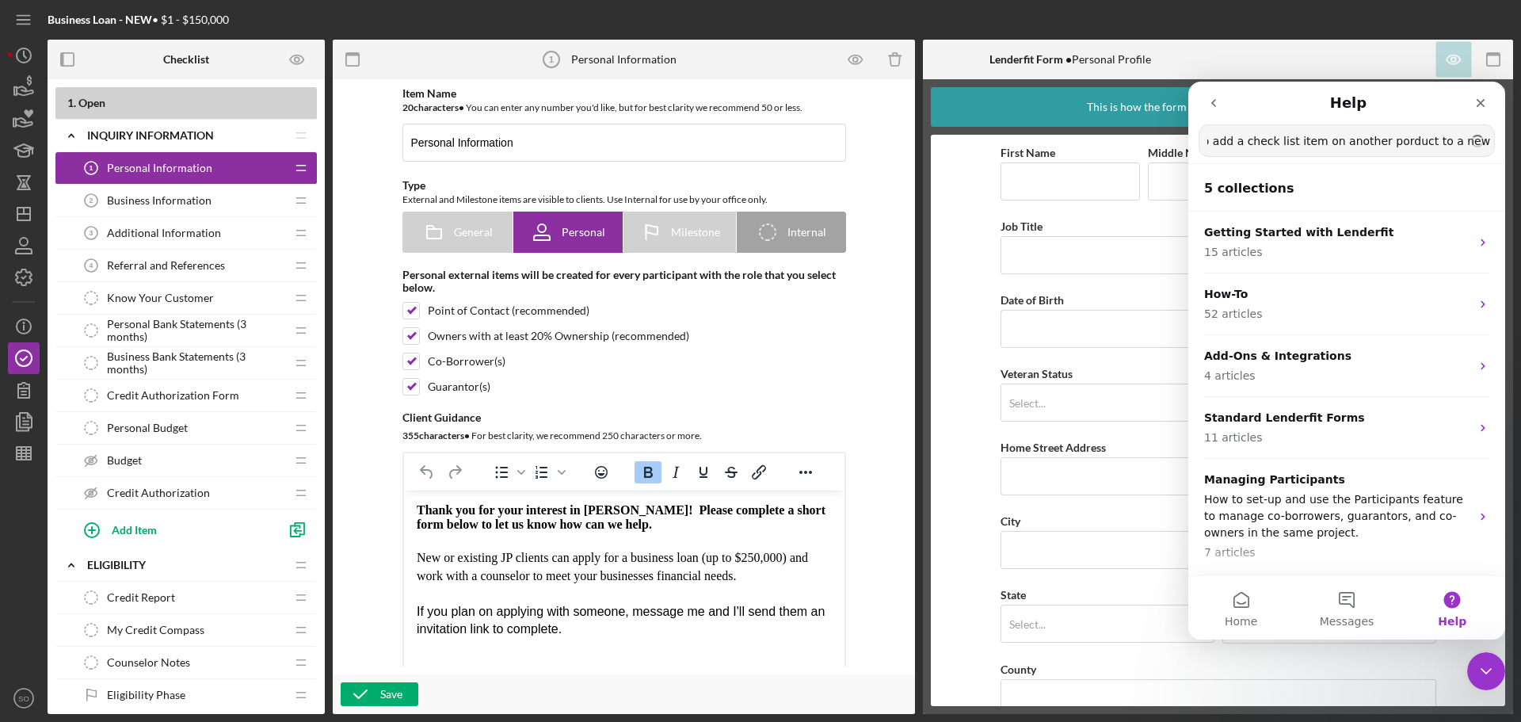
type input "how to add a check list item on another porduct to a new product"
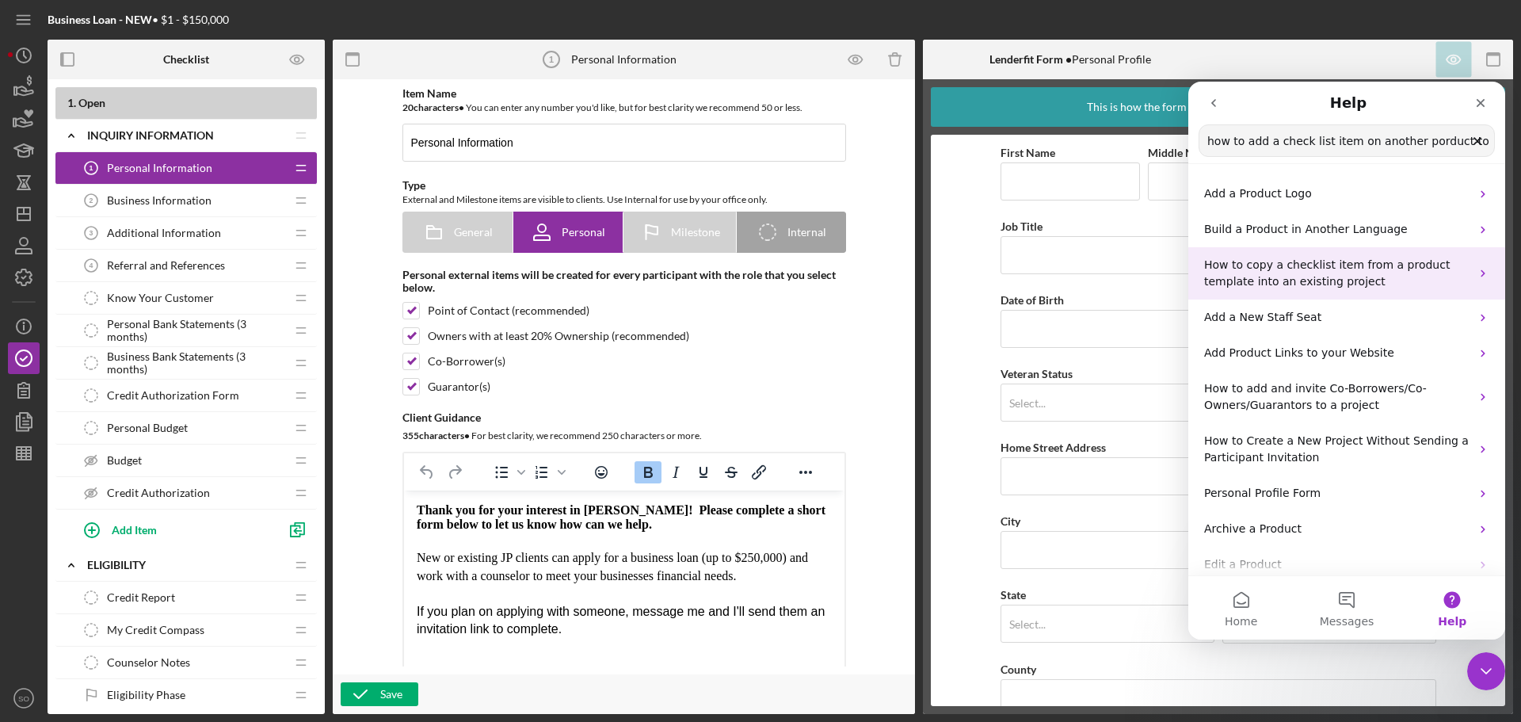
click at [1357, 284] on span "How to copy a checklist item from a product template into an existing project" at bounding box center [1327, 272] width 246 height 29
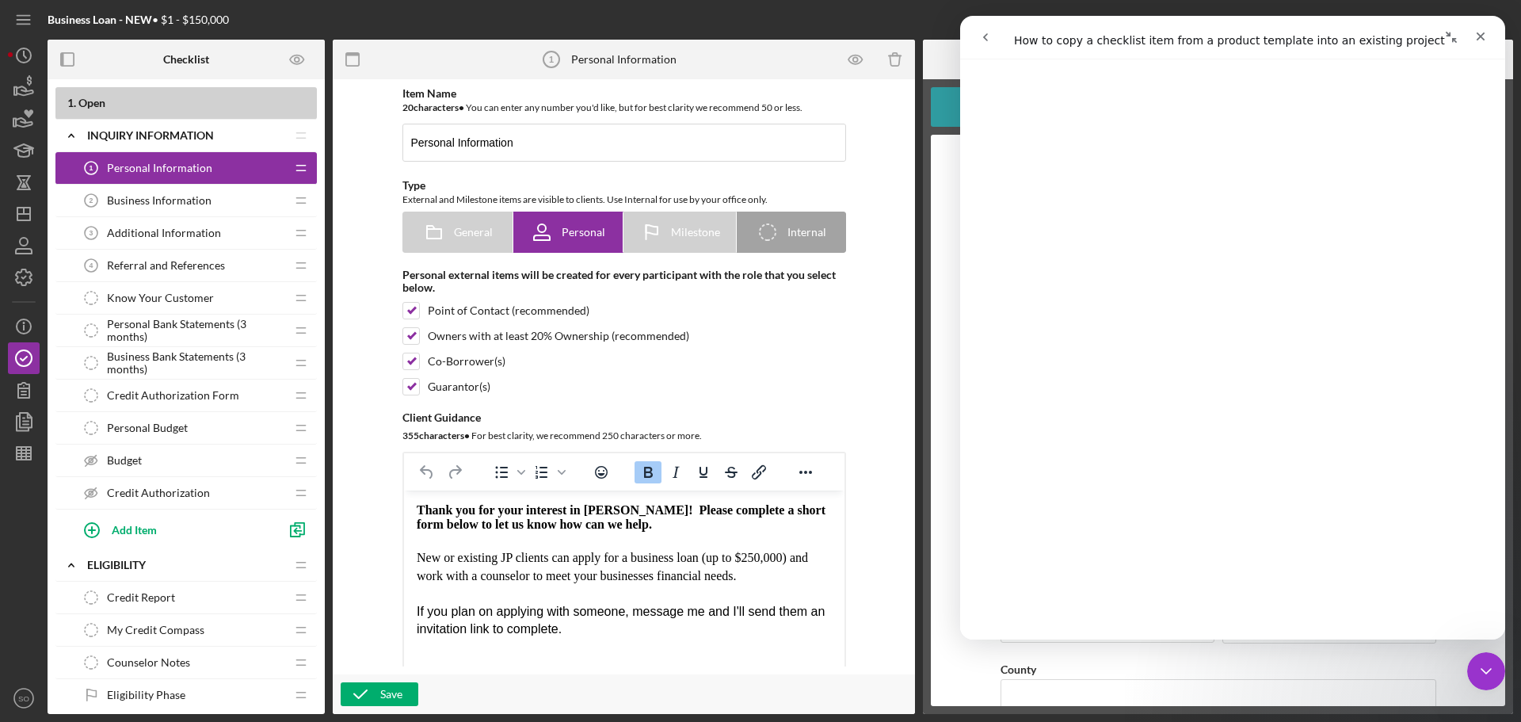
scroll to position [555, 0]
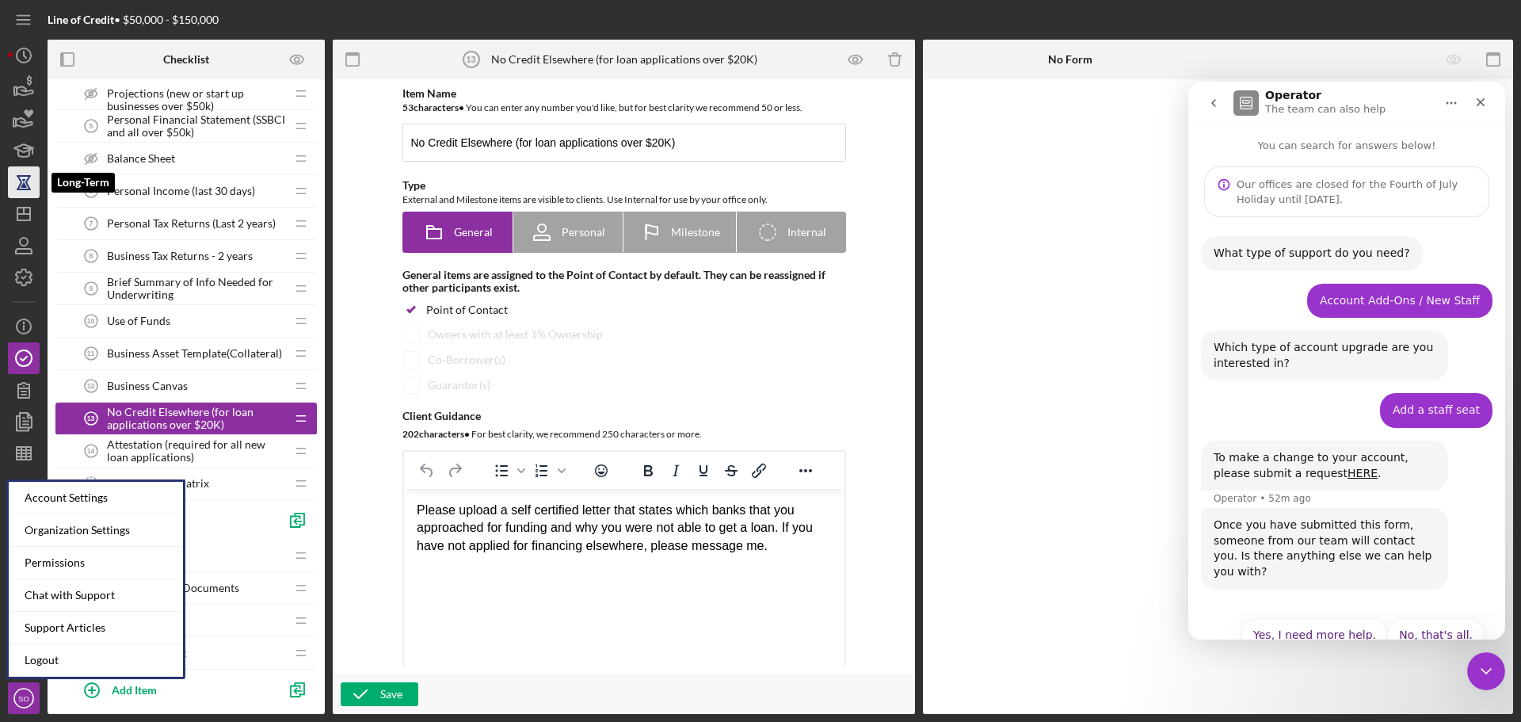
scroll to position [23, 0]
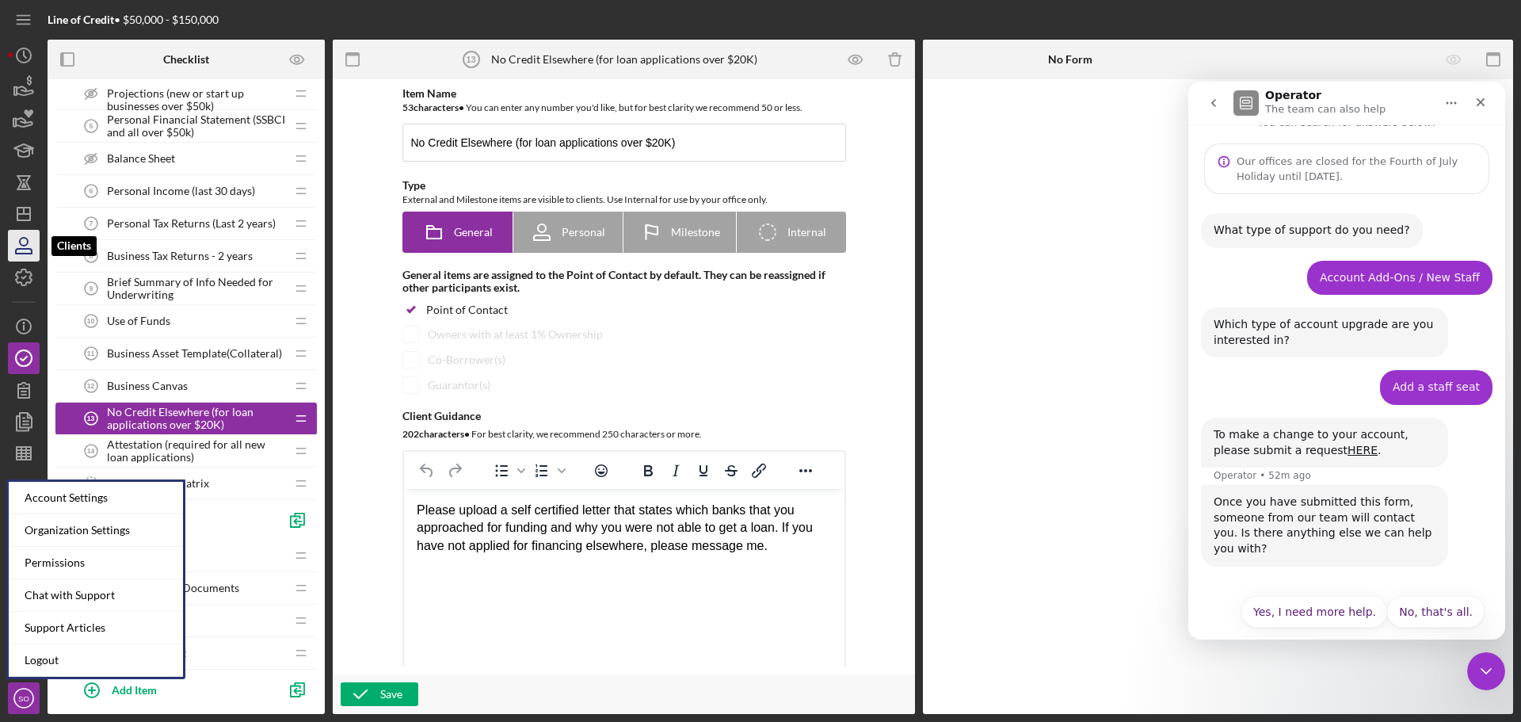
drag, startPoint x: 23, startPoint y: 242, endPoint x: 33, endPoint y: 236, distance: 11.7
click at [23, 242] on icon "button" at bounding box center [24, 246] width 40 height 40
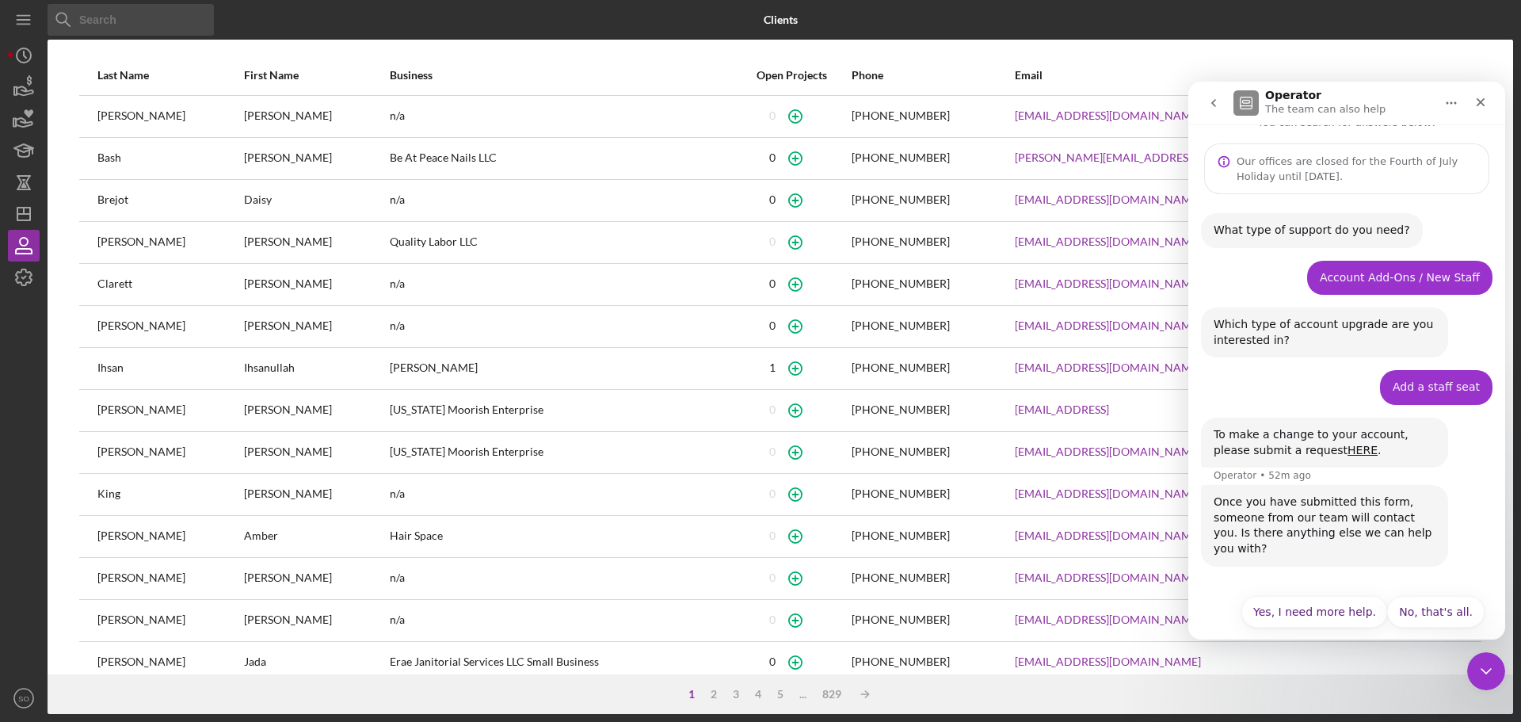
click at [139, 22] on input at bounding box center [131, 20] width 166 height 32
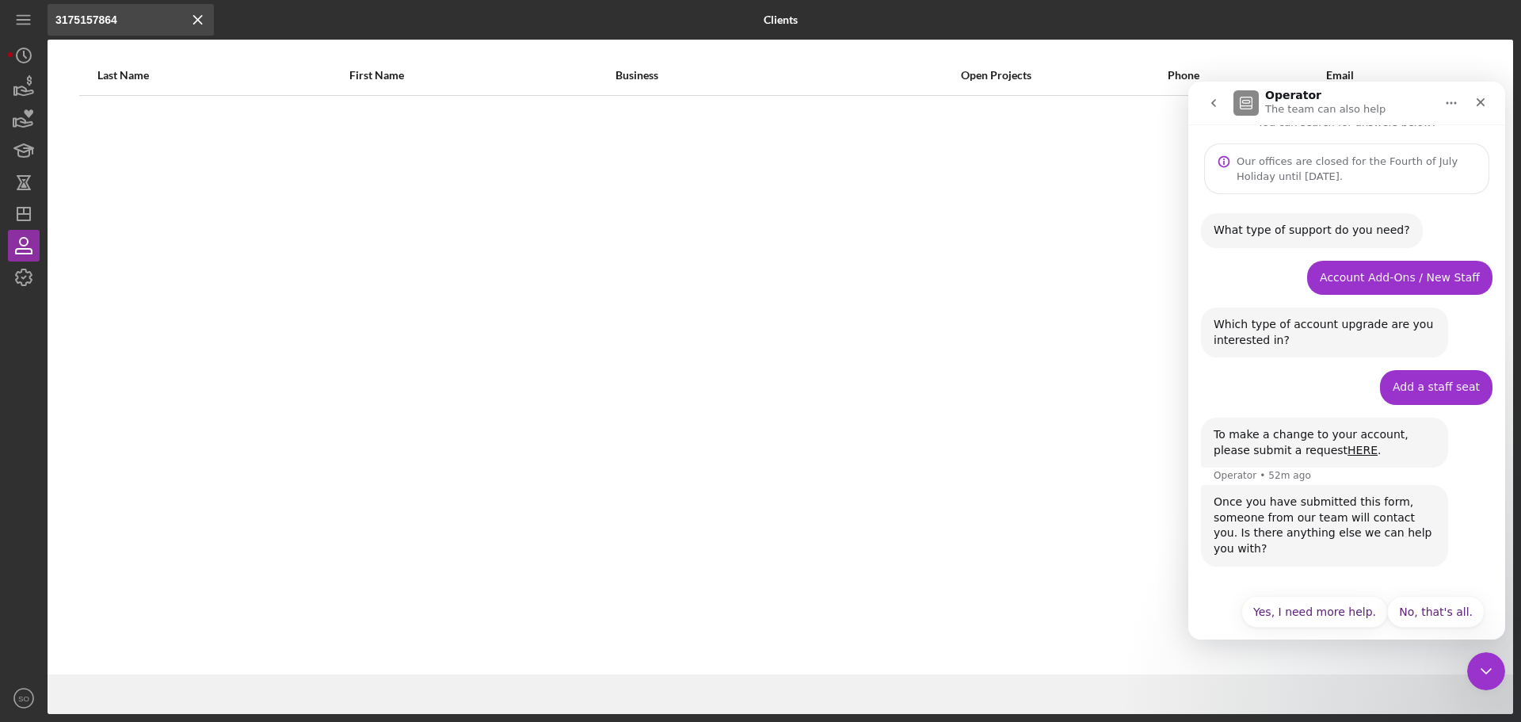
type input "3175157864"
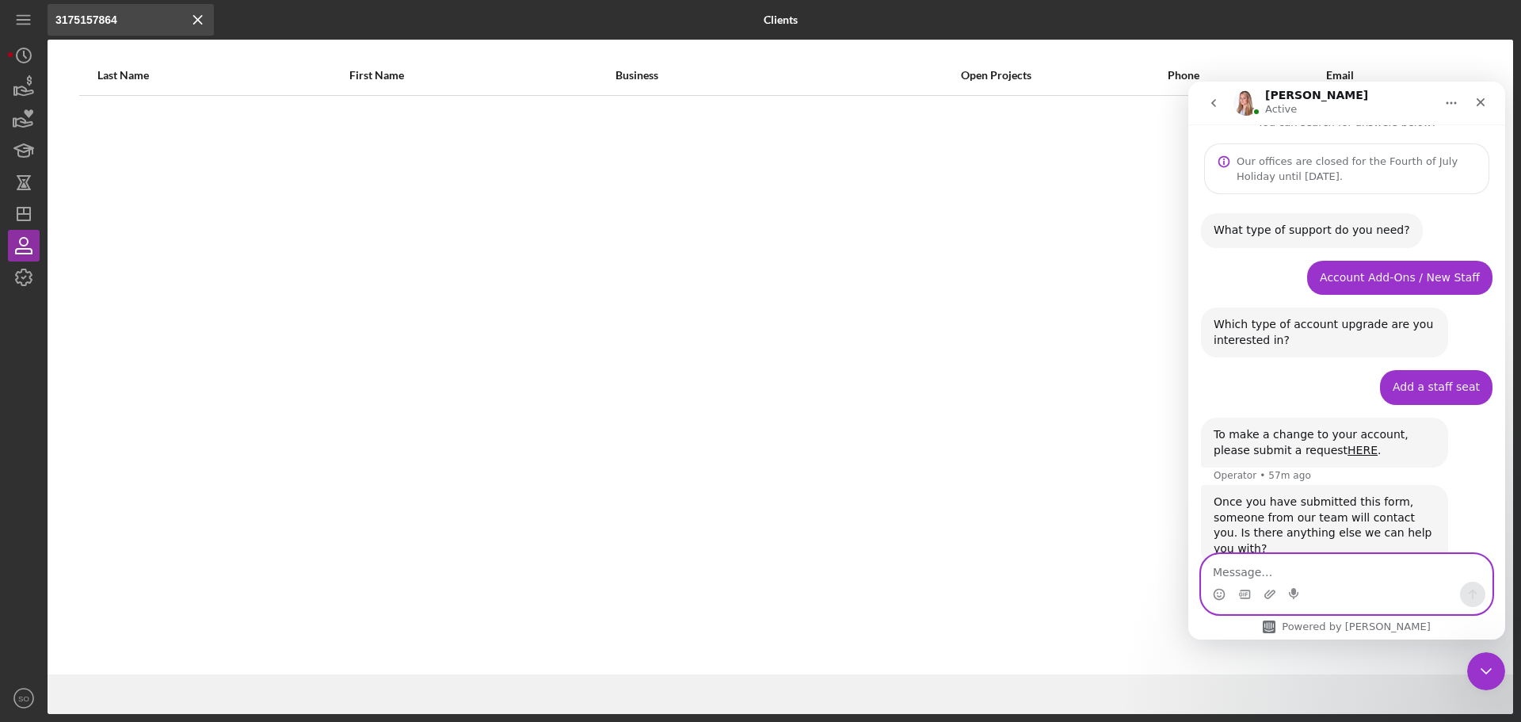
scroll to position [230, 0]
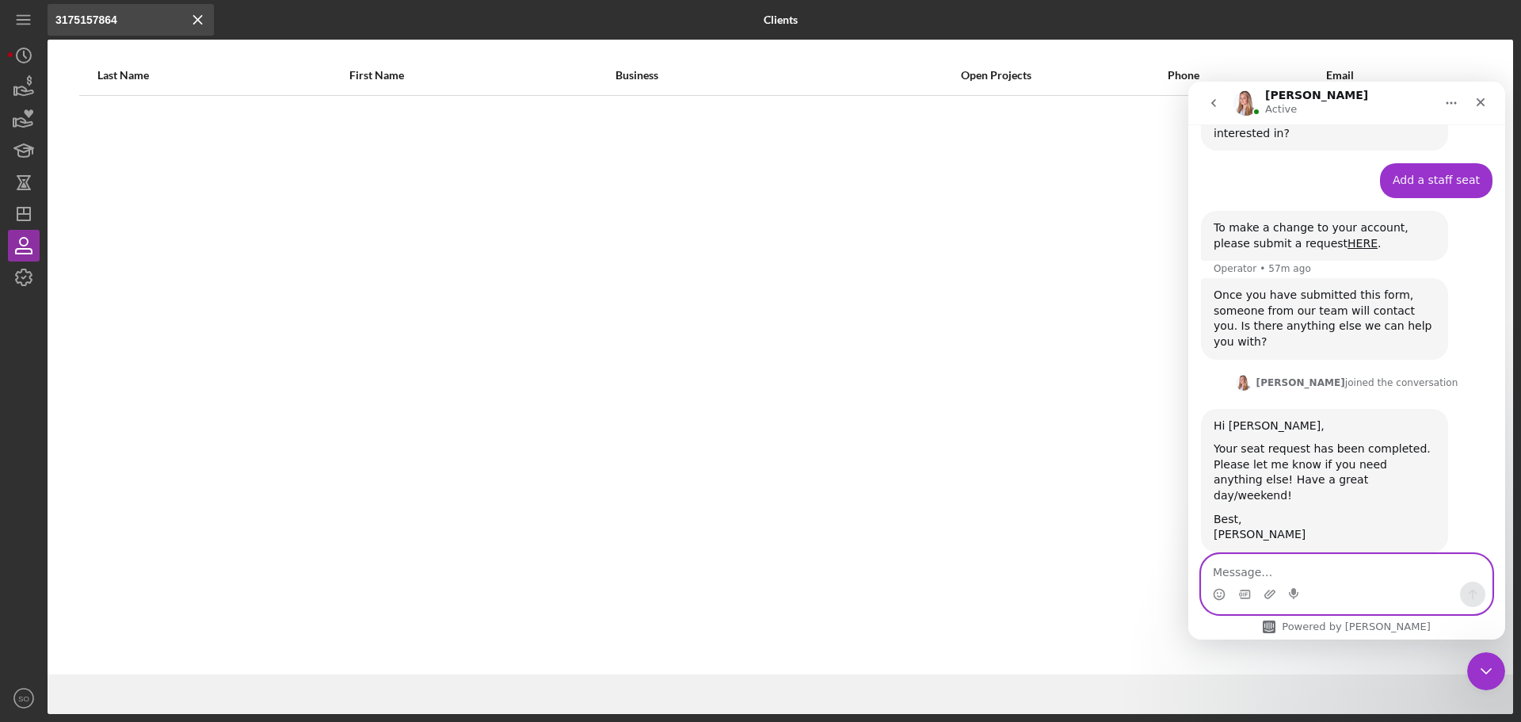
click at [1264, 577] on textarea "Message…" at bounding box center [1347, 568] width 290 height 27
type textarea "Thank you!"
click at [1490, 586] on div "Intercom messenger" at bounding box center [1347, 594] width 290 height 25
click at [1475, 591] on icon "Send a message…" at bounding box center [1473, 594] width 13 height 13
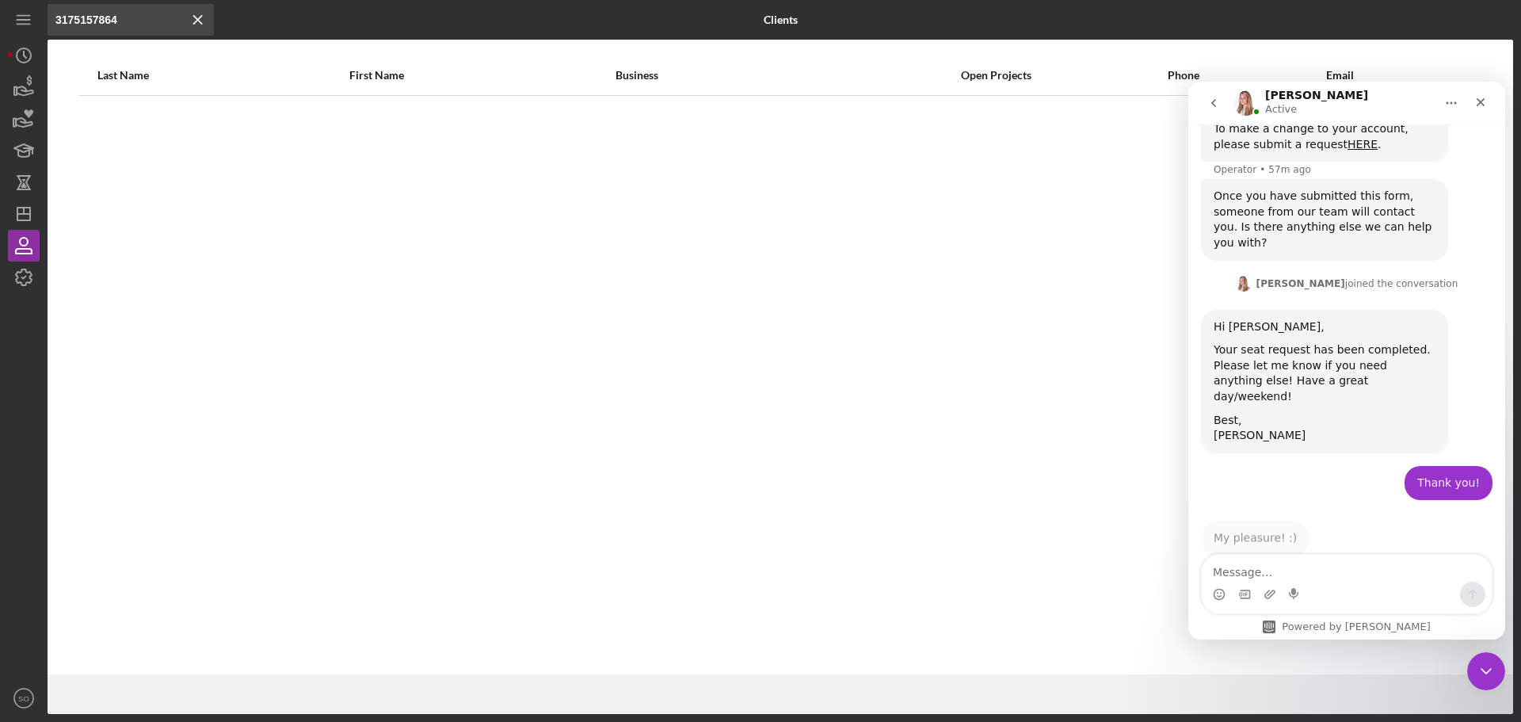
scroll to position [324, 0]
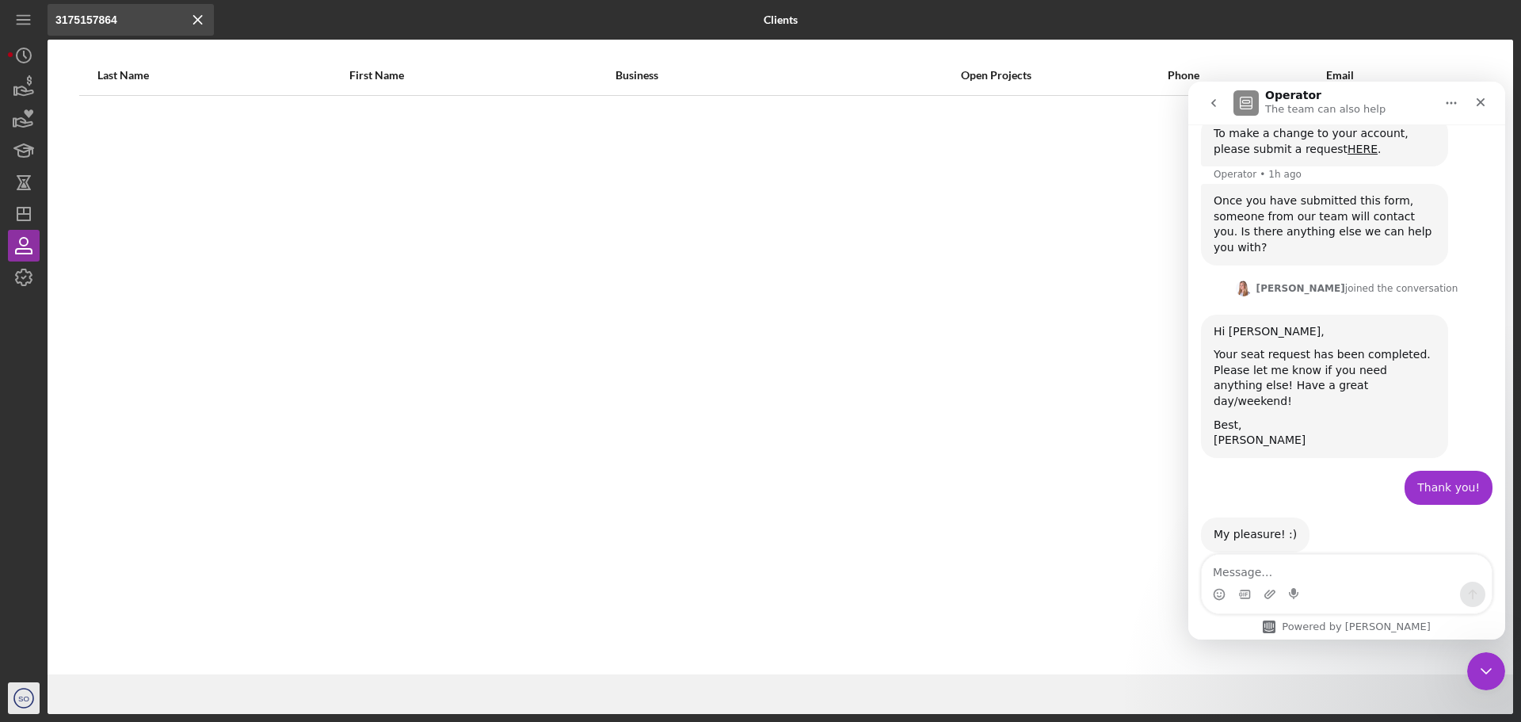
click at [23, 700] on text "SO" at bounding box center [23, 698] width 11 height 9
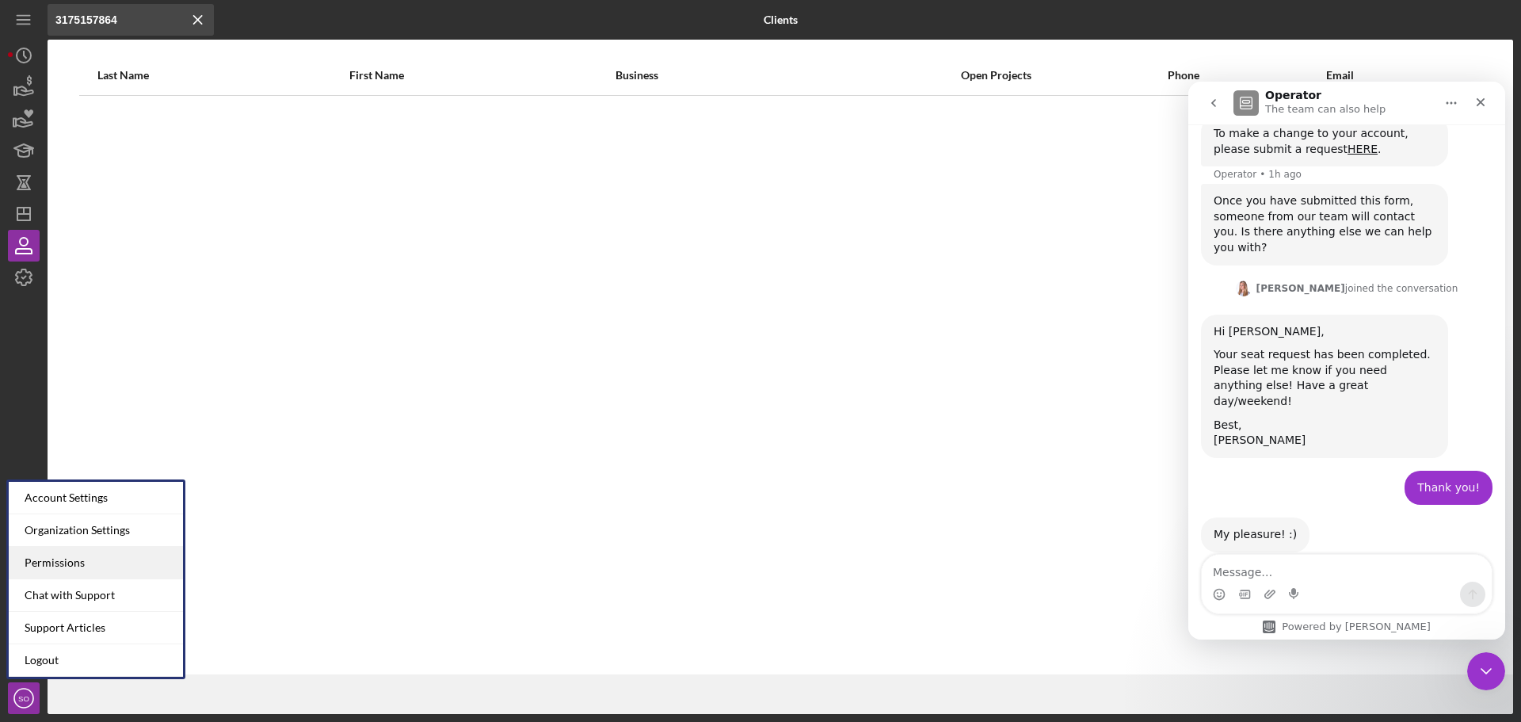
click at [82, 570] on div "Permissions" at bounding box center [96, 563] width 174 height 32
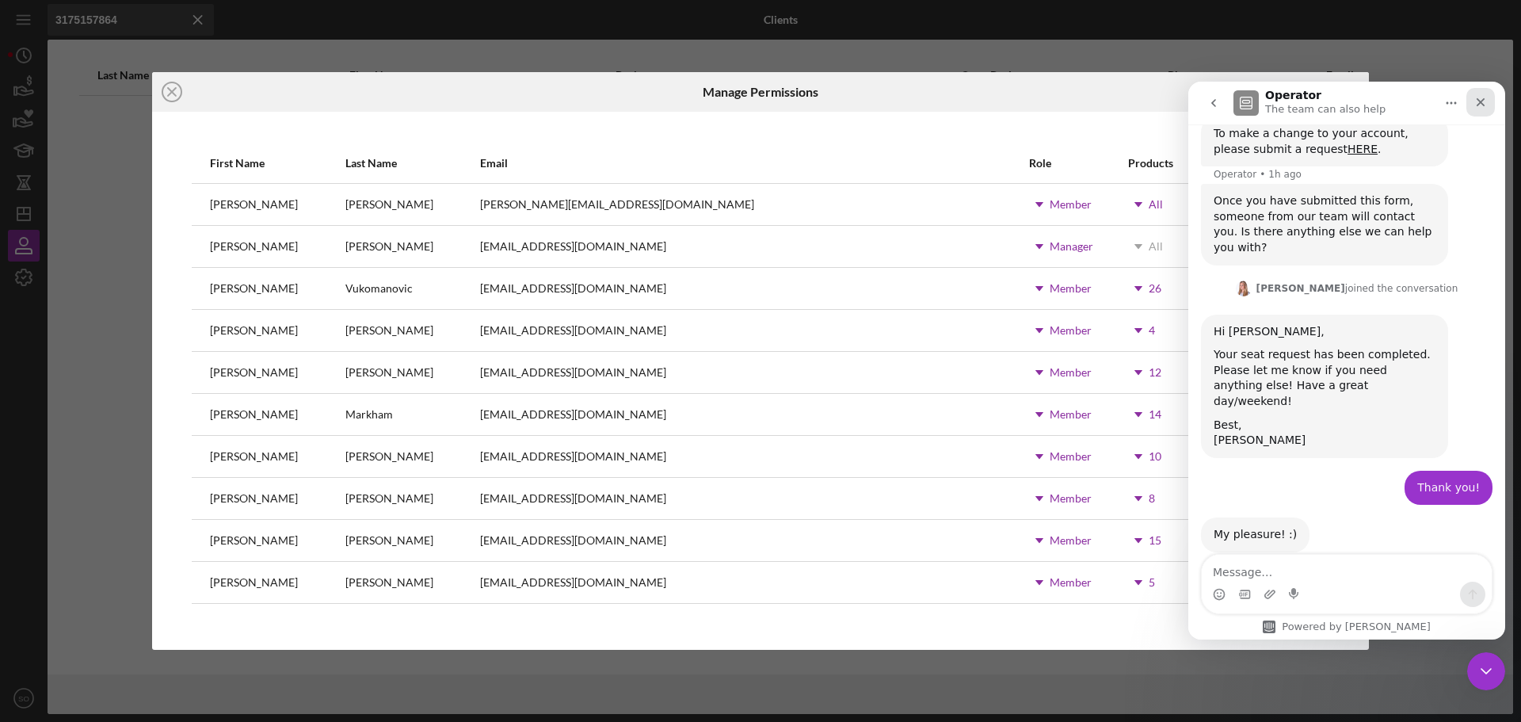
click at [1476, 100] on icon "Close" at bounding box center [1481, 102] width 13 height 13
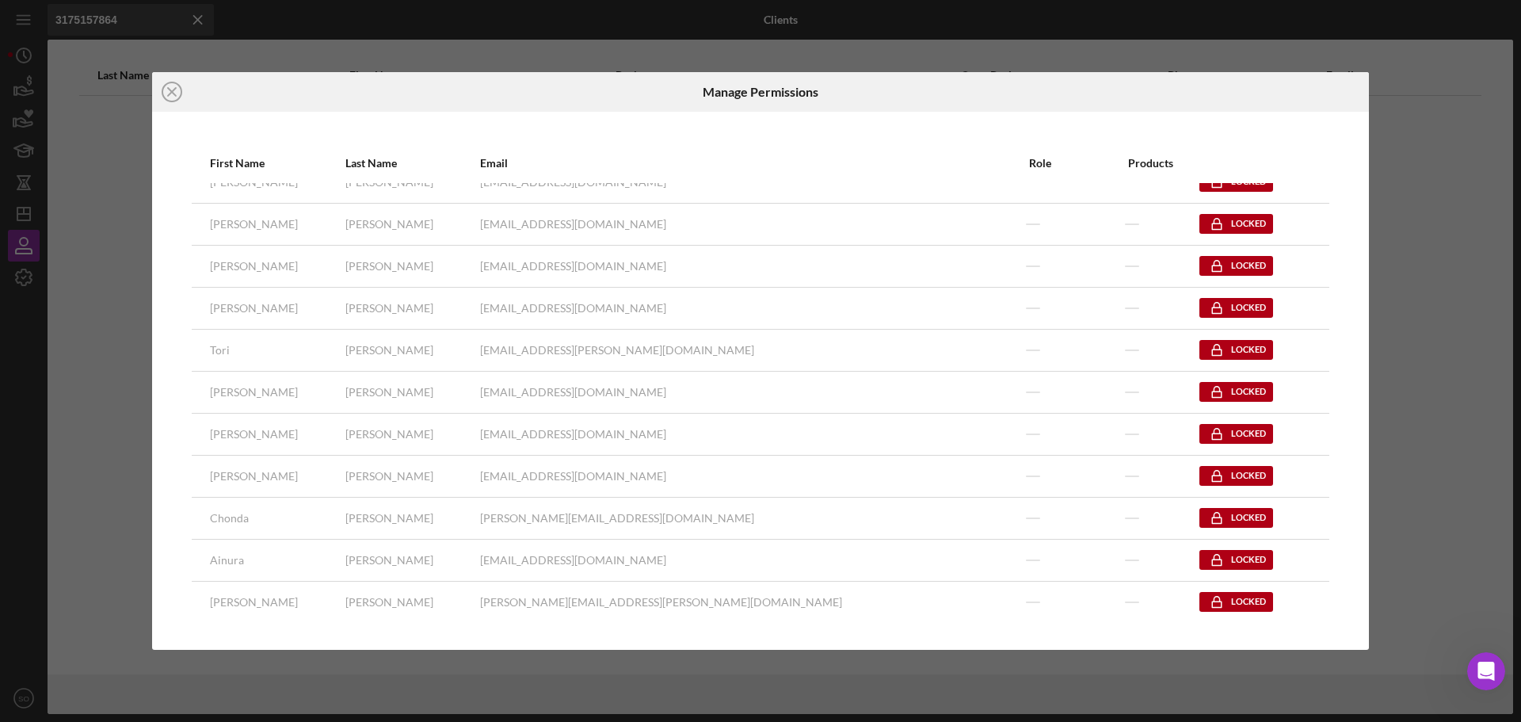
scroll to position [1347, 0]
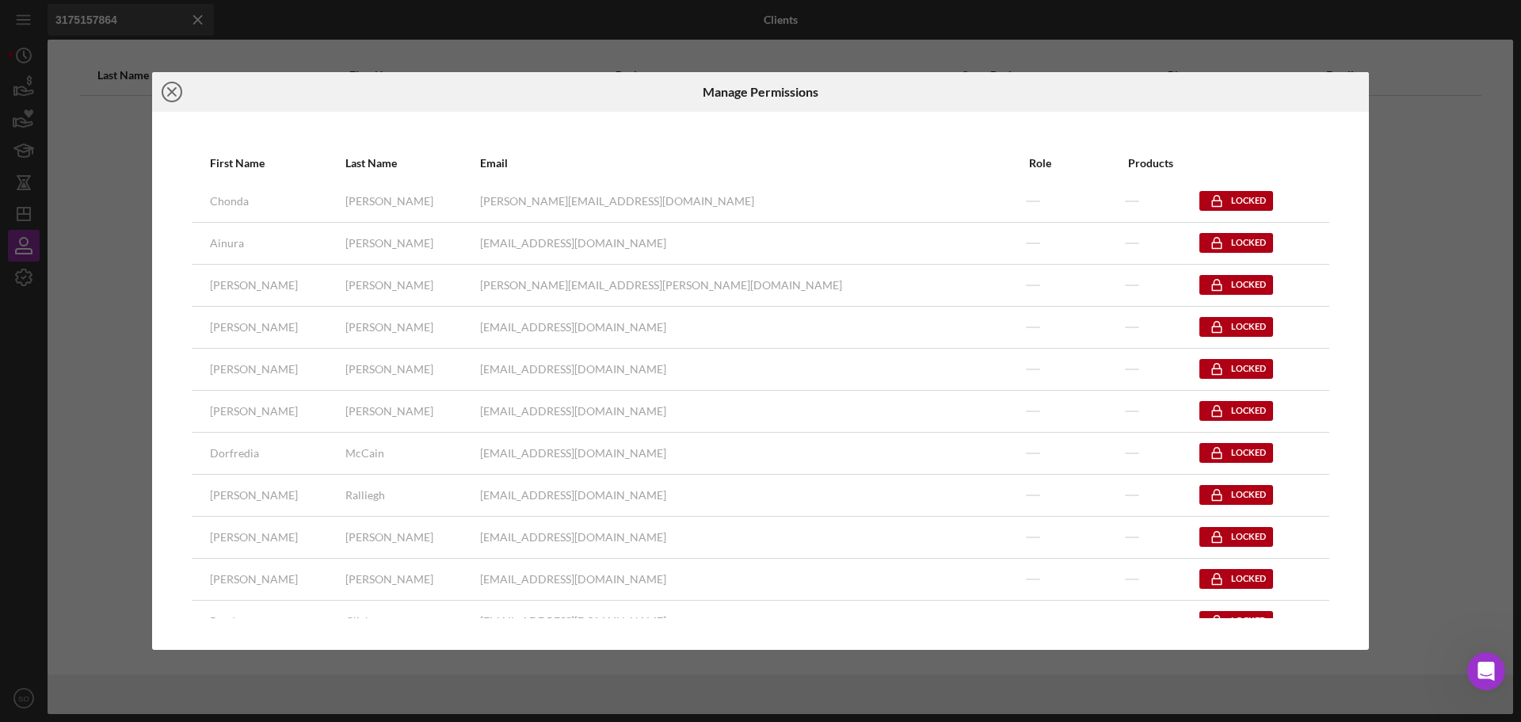
click at [180, 95] on icon "Icon/Close" at bounding box center [172, 92] width 40 height 40
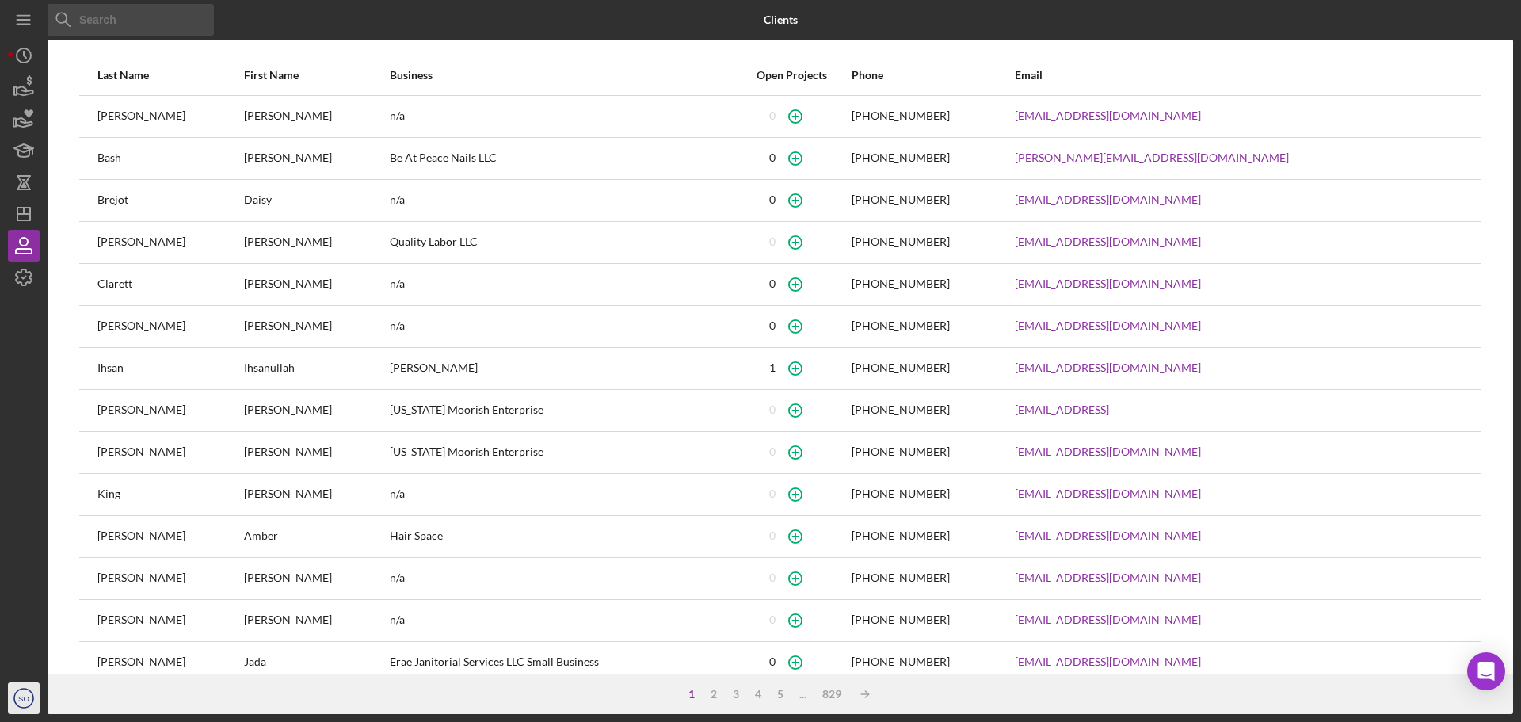
click at [20, 697] on text "SO" at bounding box center [23, 698] width 11 height 9
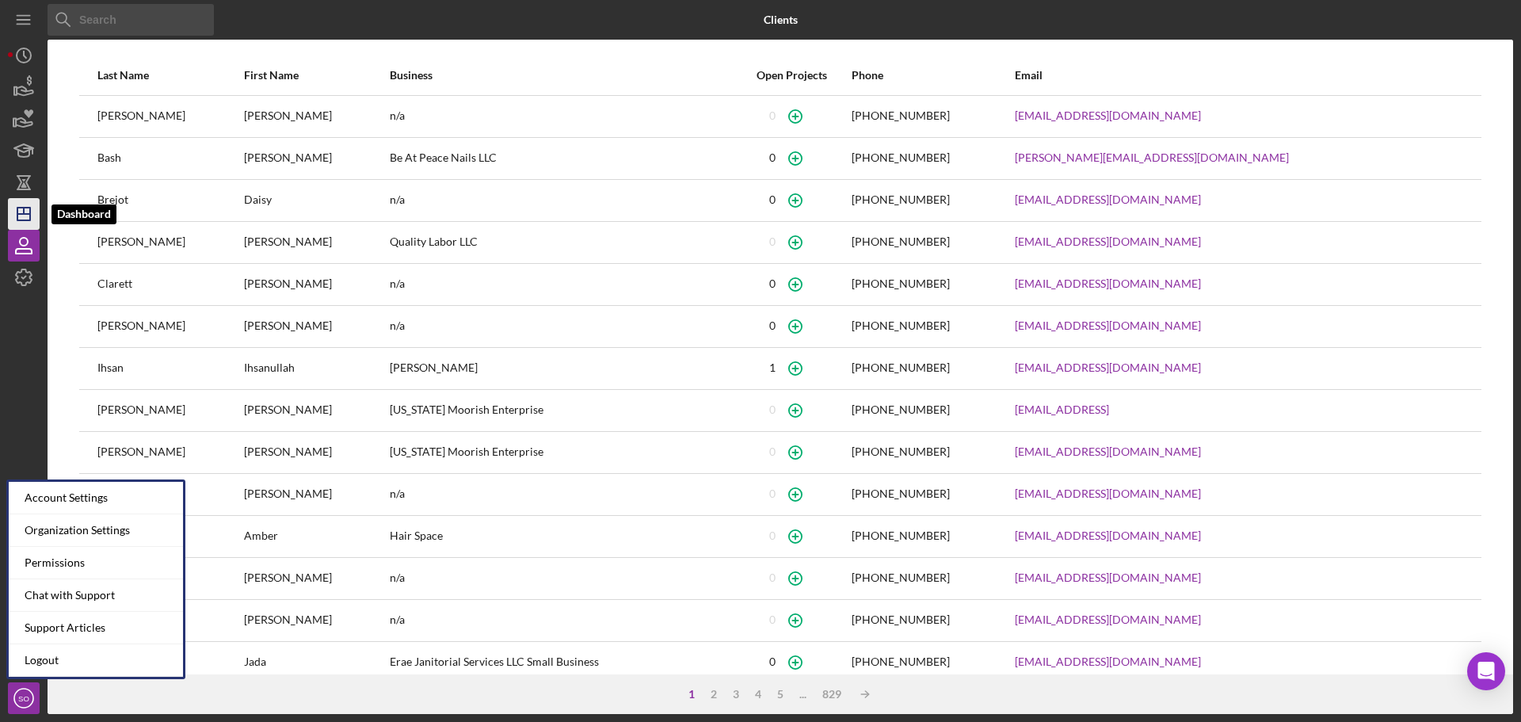
click at [26, 212] on icon "Icon/Dashboard" at bounding box center [24, 214] width 40 height 40
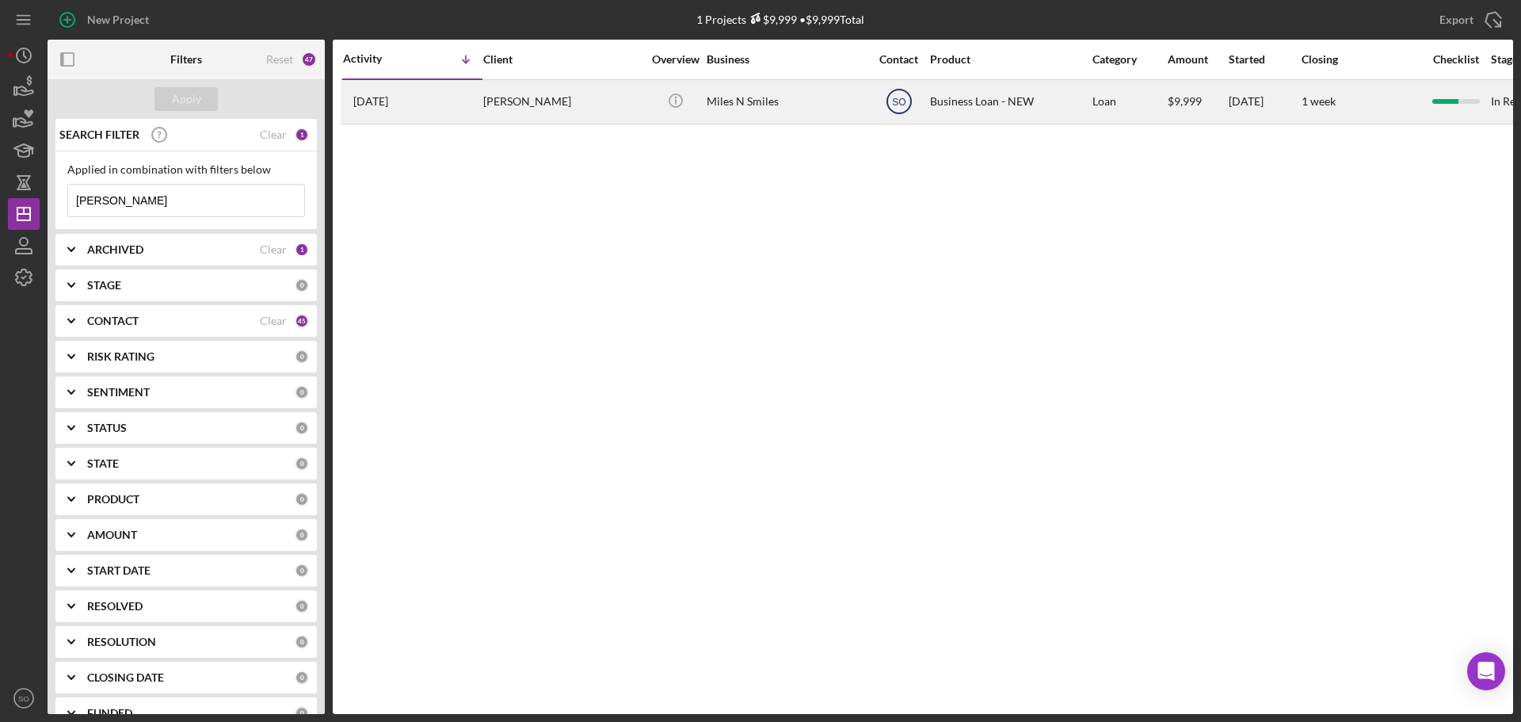
click at [895, 107] on text "SO" at bounding box center [898, 102] width 13 height 11
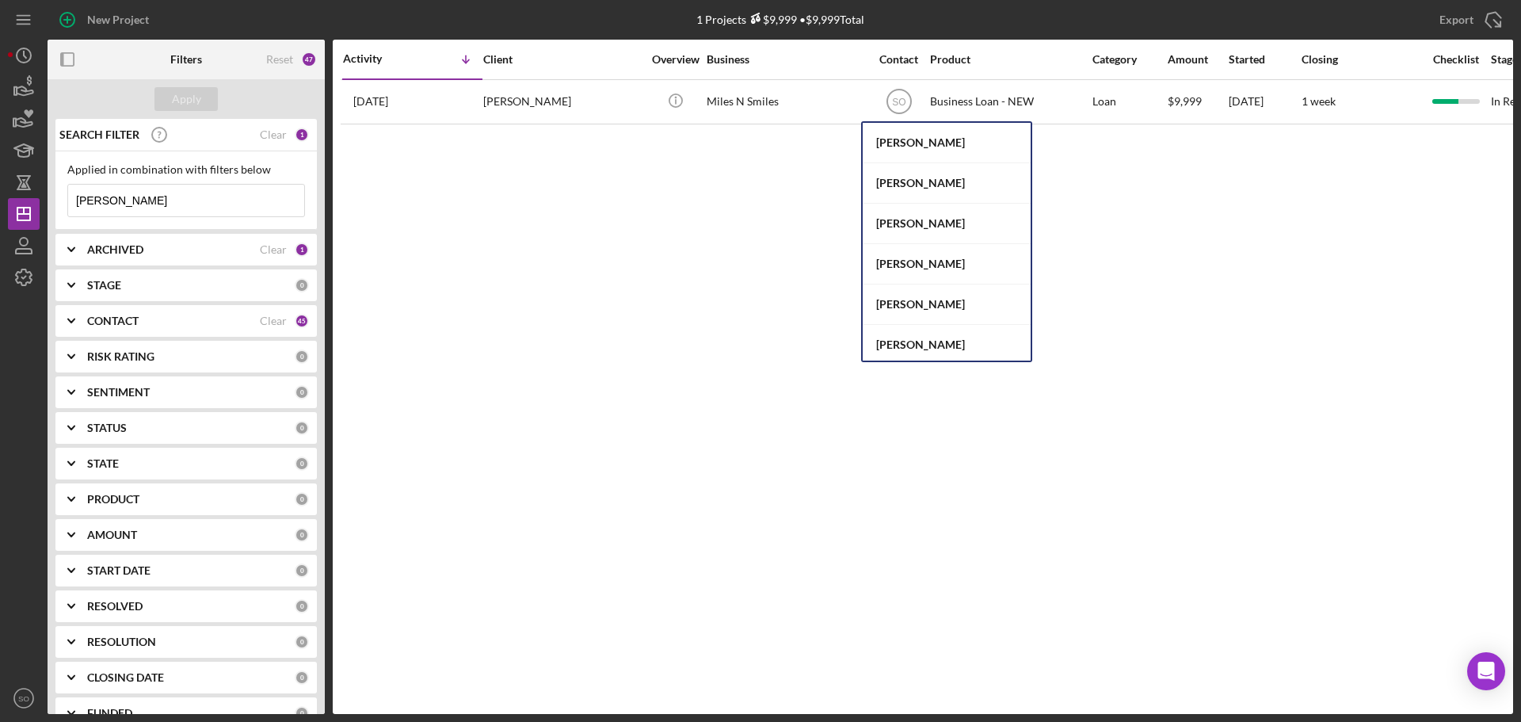
click at [732, 267] on div "Activity Icon/Table Sort Arrow Client Overview Business Contact Product Categor…" at bounding box center [923, 377] width 1181 height 674
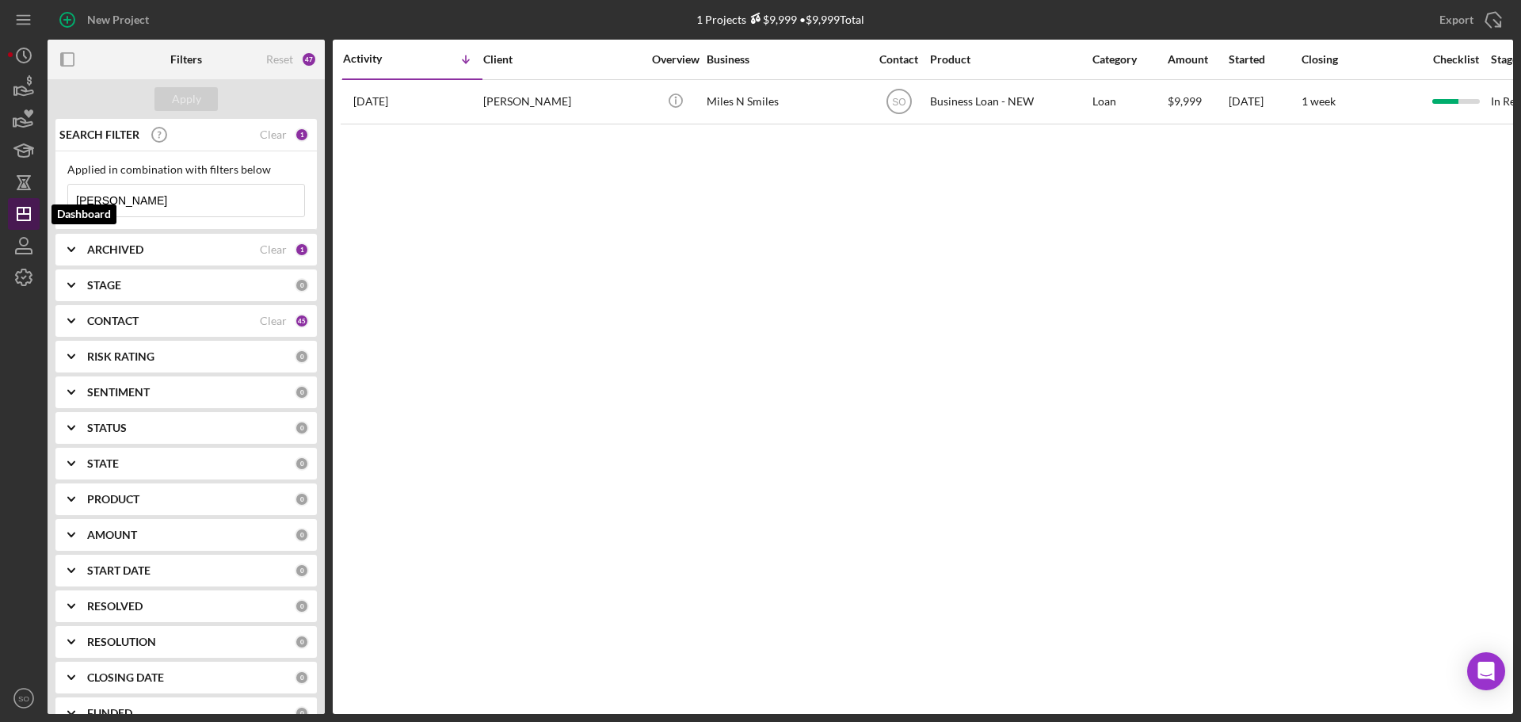
click at [24, 212] on line "button" at bounding box center [24, 211] width 0 height 6
click at [12, 696] on icon "SO" at bounding box center [24, 698] width 32 height 40
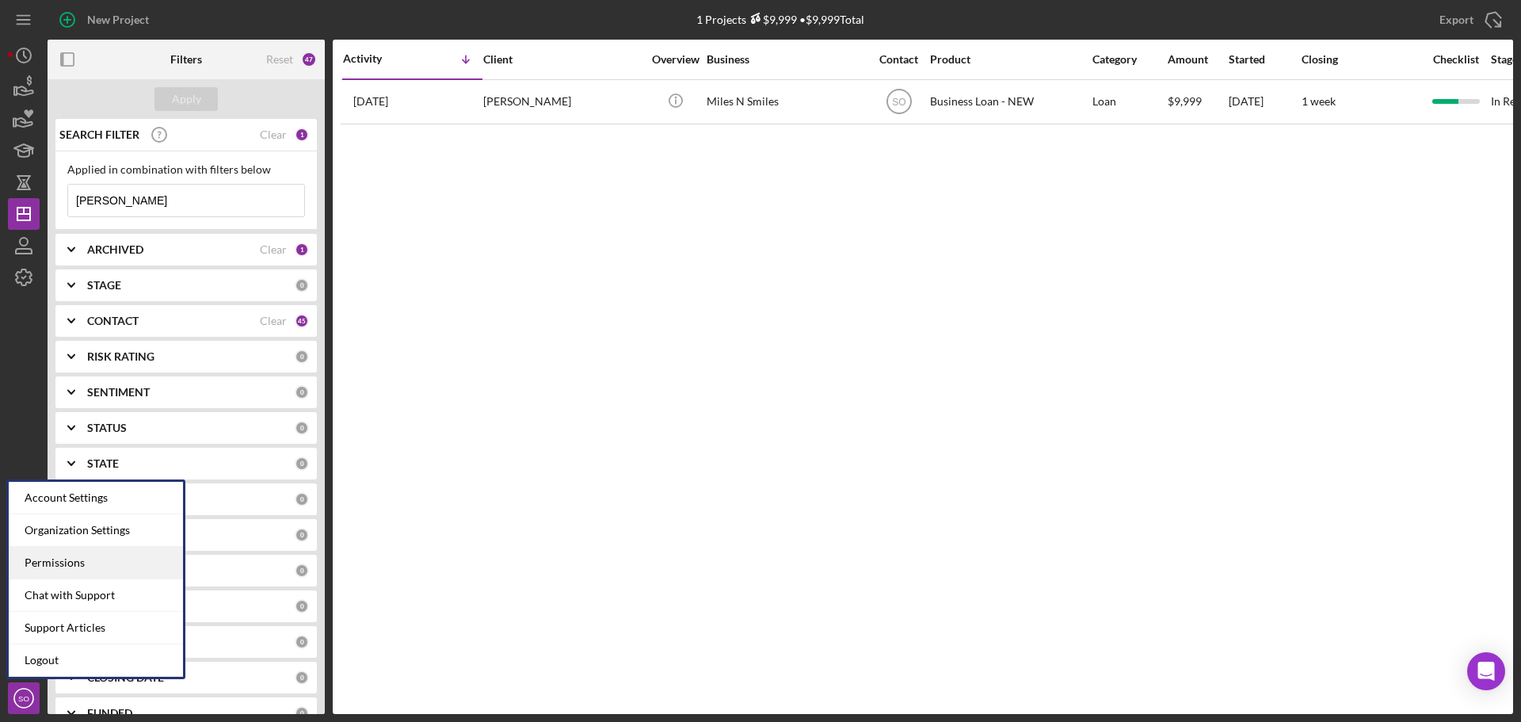
click at [95, 561] on div "Permissions" at bounding box center [96, 563] width 174 height 32
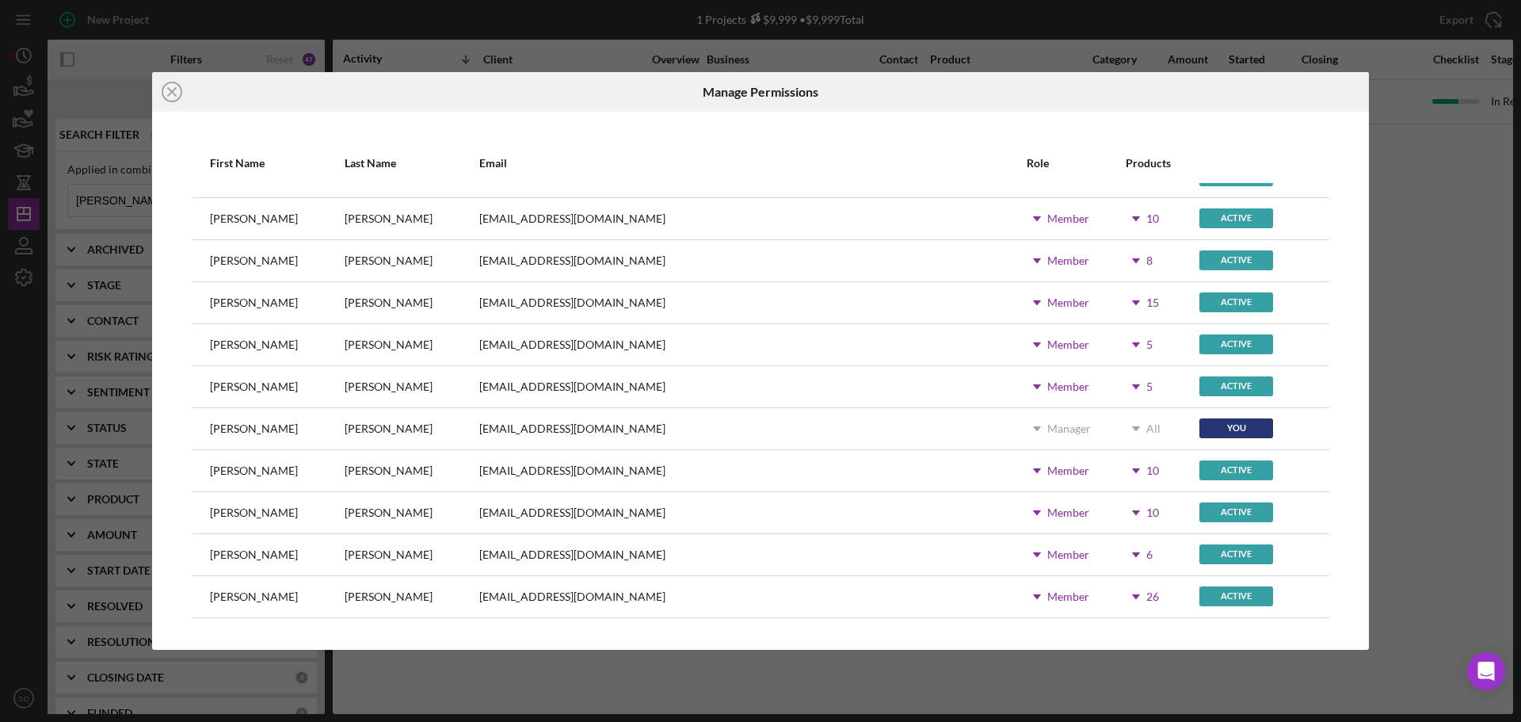
scroll to position [475, 0]
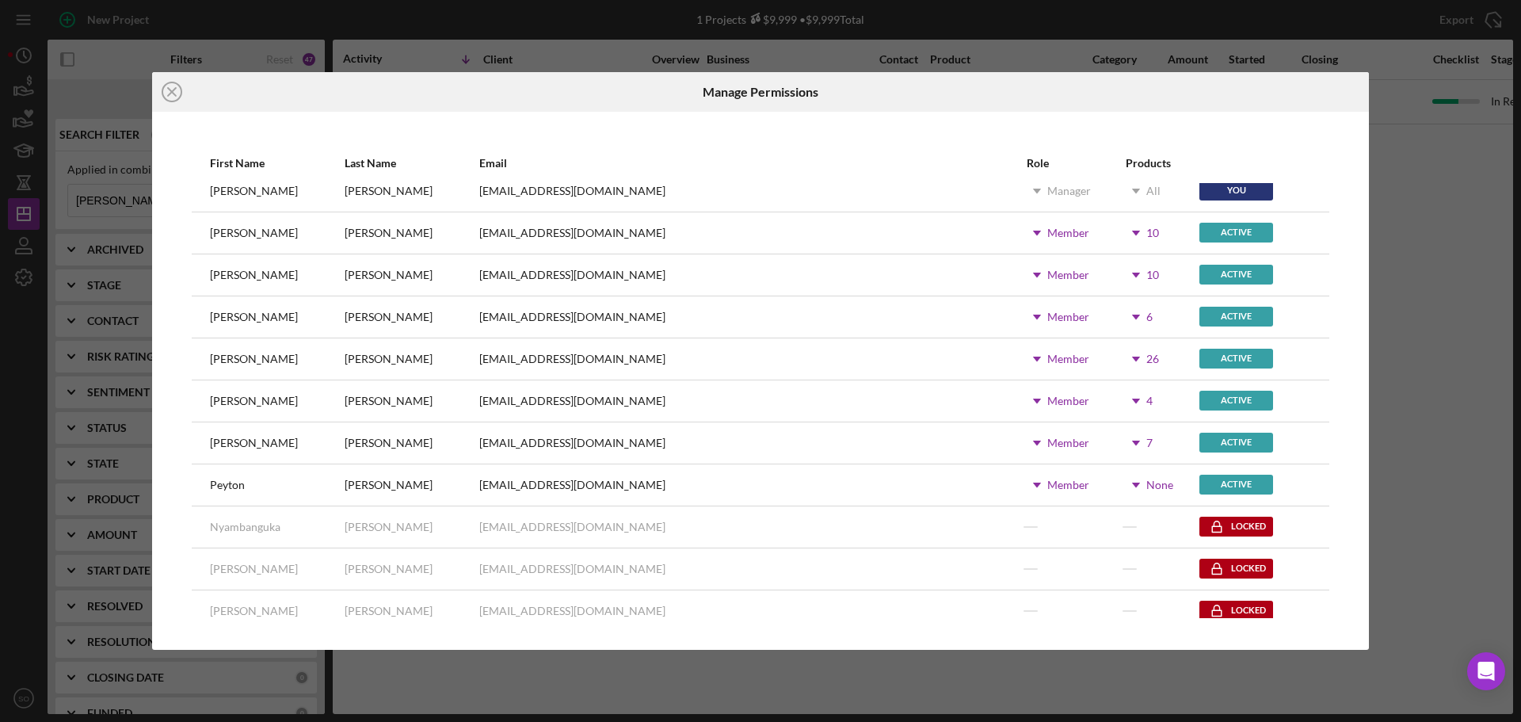
click at [1116, 482] on icon "Icon/Dropdown Arrow" at bounding box center [1136, 485] width 40 height 40
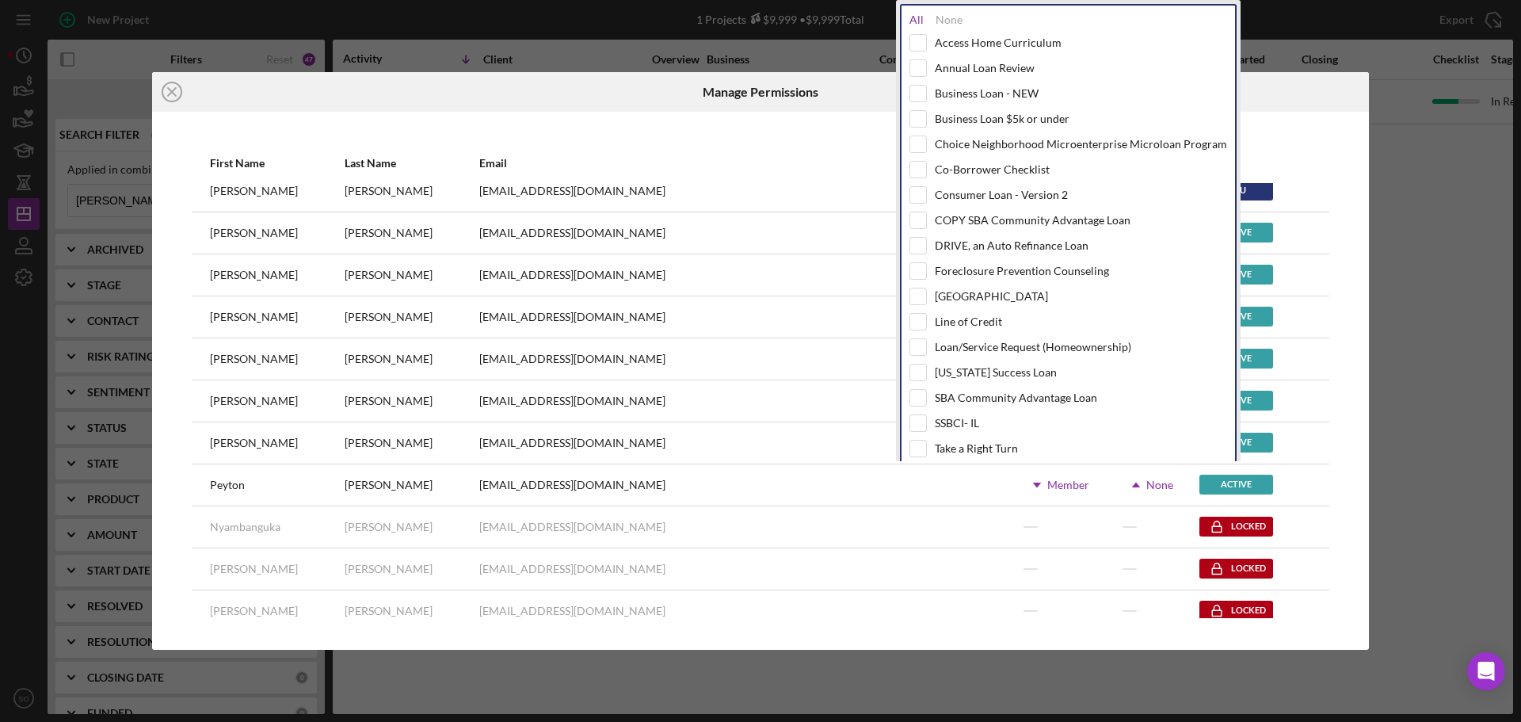
click at [918, 21] on div "All" at bounding box center [917, 19] width 14 height 13
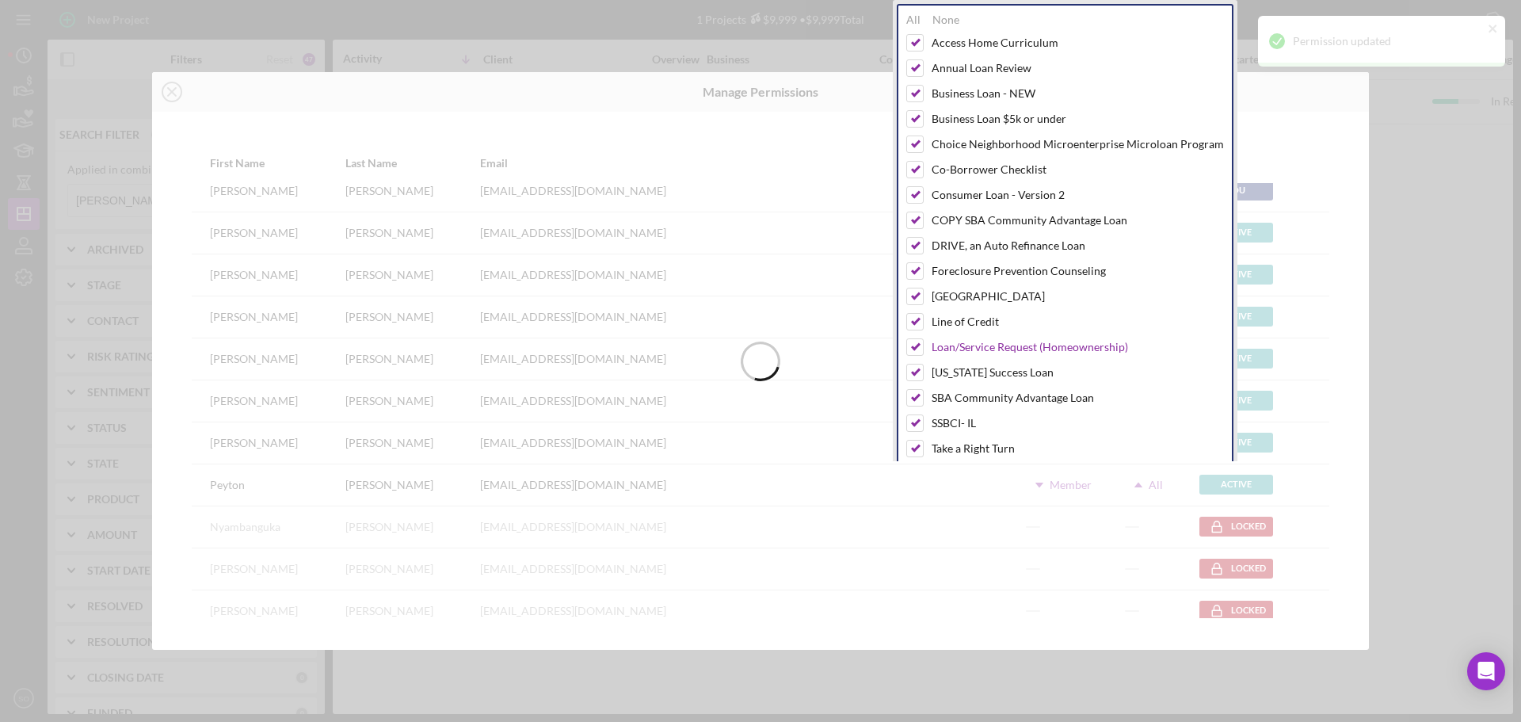
scroll to position [271, 0]
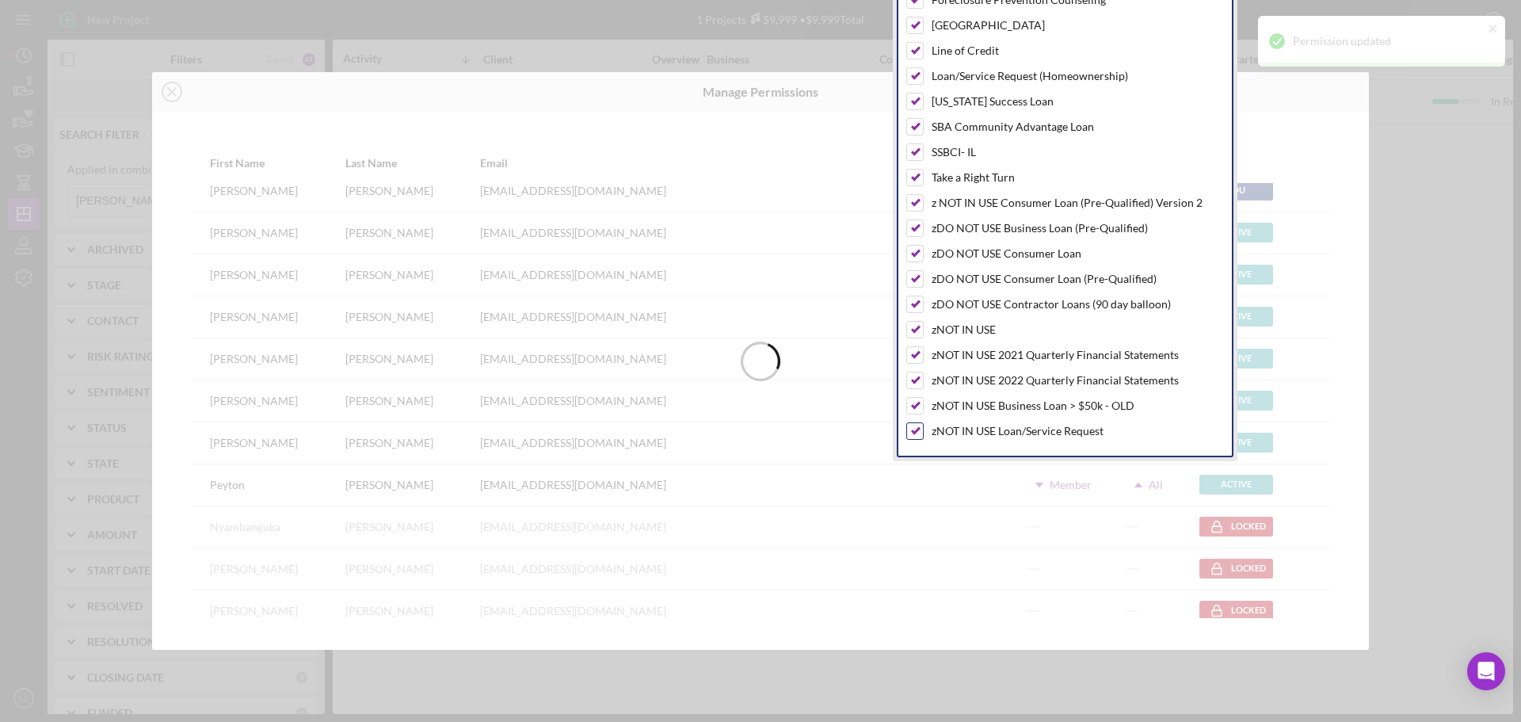
click at [911, 434] on input "checkbox" at bounding box center [915, 431] width 16 height 16
click at [914, 436] on input "checkbox" at bounding box center [915, 433] width 16 height 16
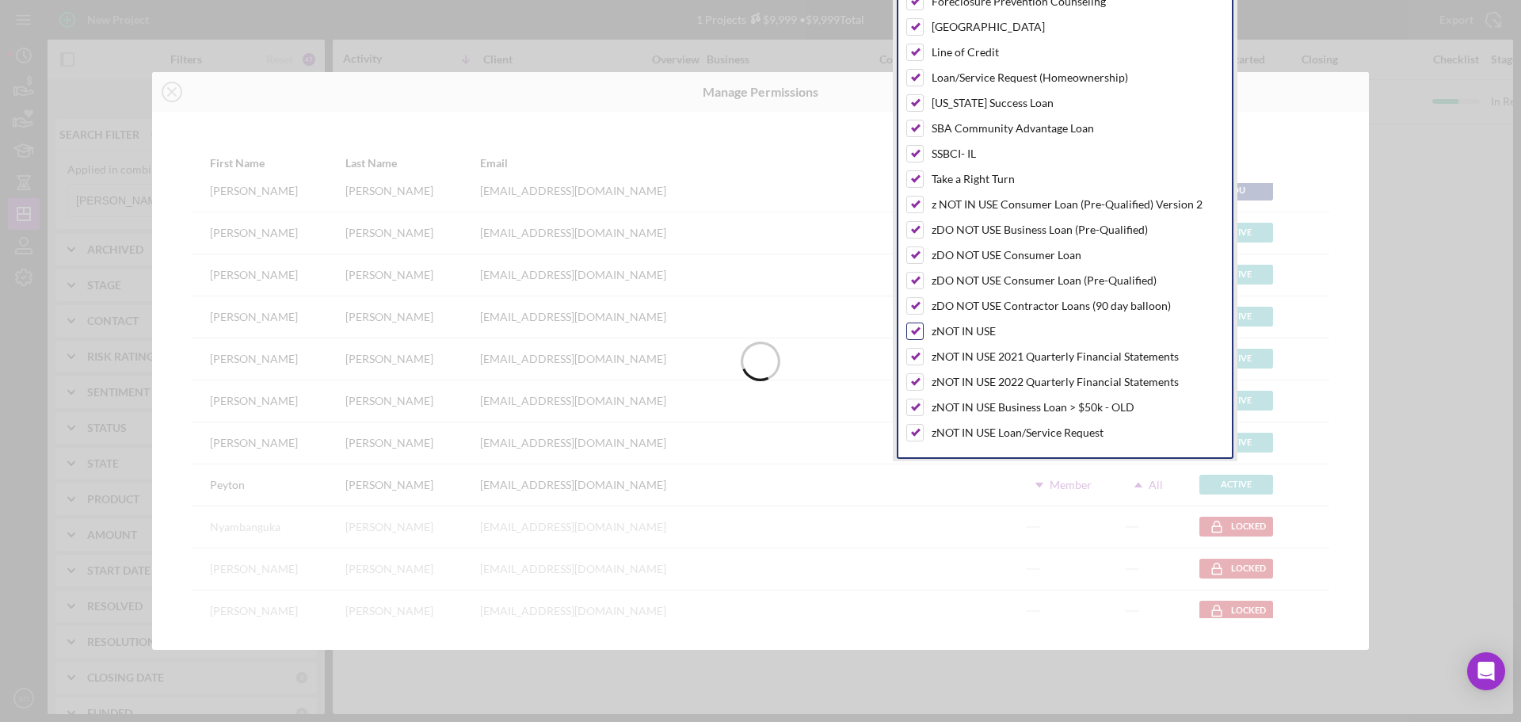
scroll to position [111, 0]
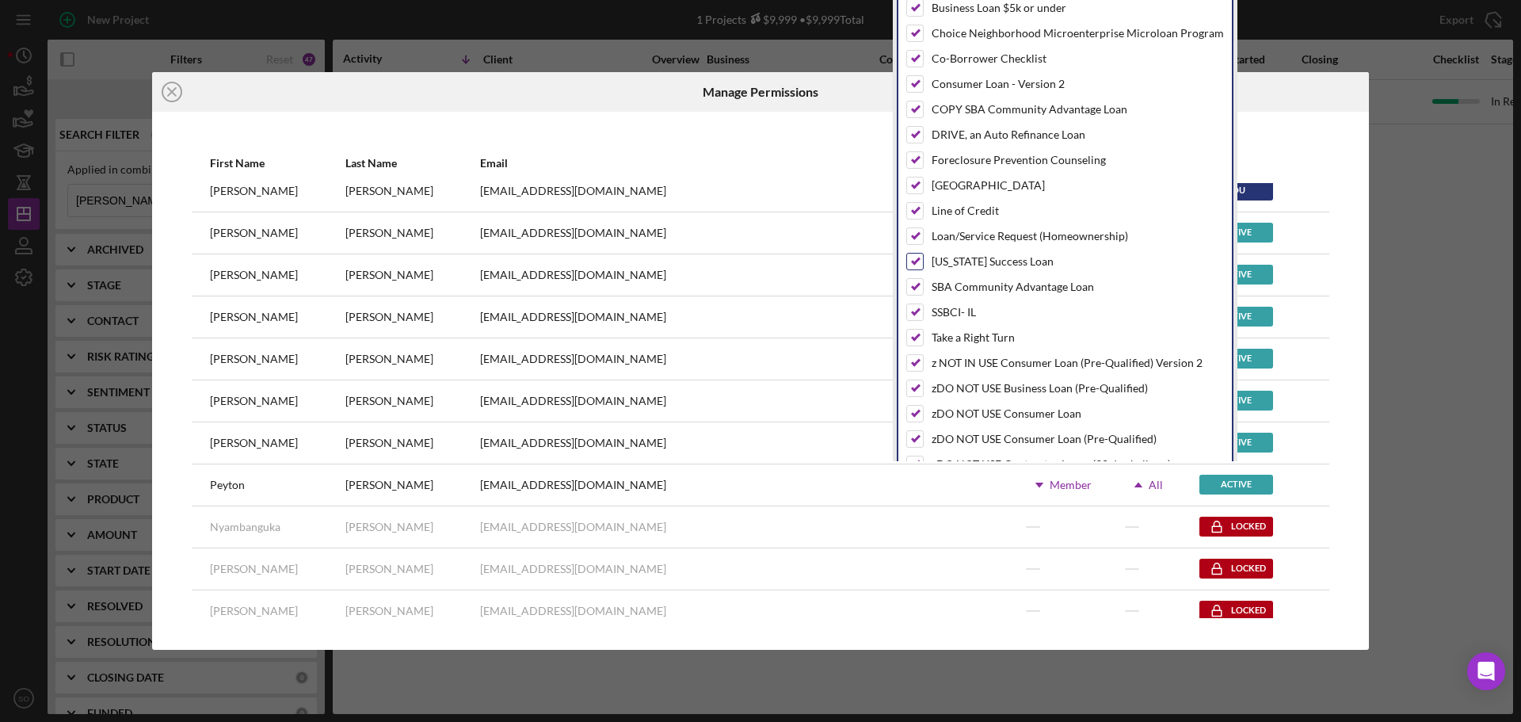
click at [918, 260] on input "checkbox" at bounding box center [915, 262] width 16 height 16
click at [916, 162] on input "checkbox" at bounding box center [915, 160] width 16 height 16
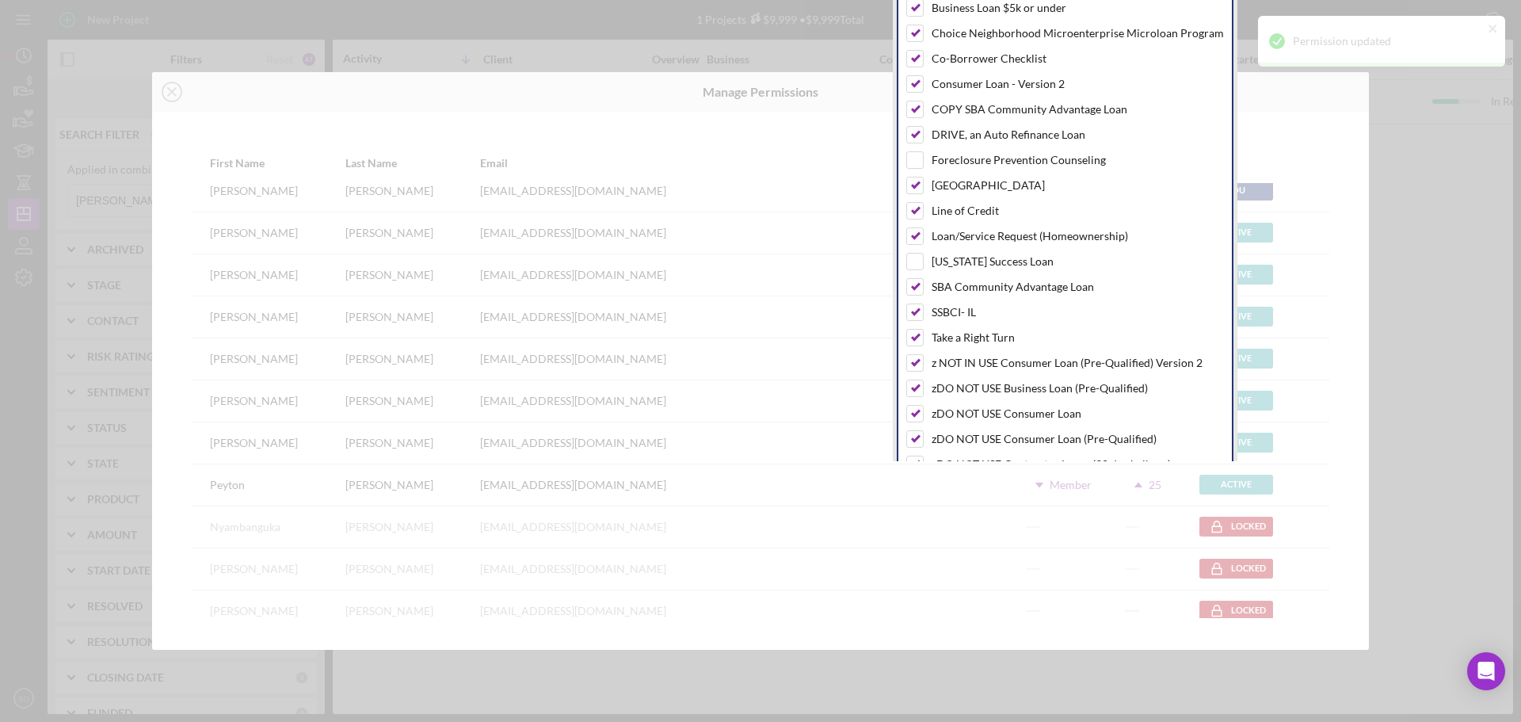
scroll to position [0, 0]
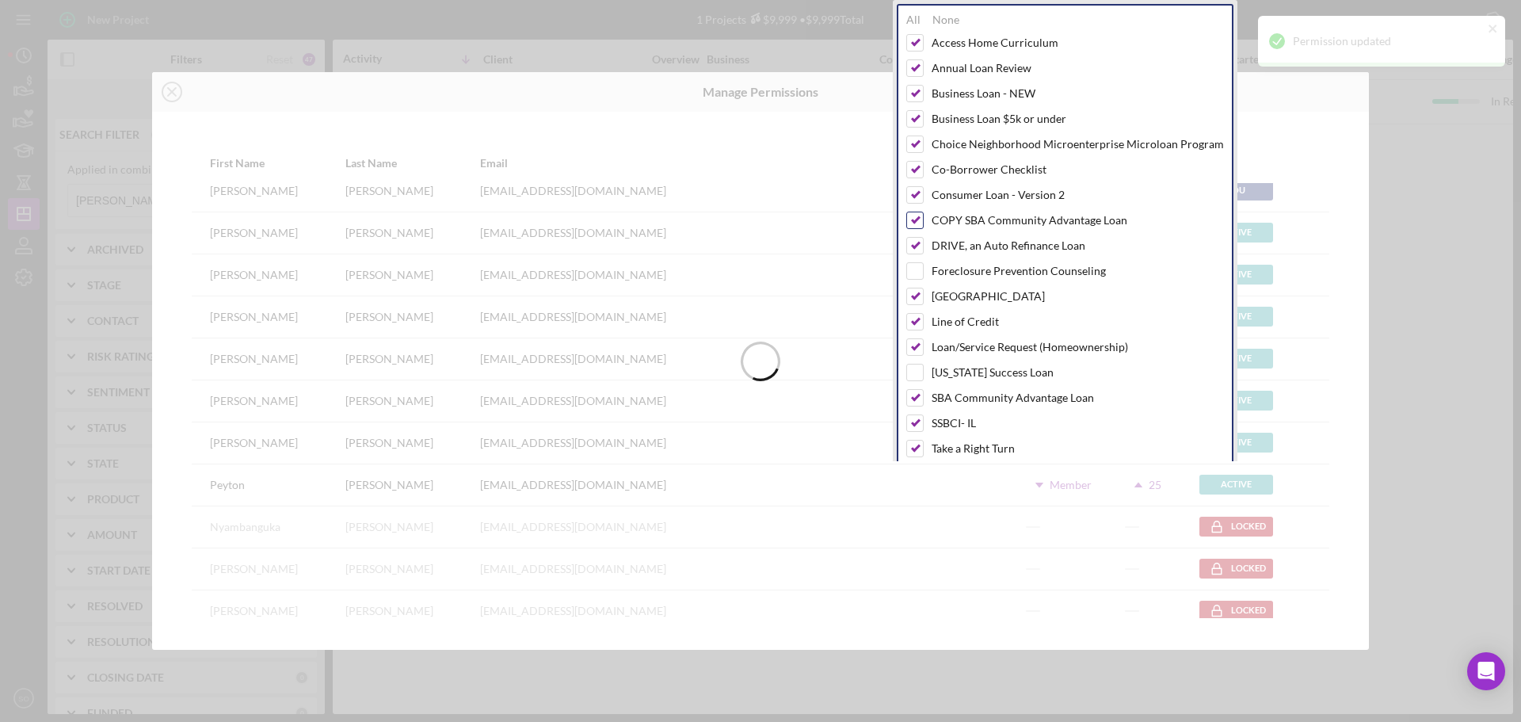
click at [919, 219] on input "checkbox" at bounding box center [915, 220] width 16 height 16
click at [914, 42] on input "checkbox" at bounding box center [915, 43] width 16 height 16
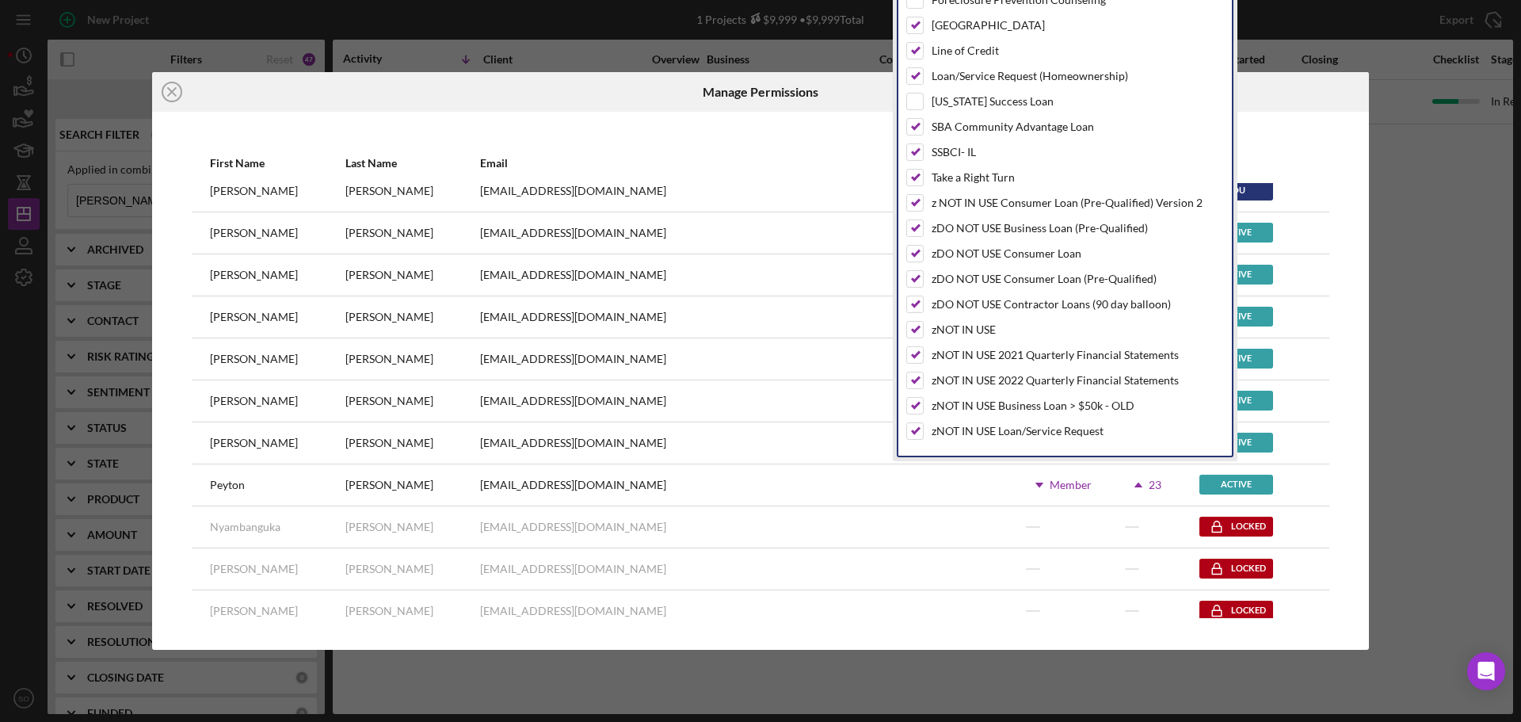
click at [1287, 105] on div at bounding box center [1167, 92] width 406 height 40
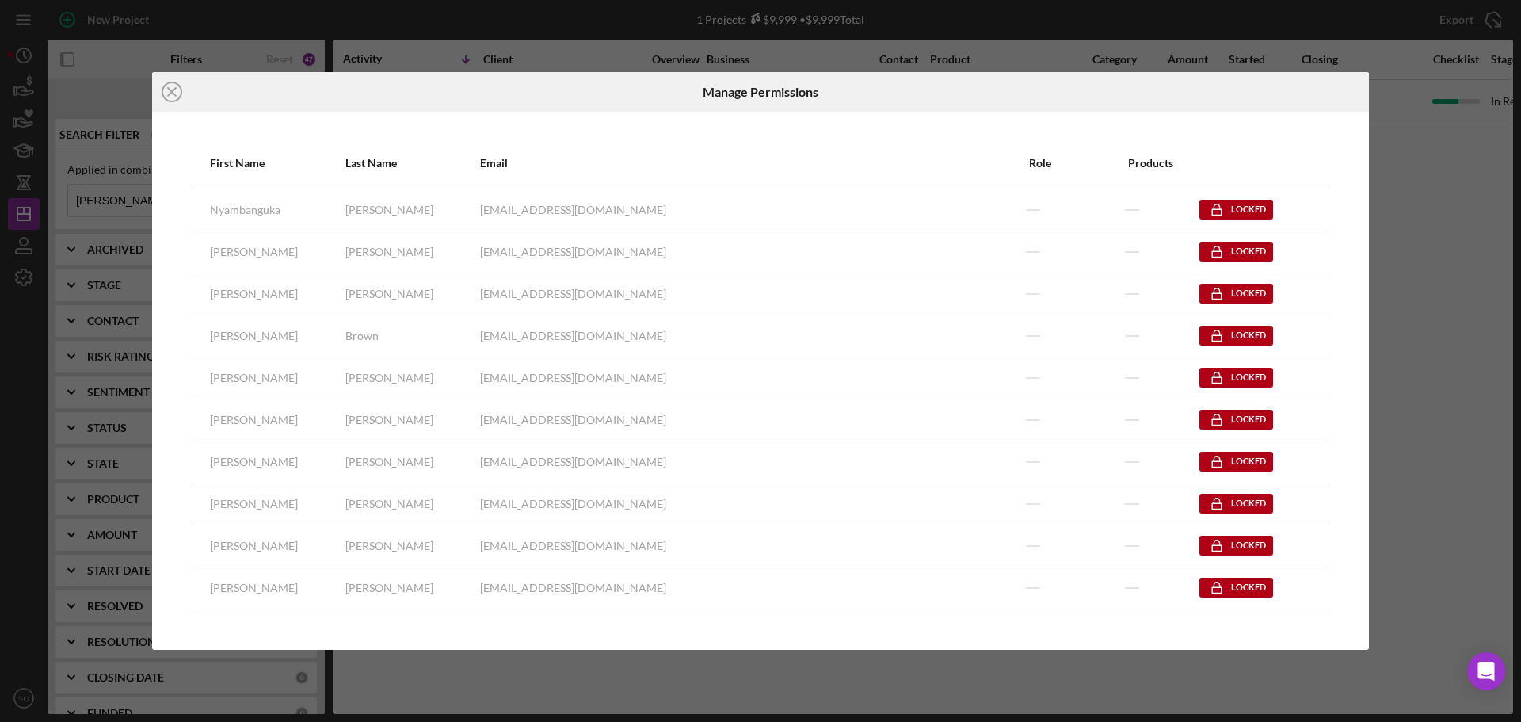
scroll to position [555, 0]
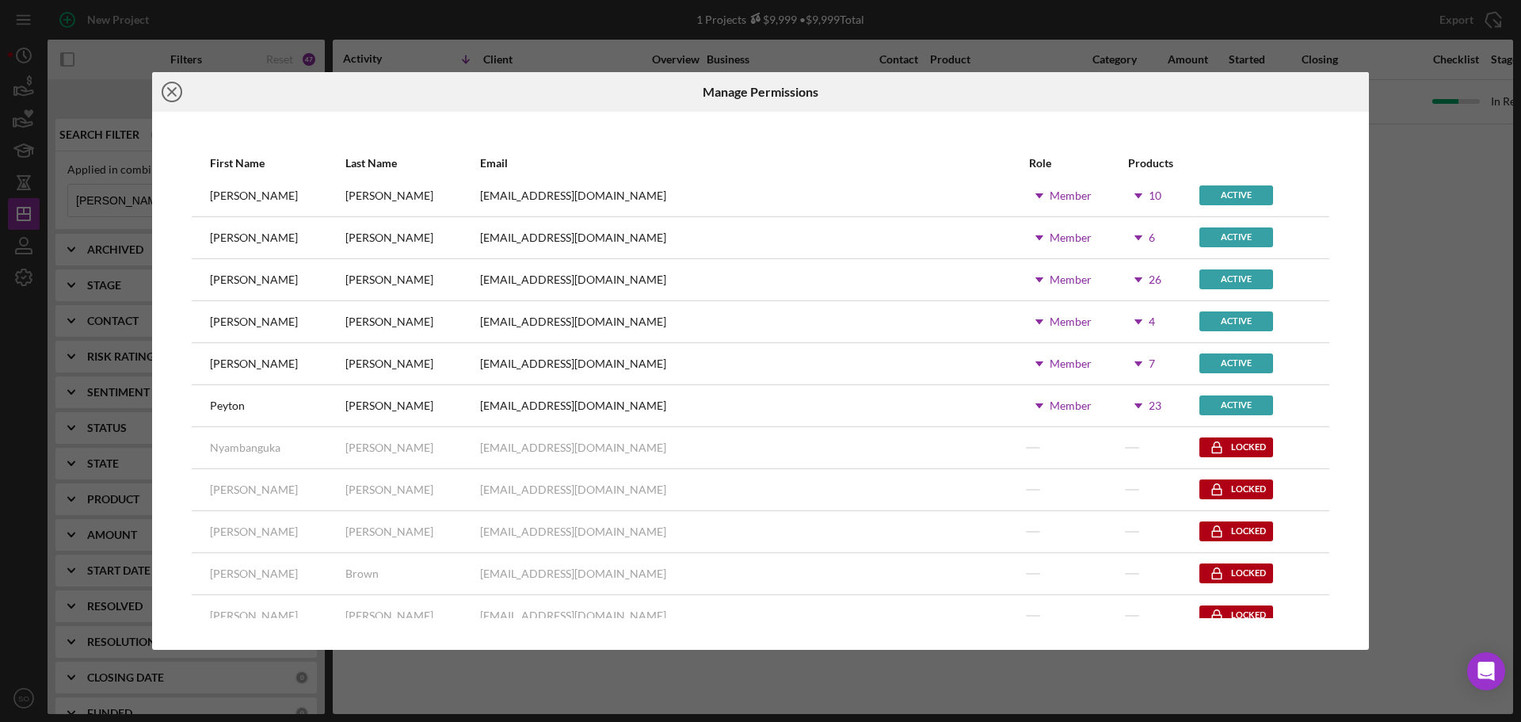
click at [175, 96] on line at bounding box center [172, 92] width 8 height 8
